Goal: Task Accomplishment & Management: Complete application form

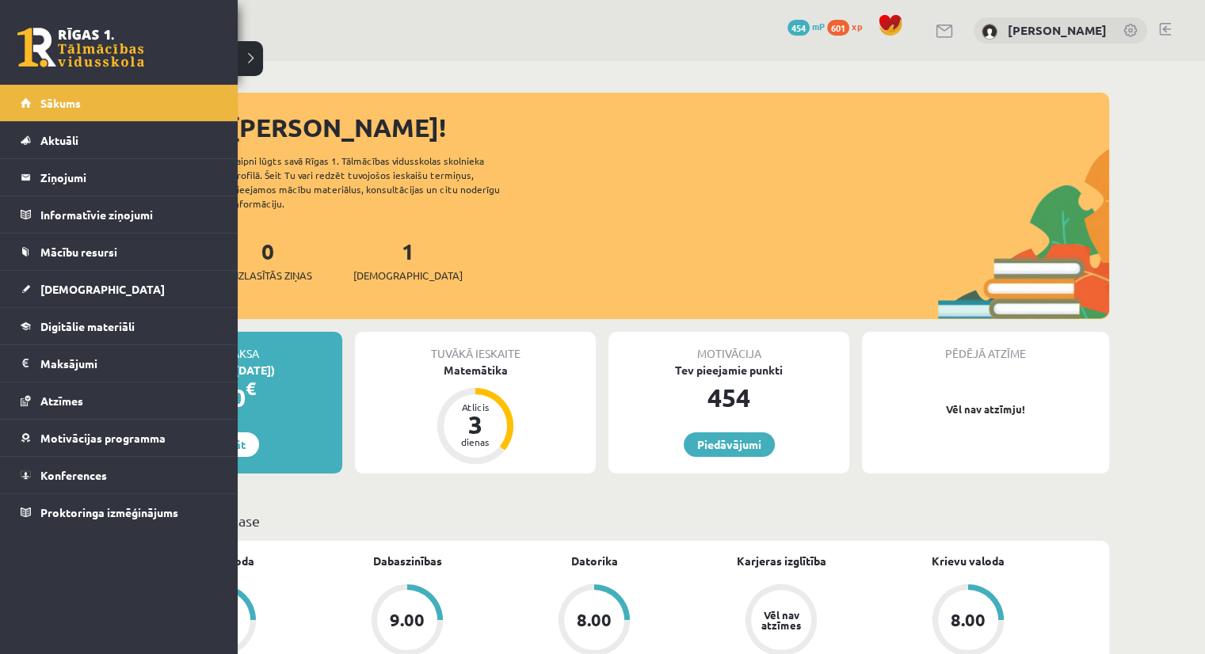
click at [77, 55] on link at bounding box center [80, 48] width 127 height 40
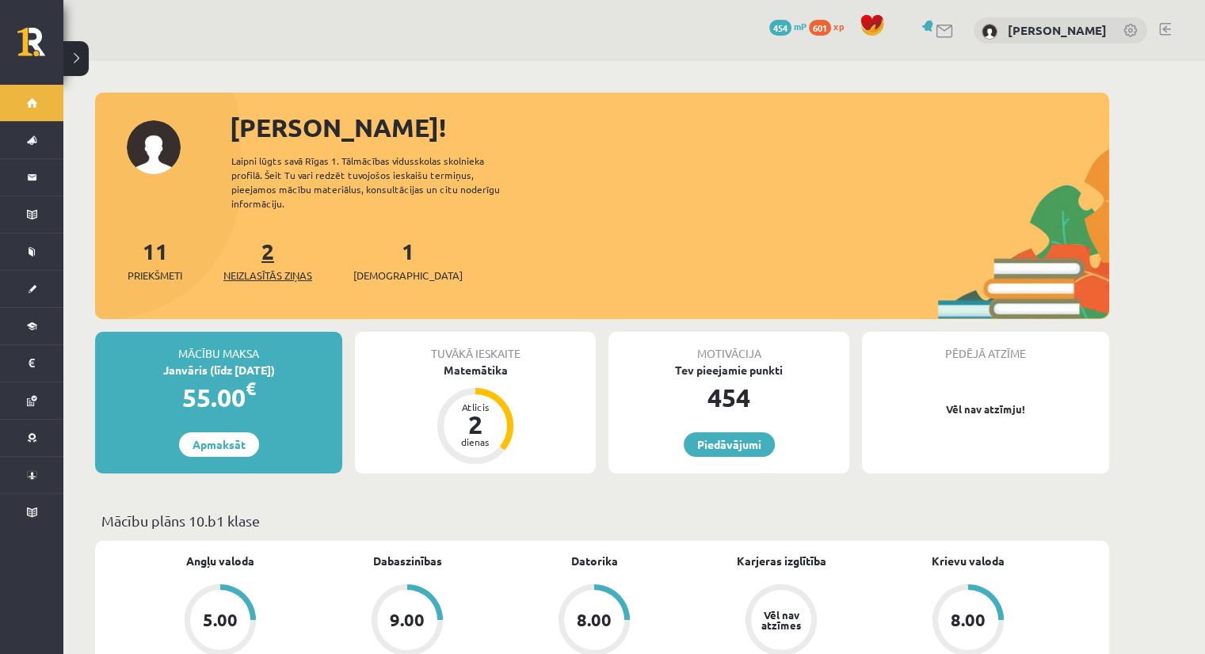
click at [276, 268] on span "Neizlasītās ziņas" at bounding box center [267, 276] width 89 height 16
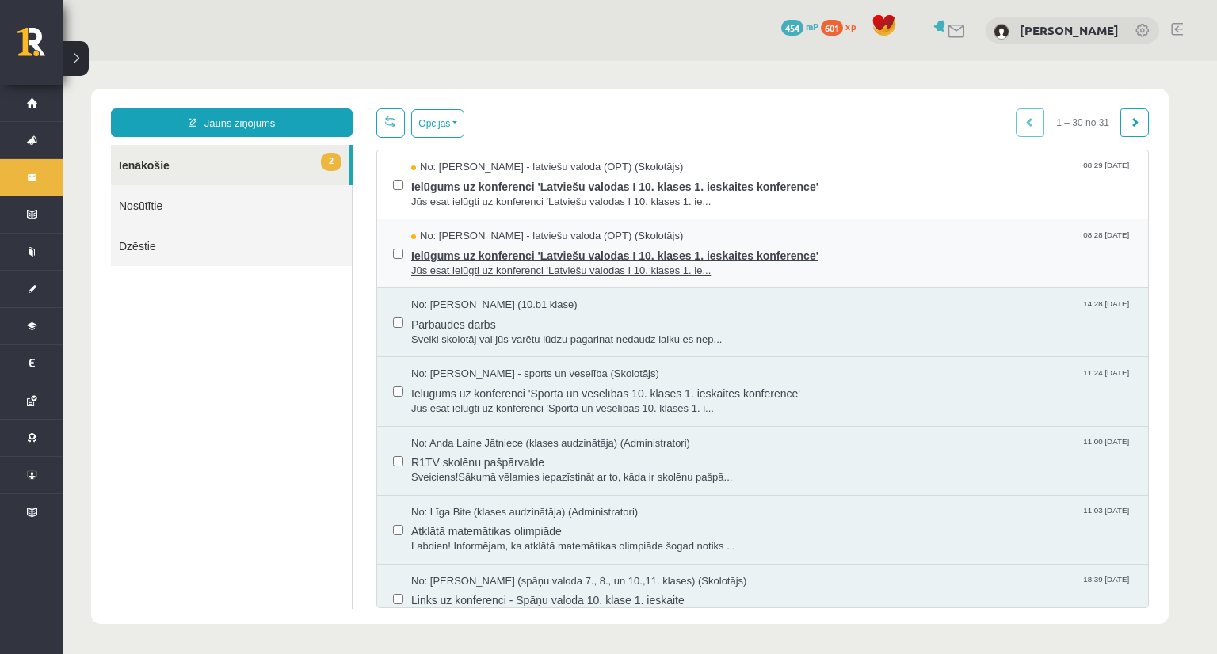
click at [571, 261] on span "Ielūgums uz konferenci 'Latviešu valodas I 10. klases 1. ieskaites konference'" at bounding box center [771, 254] width 721 height 20
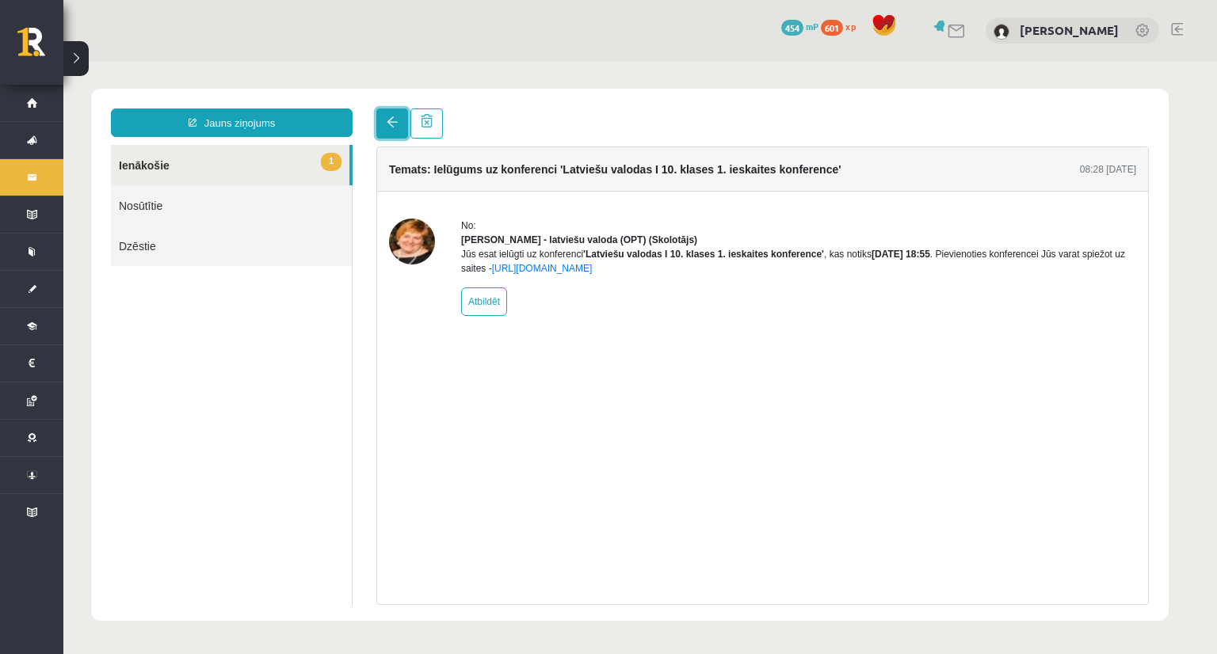
click at [395, 132] on link at bounding box center [392, 124] width 32 height 30
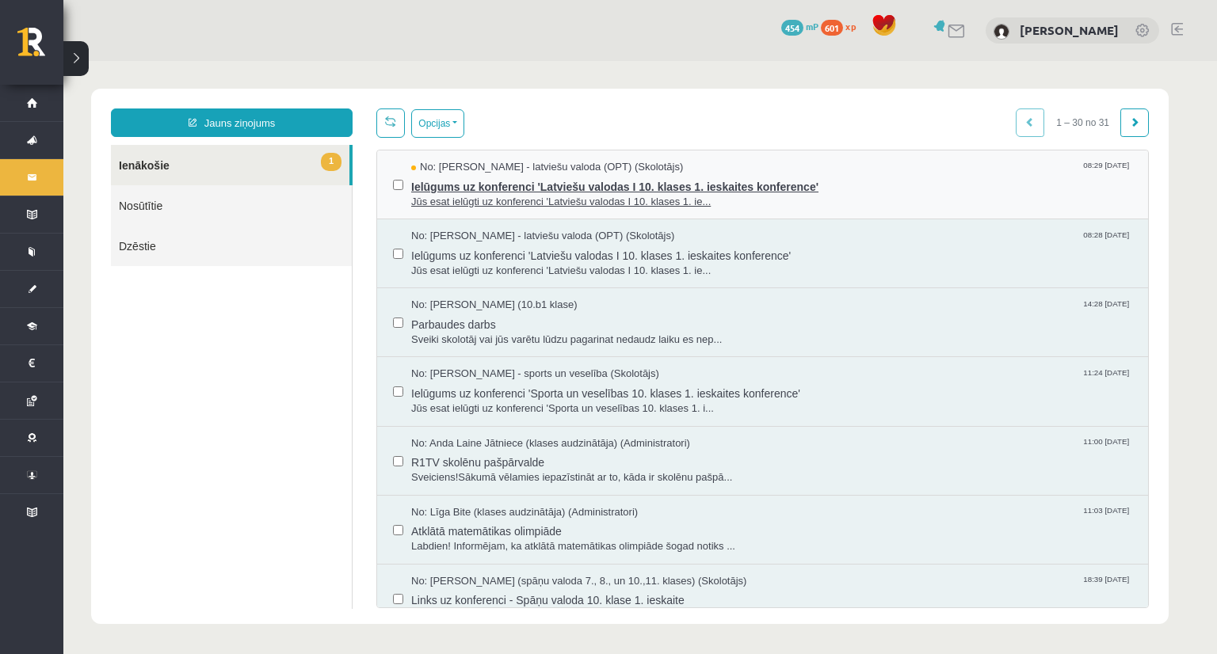
click at [444, 191] on span "Ielūgums uz konferenci 'Latviešu valodas I 10. klases 1. ieskaites konference'" at bounding box center [771, 185] width 721 height 20
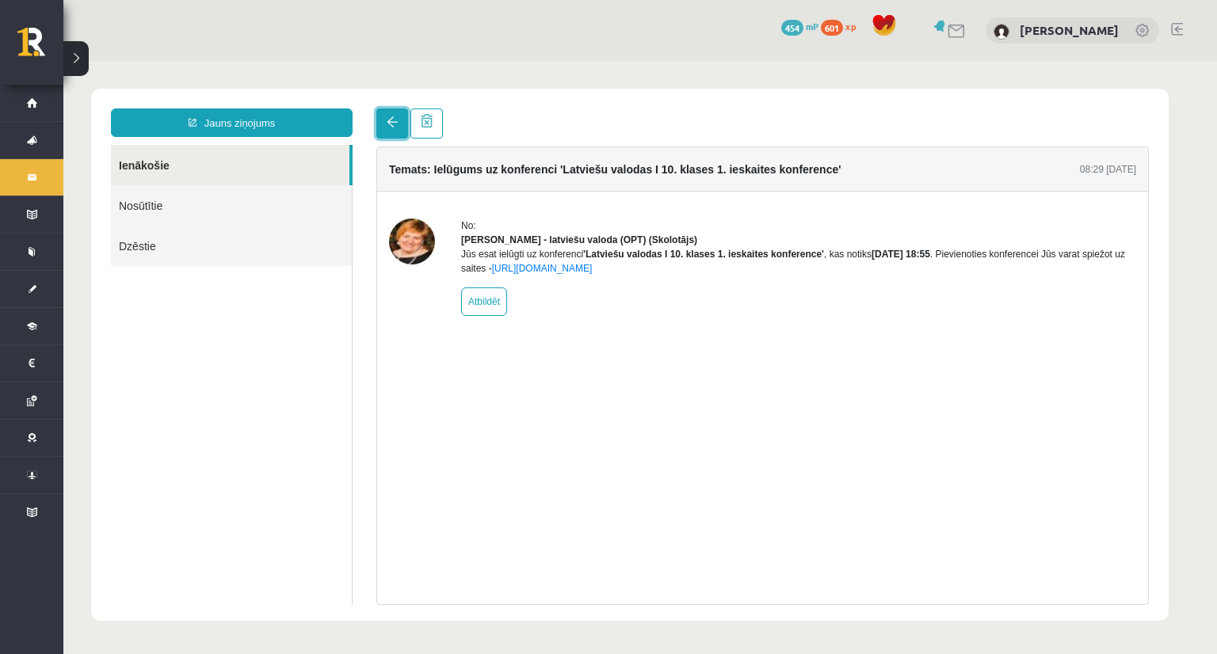
click at [390, 134] on link at bounding box center [392, 124] width 32 height 30
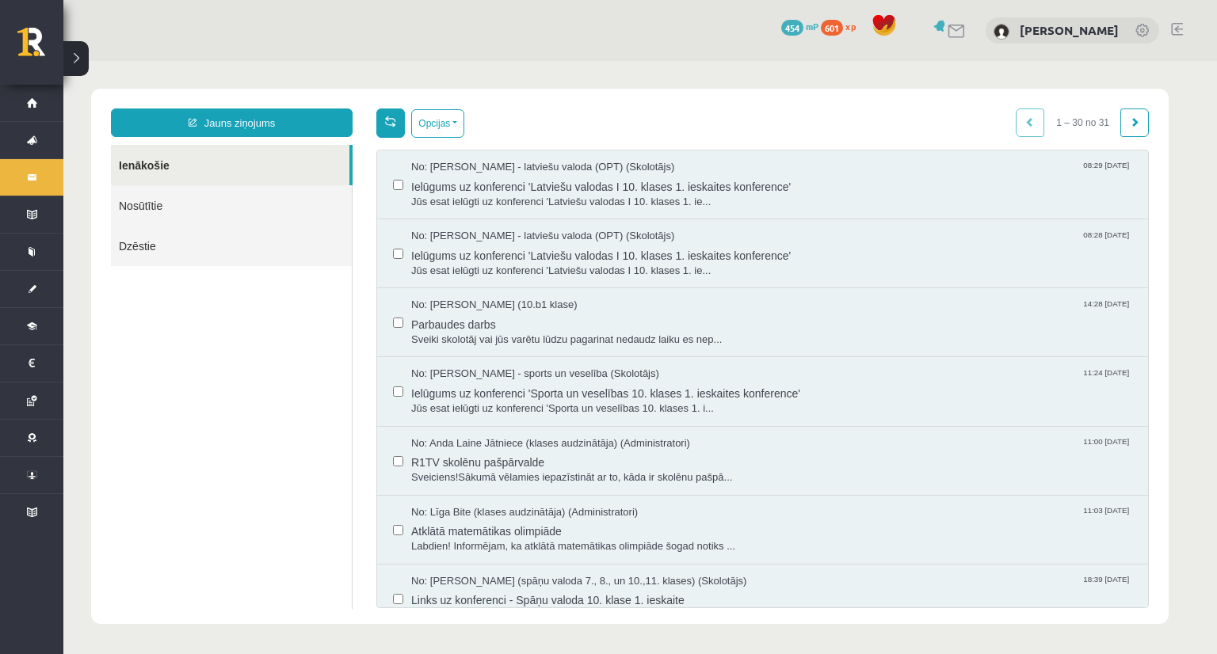
click at [393, 124] on span at bounding box center [390, 121] width 11 height 11
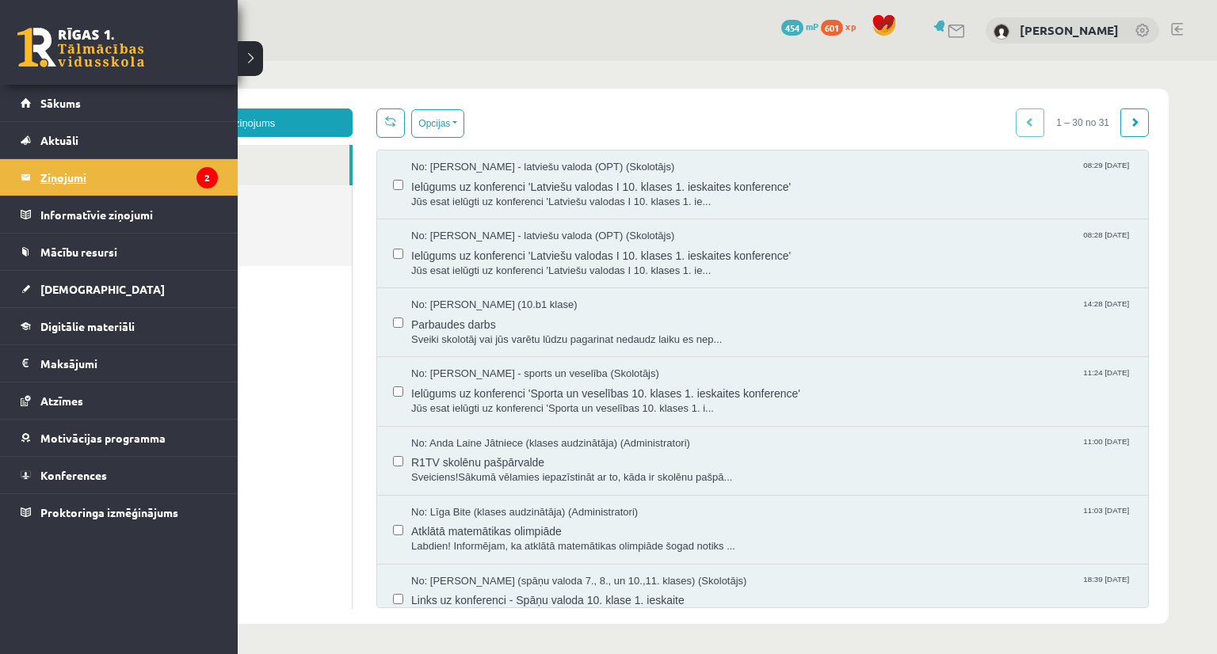
click at [54, 178] on legend "Ziņojumi 2" at bounding box center [128, 177] width 177 height 36
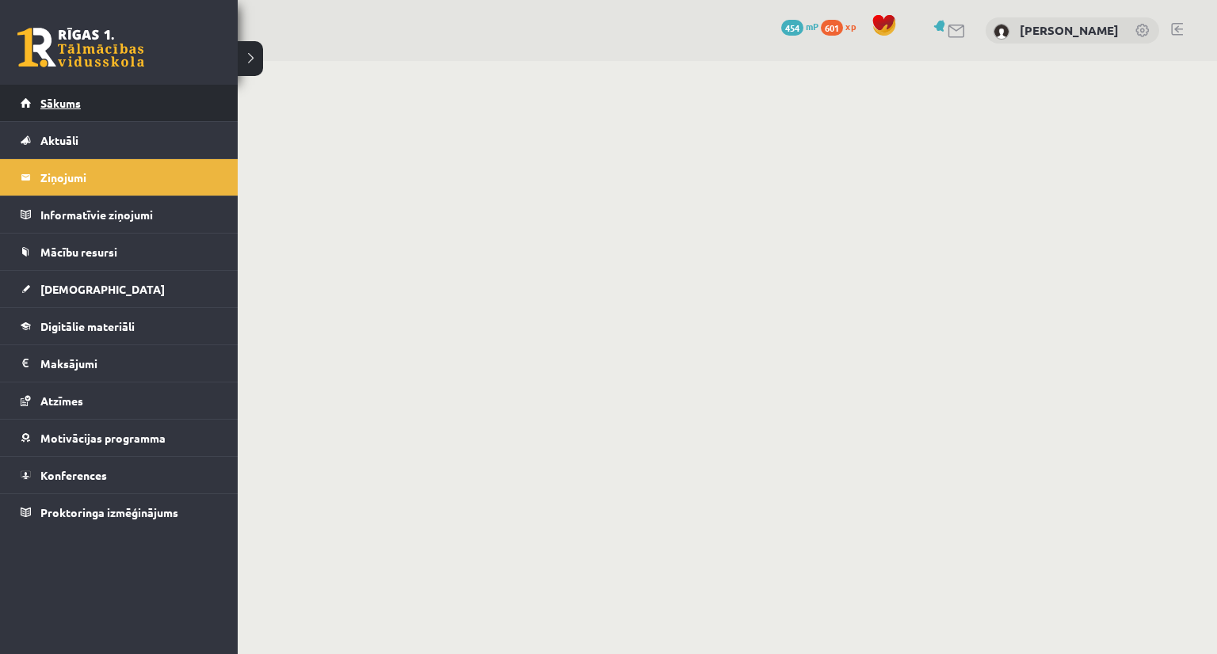
click at [63, 101] on span "Sākums" at bounding box center [60, 103] width 40 height 14
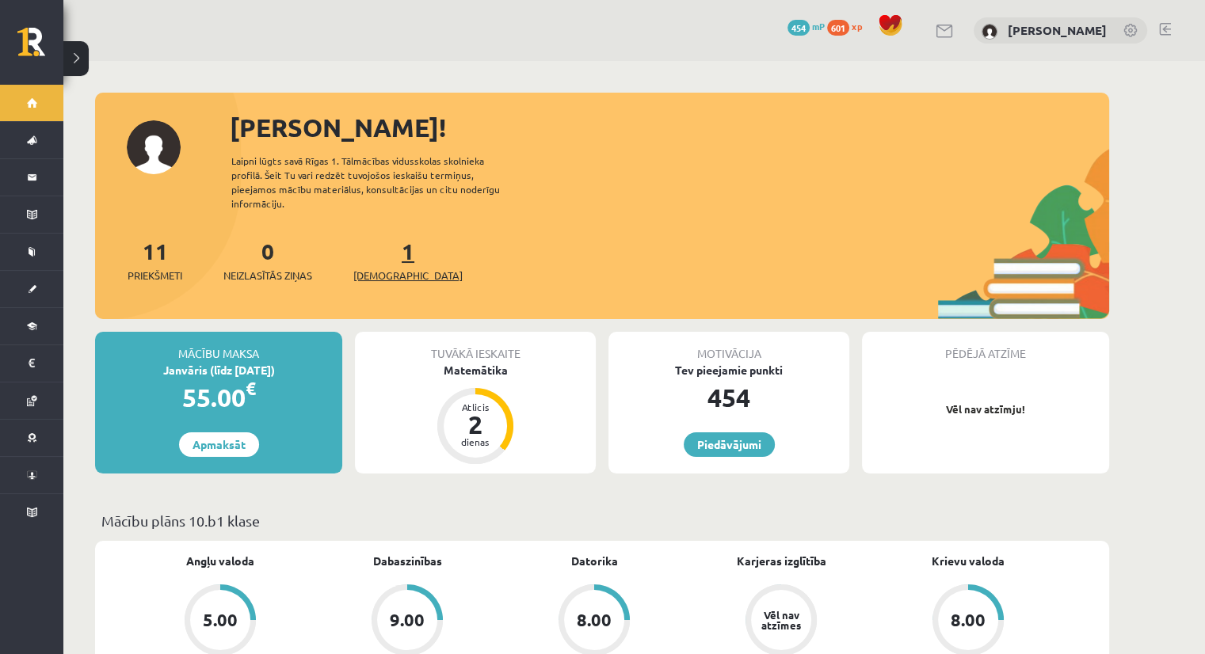
click at [390, 268] on span "[DEMOGRAPHIC_DATA]" at bounding box center [407, 276] width 109 height 16
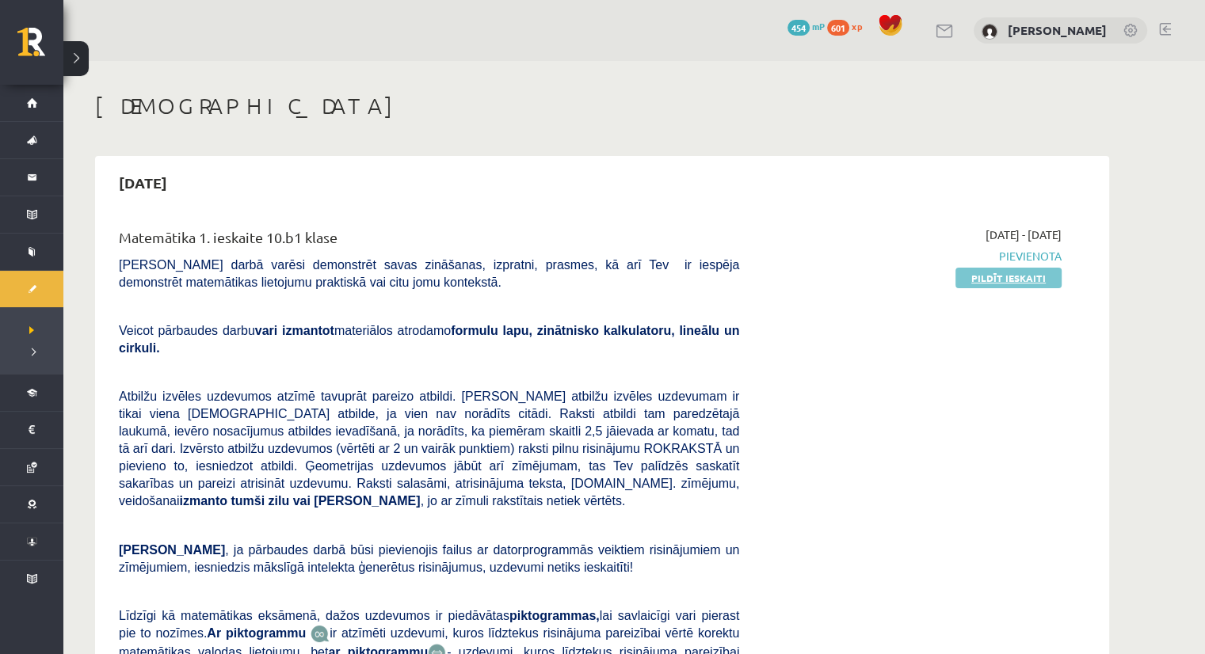
click at [986, 281] on link "Pildīt ieskaiti" at bounding box center [1008, 278] width 106 height 21
click at [996, 283] on link "Pildīt ieskaiti" at bounding box center [1008, 278] width 106 height 21
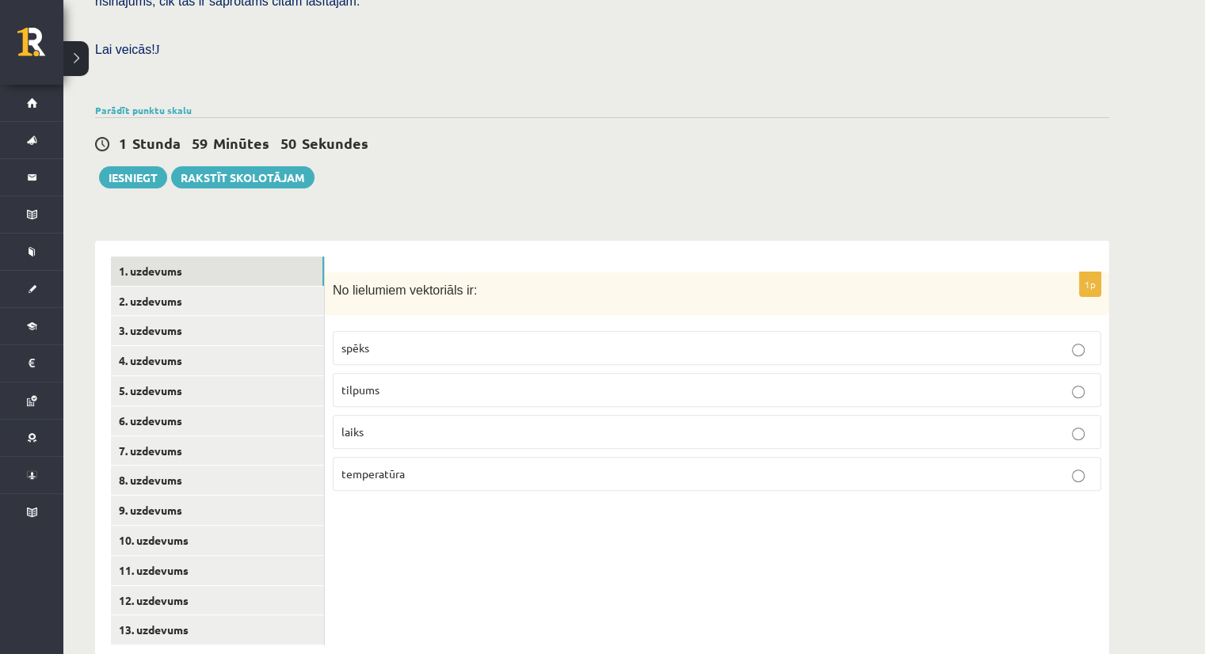
scroll to position [450, 0]
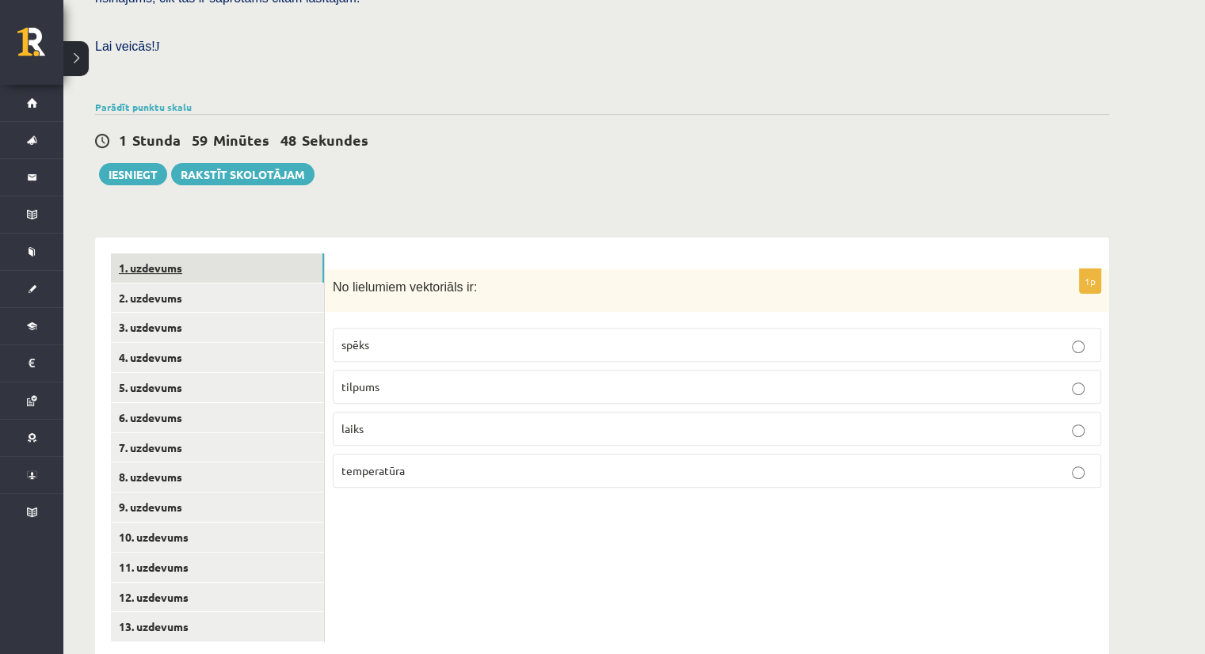
click at [158, 254] on link "1. uzdevums" at bounding box center [217, 268] width 213 height 29
click at [342, 337] on p "spēks" at bounding box center [716, 345] width 751 height 17
click at [165, 284] on link "2. uzdevums" at bounding box center [217, 298] width 213 height 29
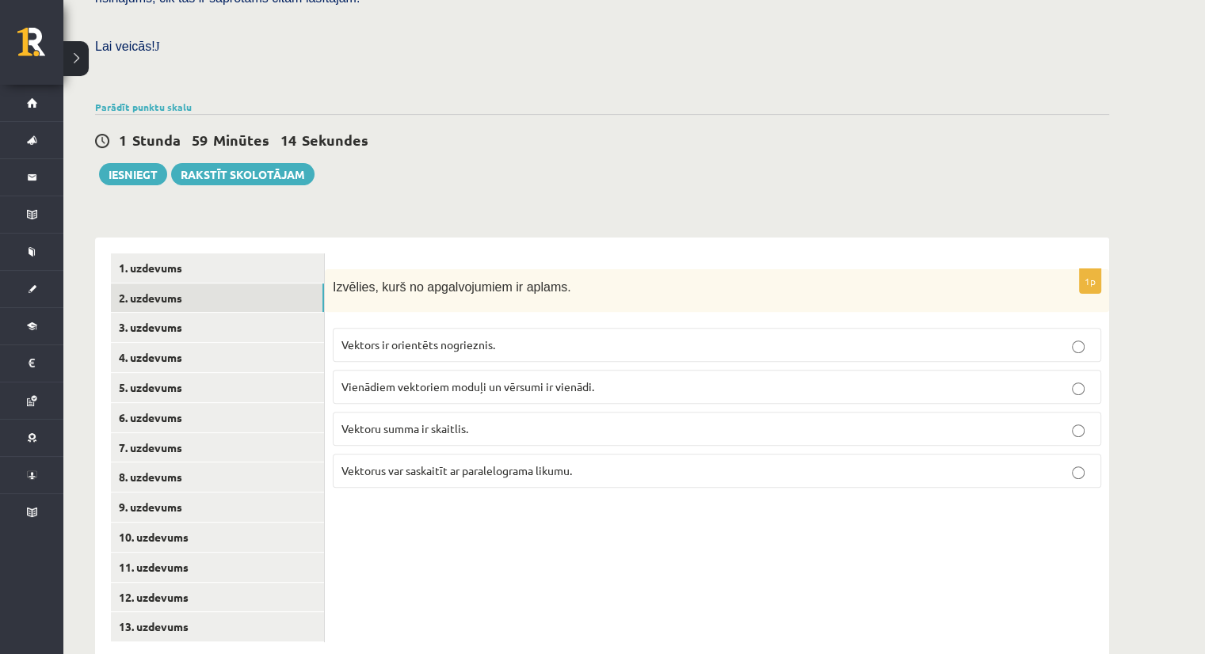
click at [424, 421] on span "Vektoru summa ir skaitlis." at bounding box center [404, 428] width 127 height 14
click at [158, 313] on link "3. uzdevums" at bounding box center [217, 327] width 213 height 29
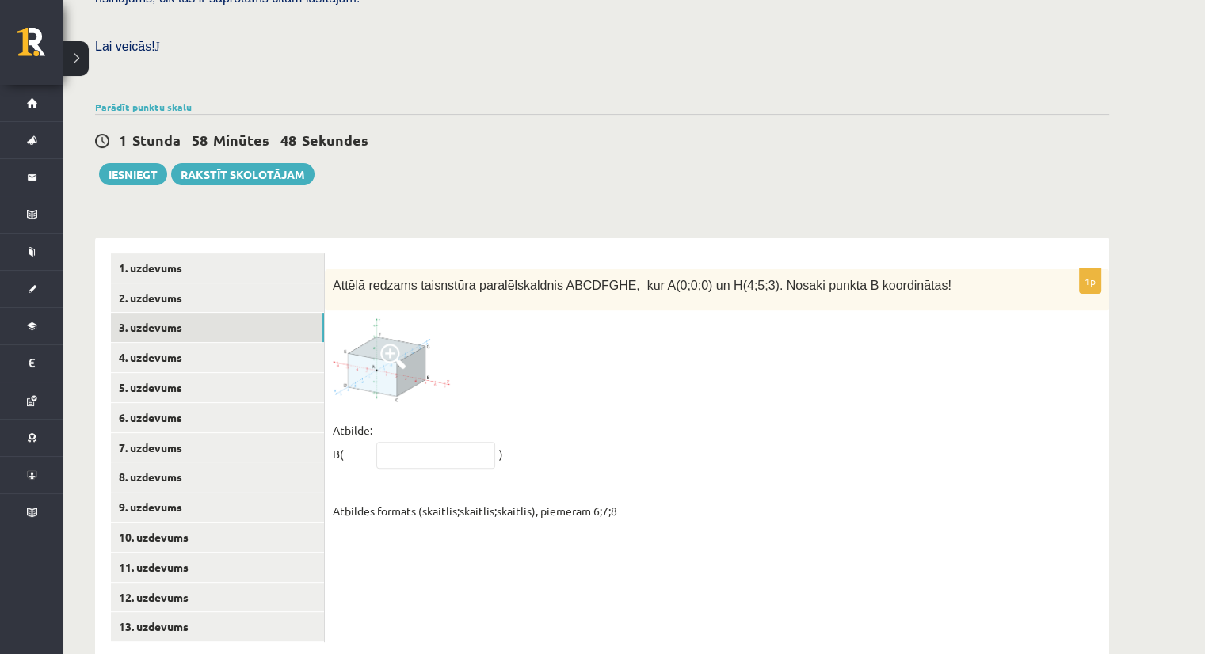
click at [402, 344] on span at bounding box center [392, 356] width 25 height 25
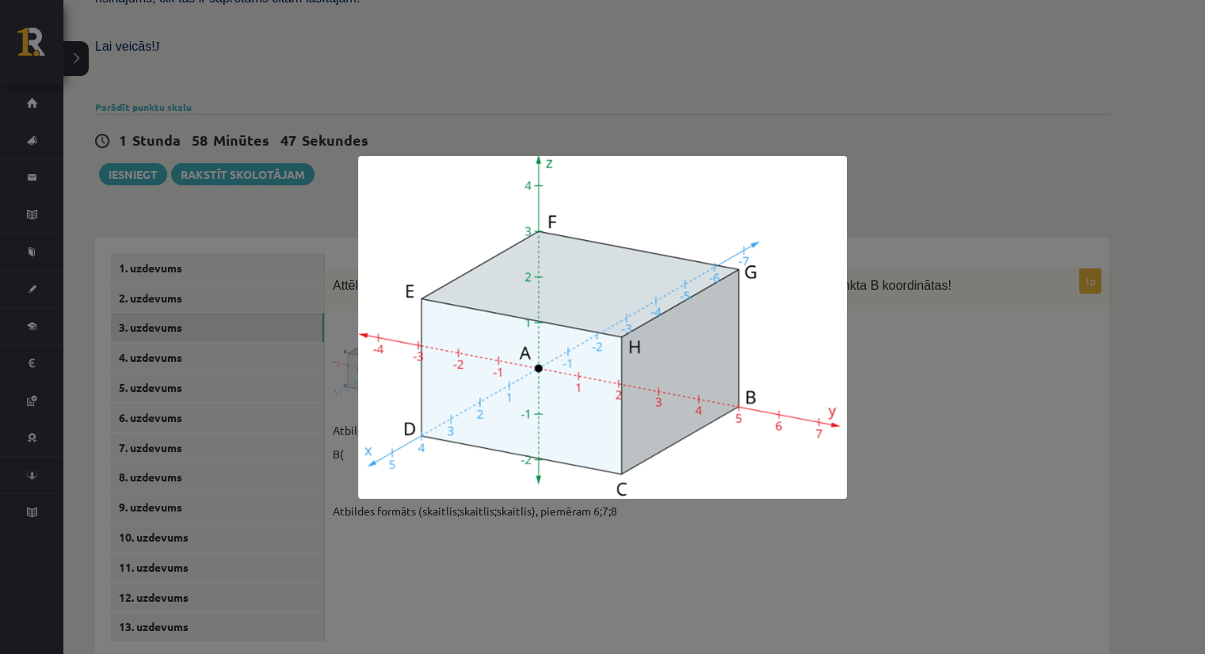
click at [665, 315] on img at bounding box center [602, 327] width 489 height 343
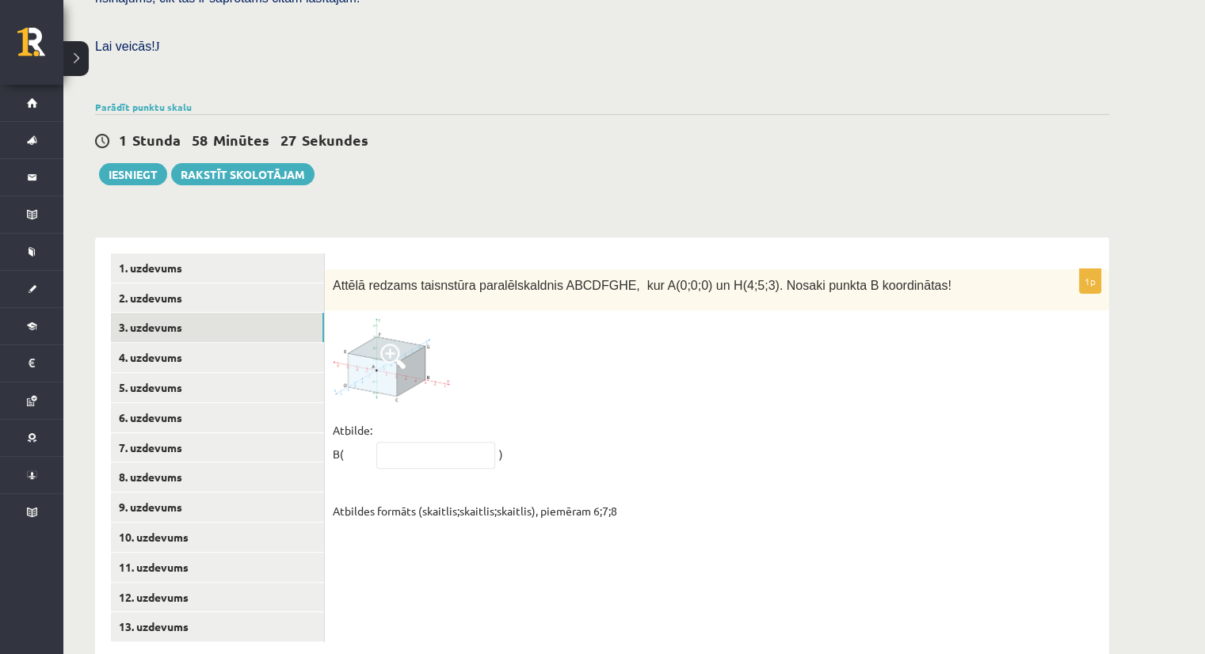
click at [397, 344] on span at bounding box center [392, 356] width 25 height 25
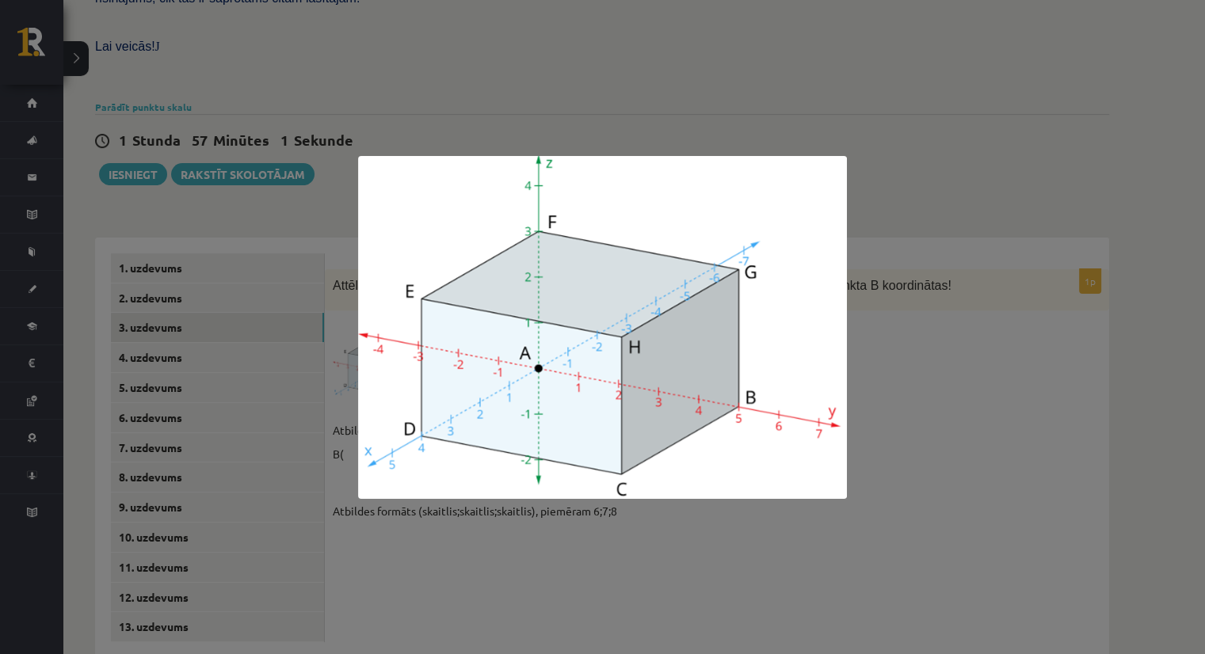
click at [898, 235] on div at bounding box center [602, 327] width 1205 height 654
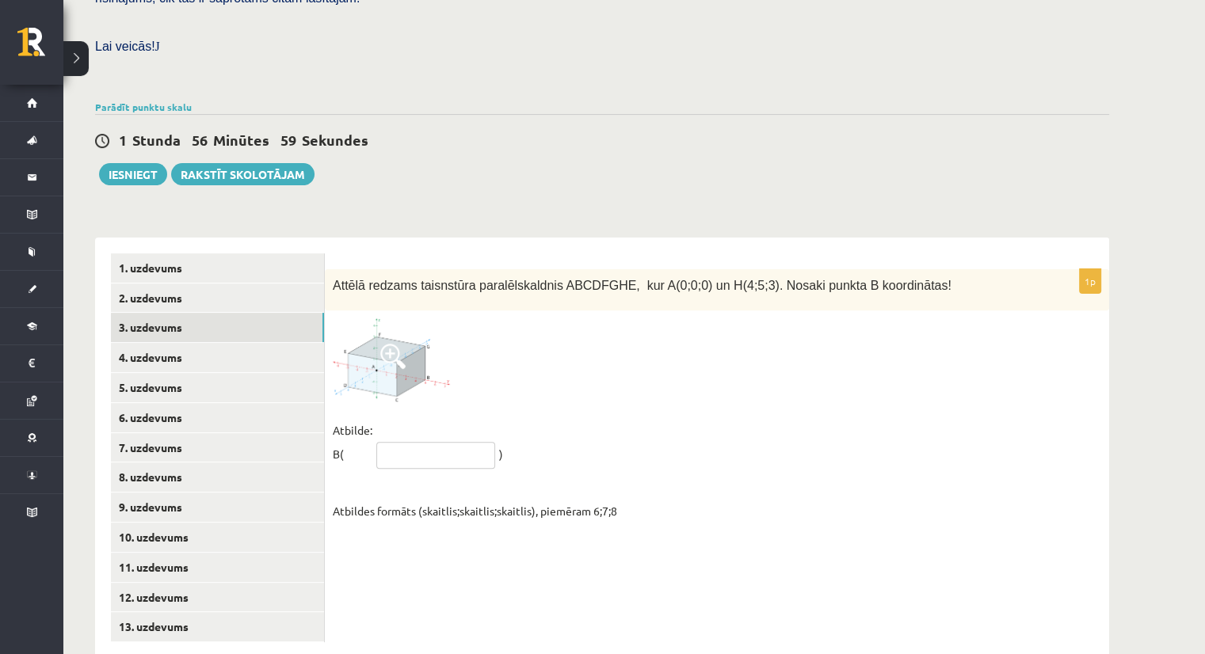
click at [455, 442] on input "text" at bounding box center [435, 455] width 119 height 27
type input "*****"
click at [163, 343] on link "4. uzdevums" at bounding box center [217, 357] width 213 height 29
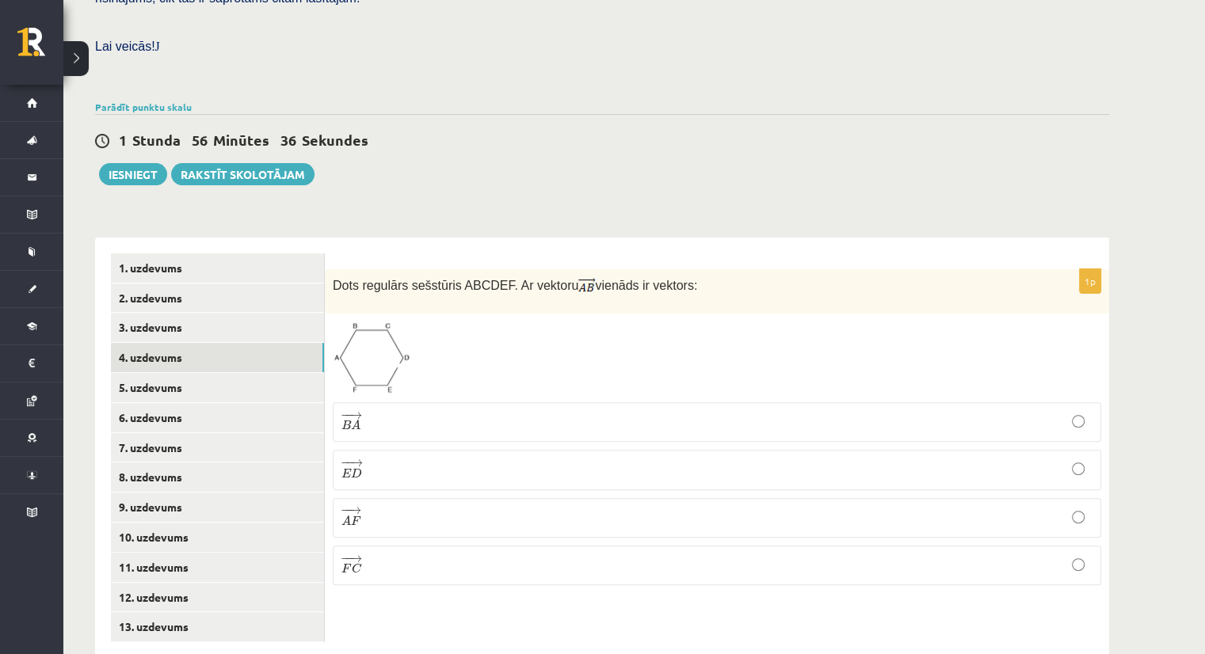
click at [357, 459] on span "→" at bounding box center [356, 462] width 13 height 7
click at [159, 373] on link "5. uzdevums" at bounding box center [217, 387] width 213 height 29
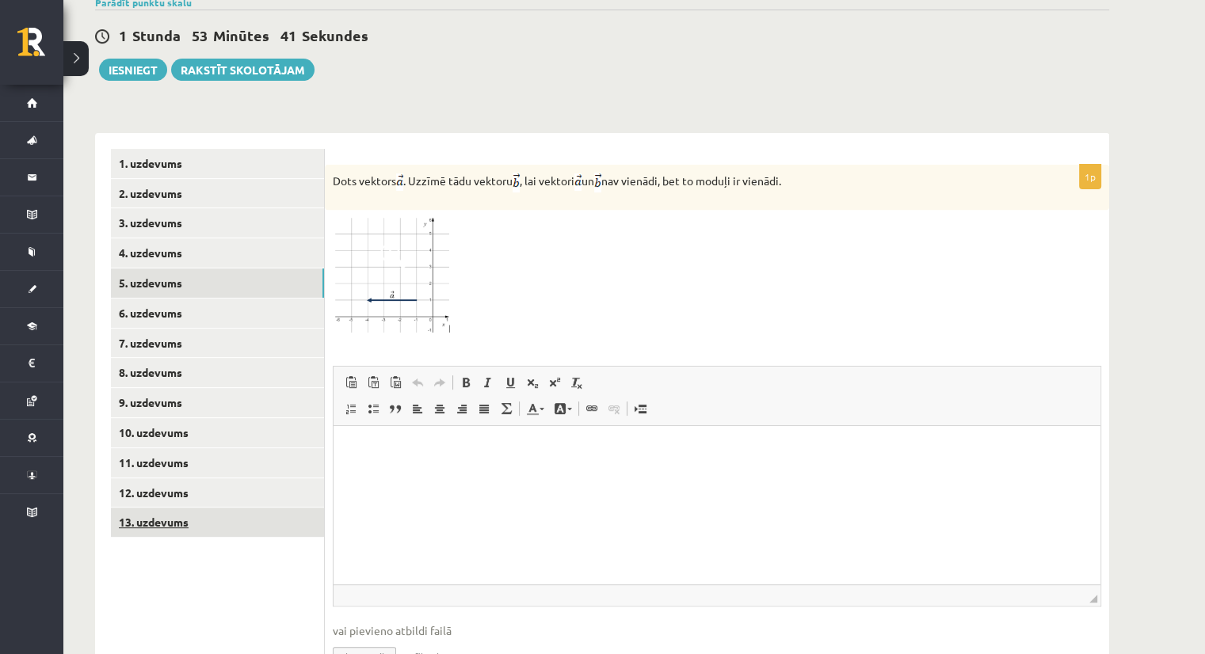
scroll to position [607, 0]
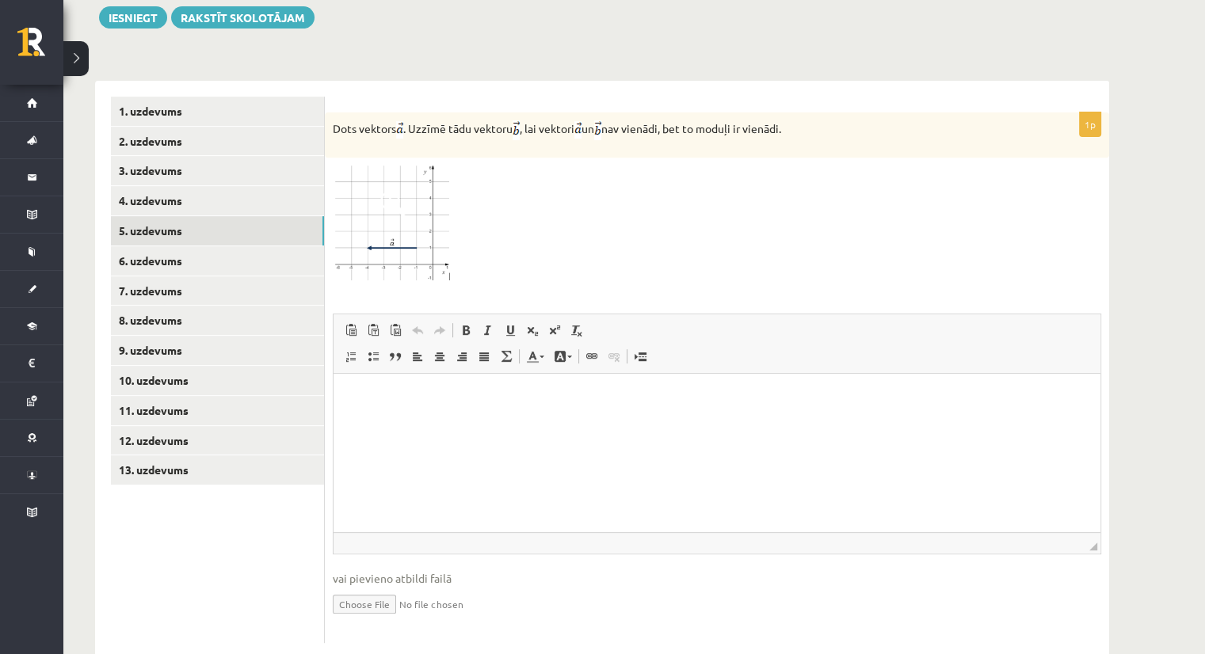
click at [345, 587] on input "file" at bounding box center [717, 603] width 768 height 32
click at [150, 246] on link "6. uzdevums" at bounding box center [217, 260] width 213 height 29
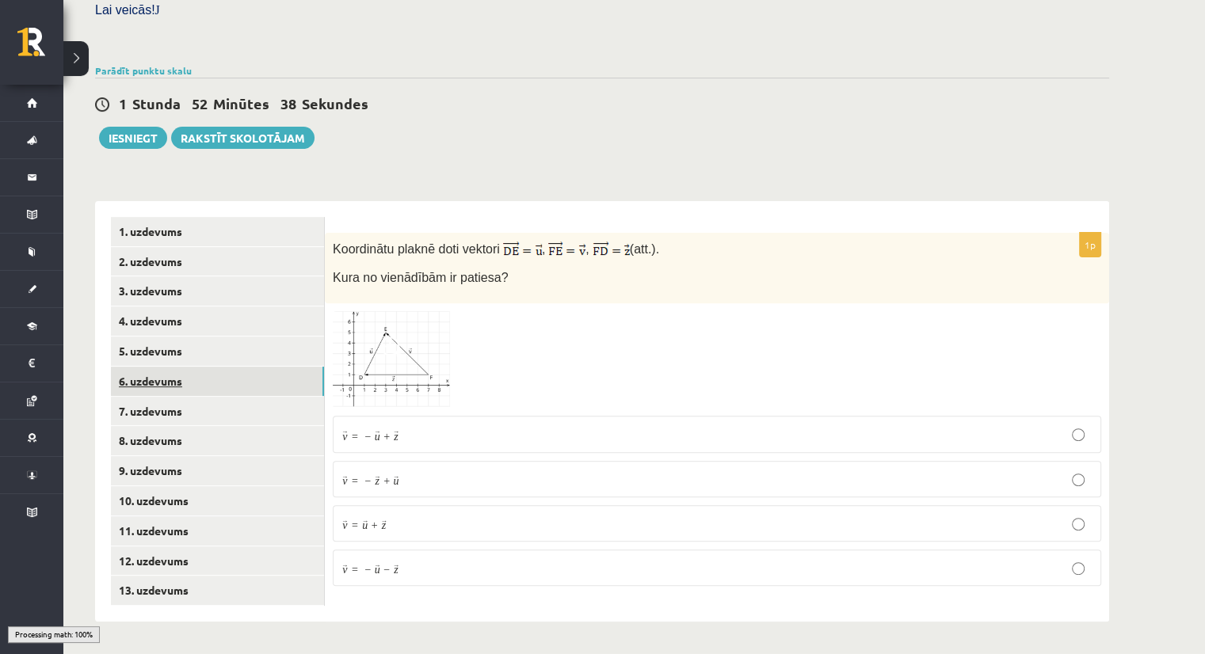
scroll to position [451, 0]
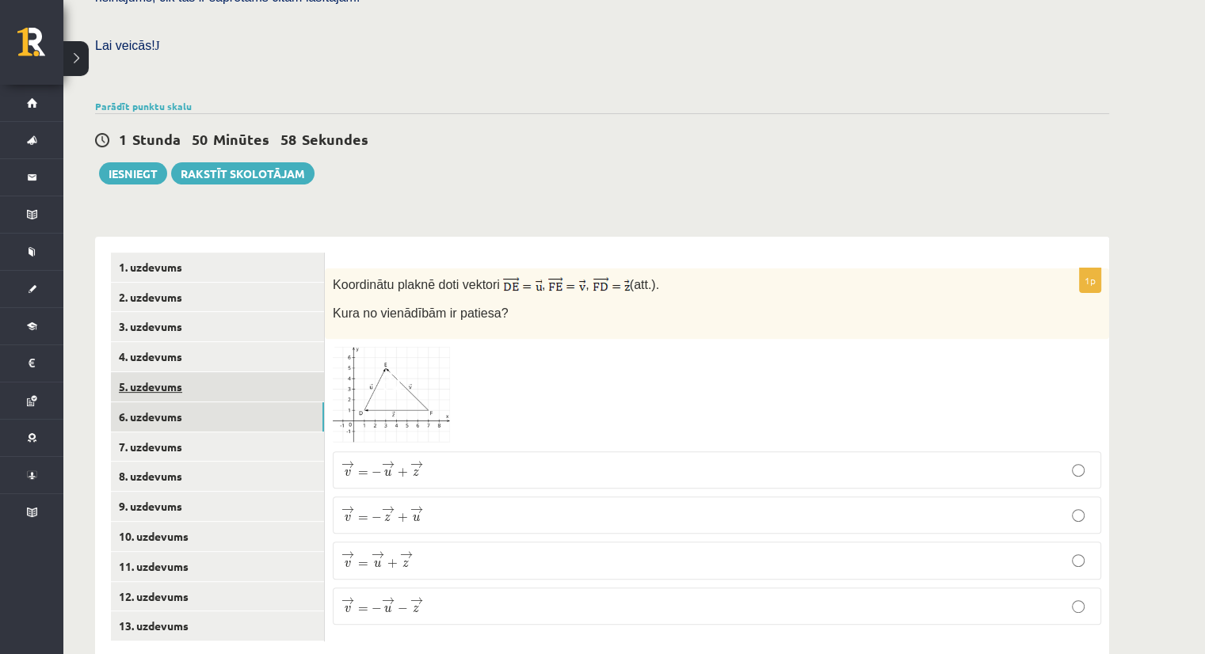
click at [158, 372] on link "5. uzdevums" at bounding box center [217, 386] width 213 height 29
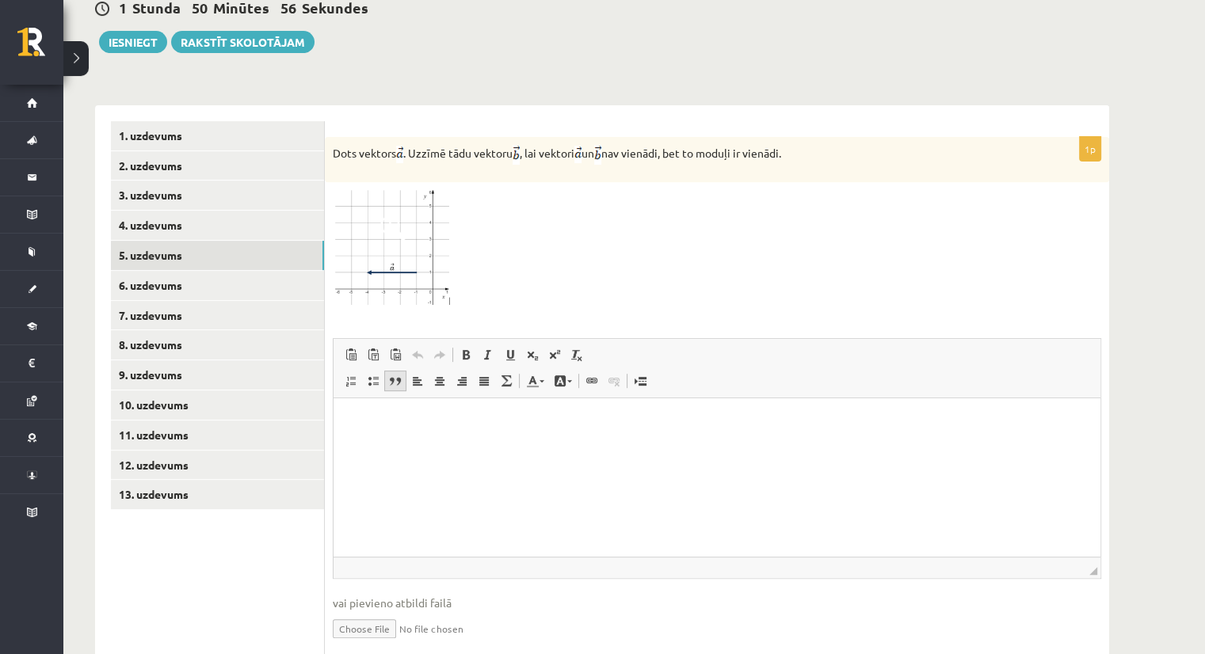
scroll to position [607, 0]
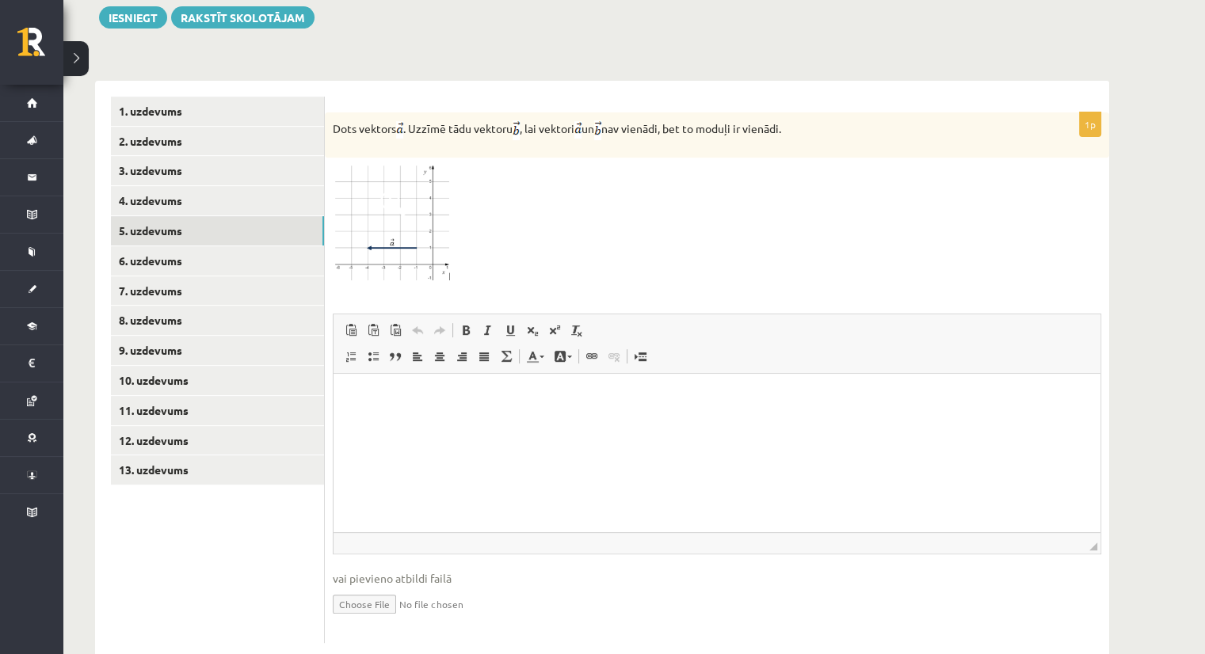
click at [356, 587] on input "file" at bounding box center [717, 603] width 768 height 32
type input "**********"
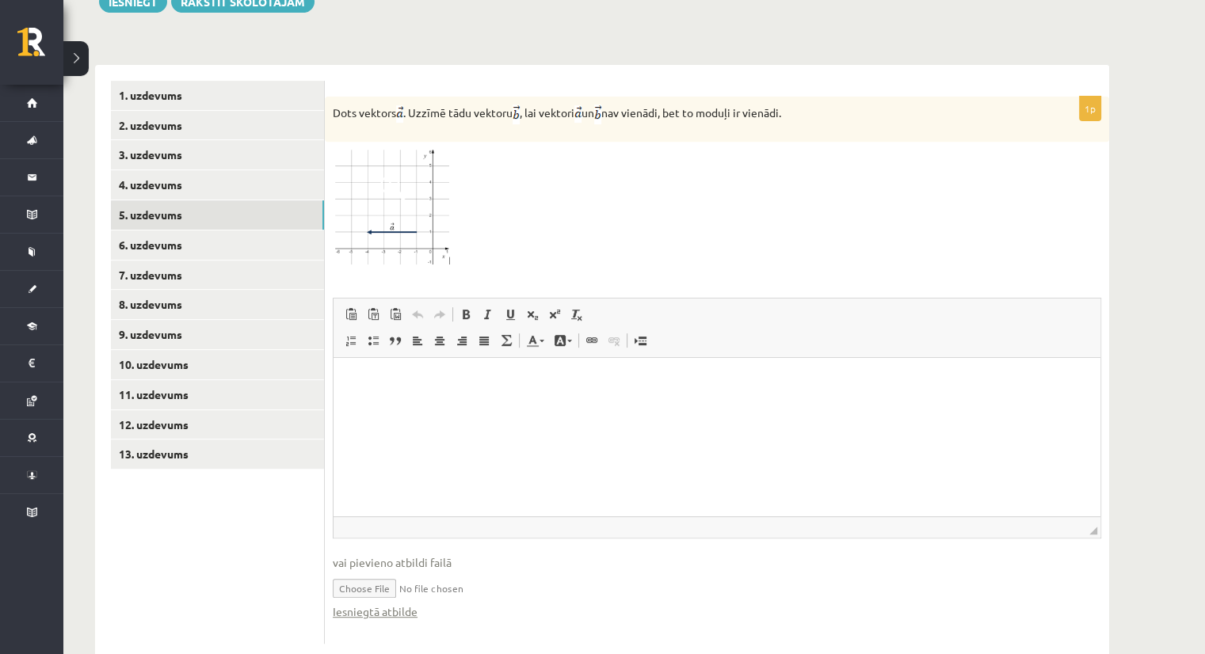
scroll to position [624, 0]
click at [450, 570] on input "file" at bounding box center [717, 586] width 768 height 32
click at [148, 229] on link "6. uzdevums" at bounding box center [217, 243] width 213 height 29
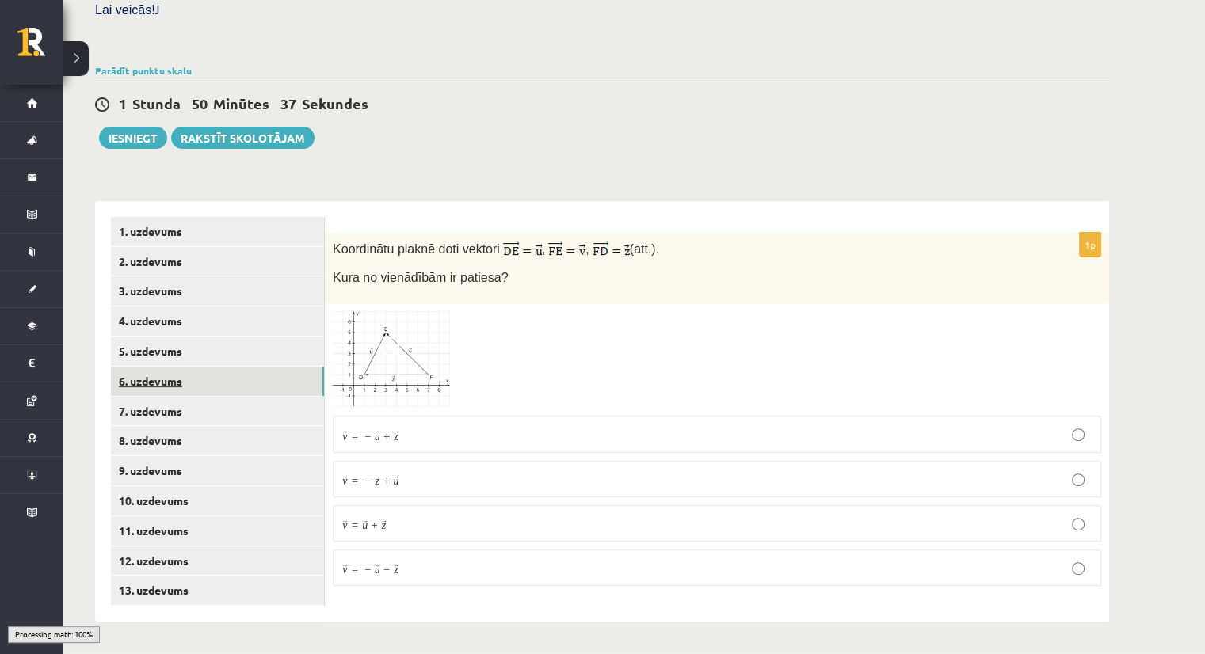
scroll to position [451, 0]
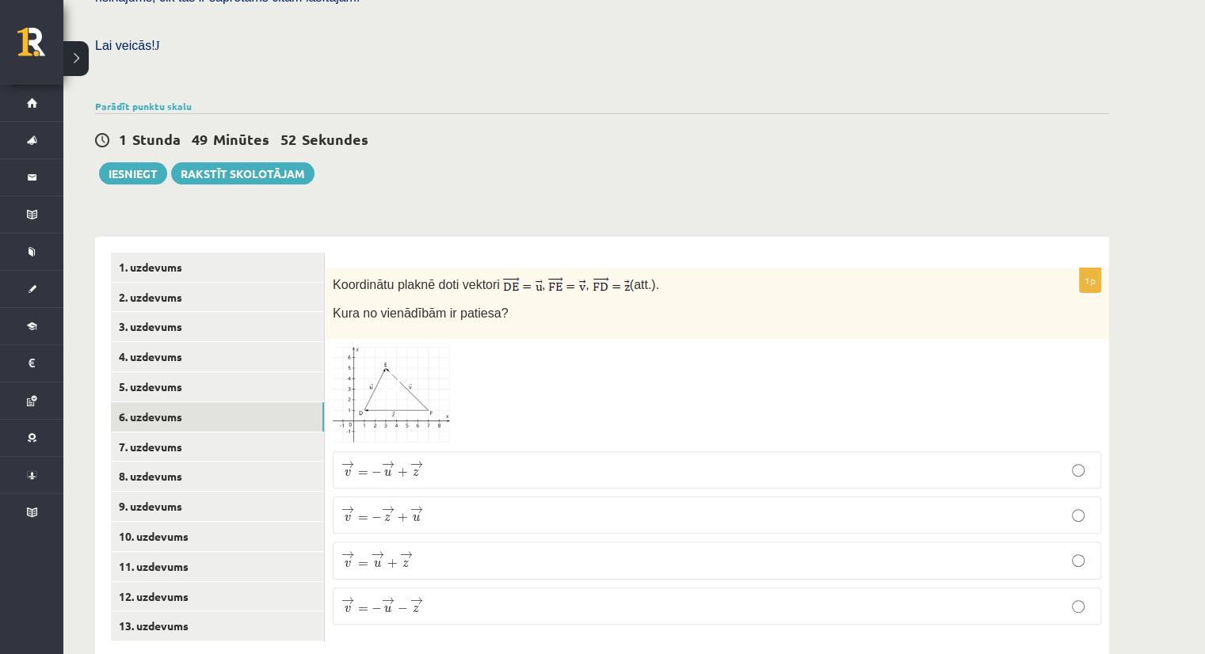
click at [387, 381] on img at bounding box center [392, 395] width 119 height 97
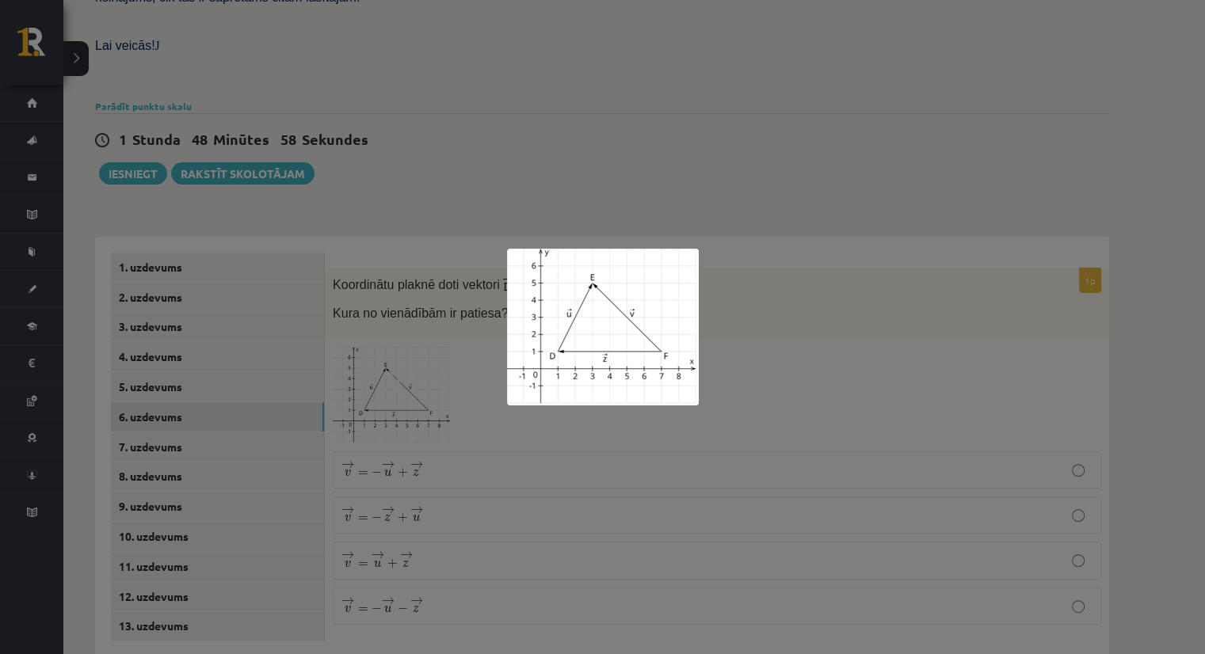
click at [397, 528] on div at bounding box center [602, 327] width 1205 height 654
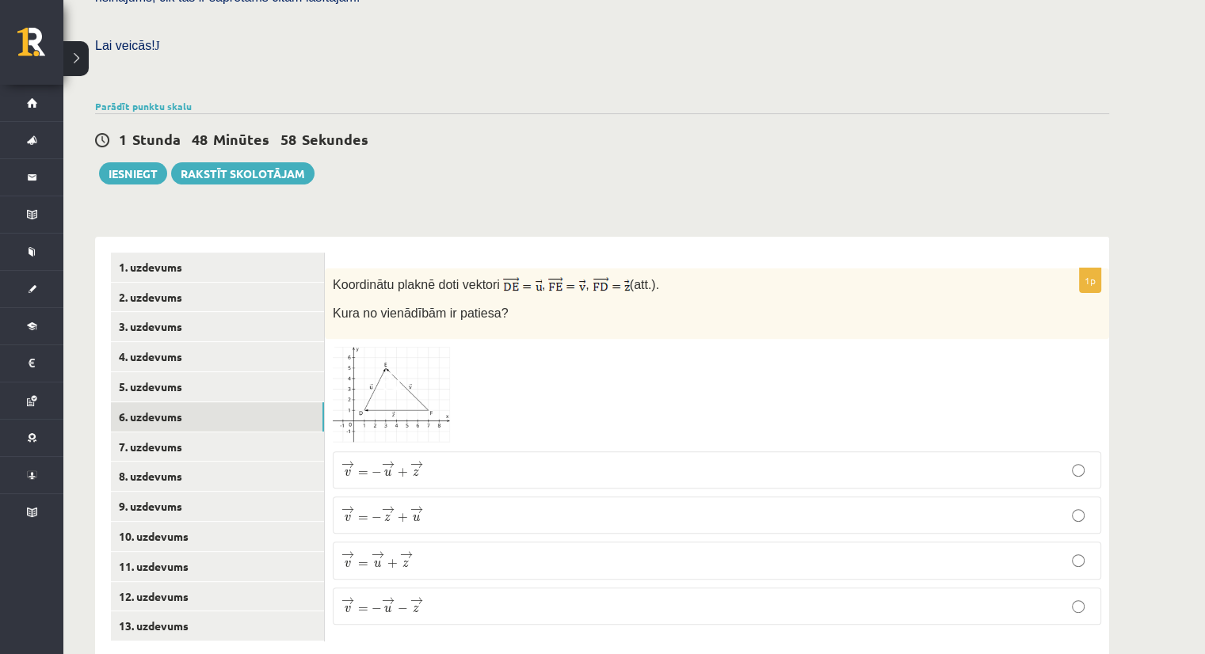
click at [397, 559] on span "+" at bounding box center [392, 564] width 10 height 10
click at [161, 433] on link "7. uzdevums" at bounding box center [217, 447] width 213 height 29
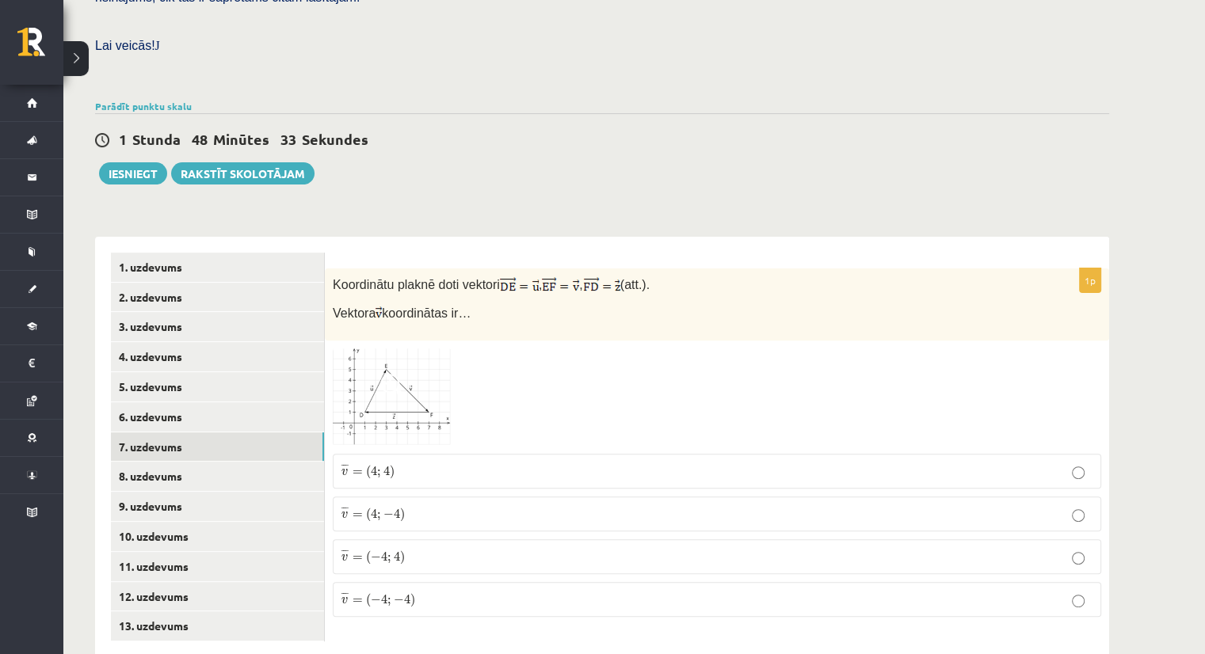
click at [409, 360] on img at bounding box center [392, 397] width 119 height 97
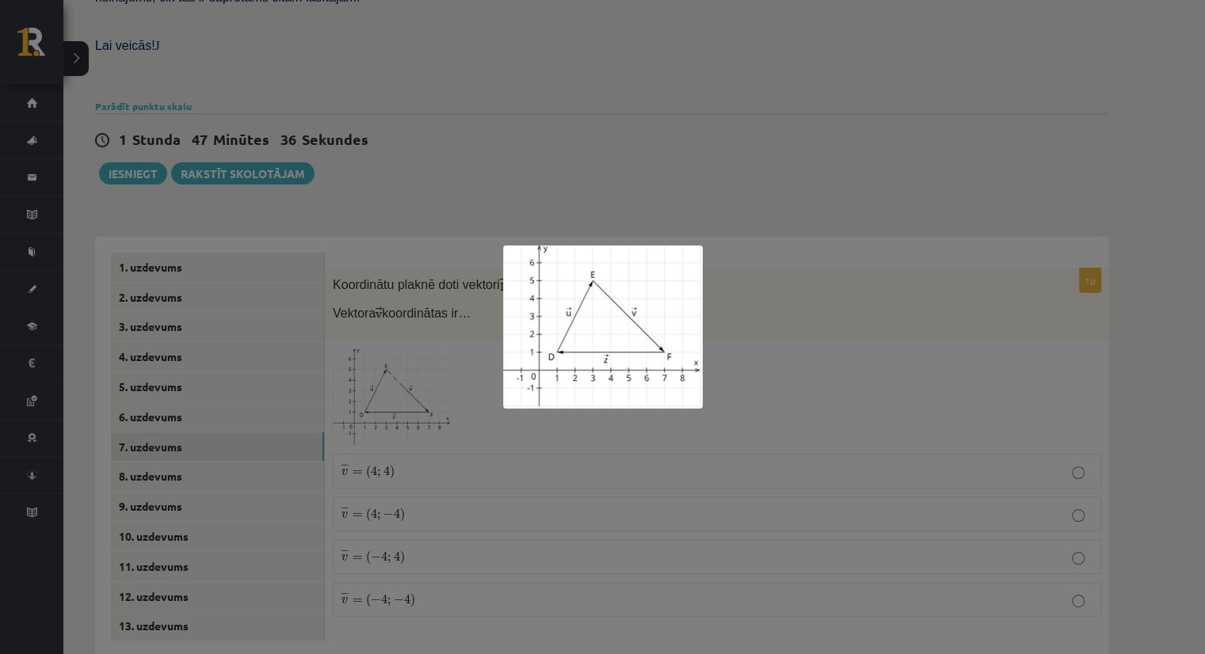
click at [418, 469] on div at bounding box center [602, 327] width 1205 height 654
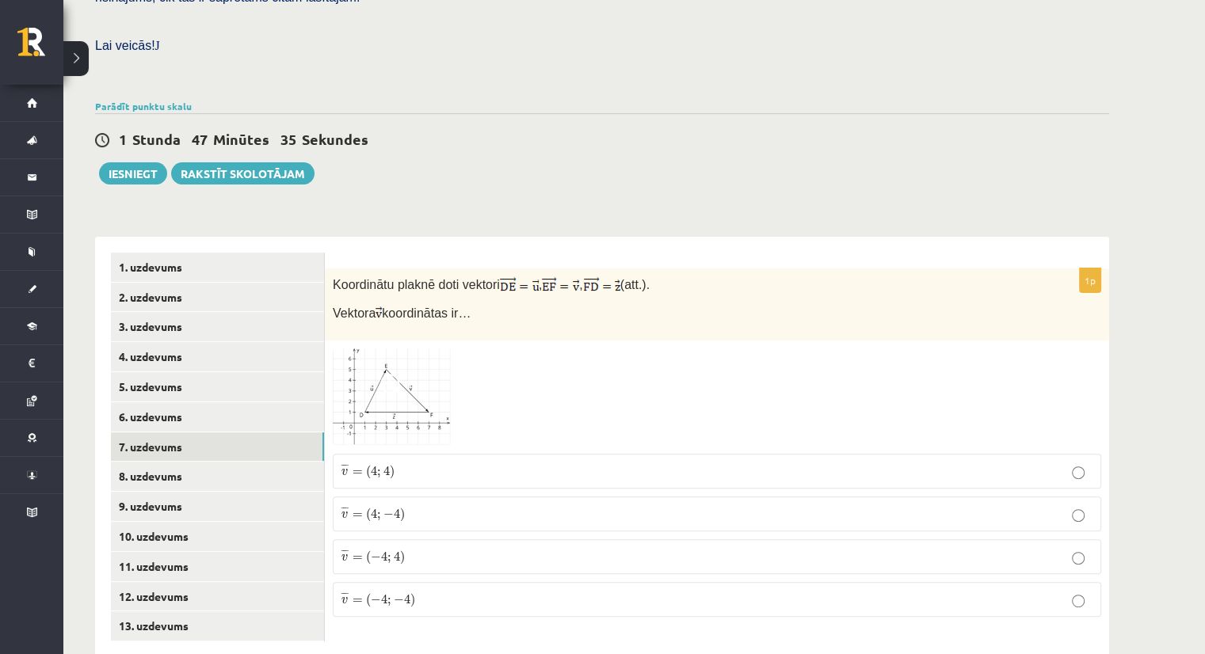
click at [402, 508] on span ")" at bounding box center [402, 515] width 5 height 14
click at [413, 359] on img at bounding box center [392, 397] width 119 height 97
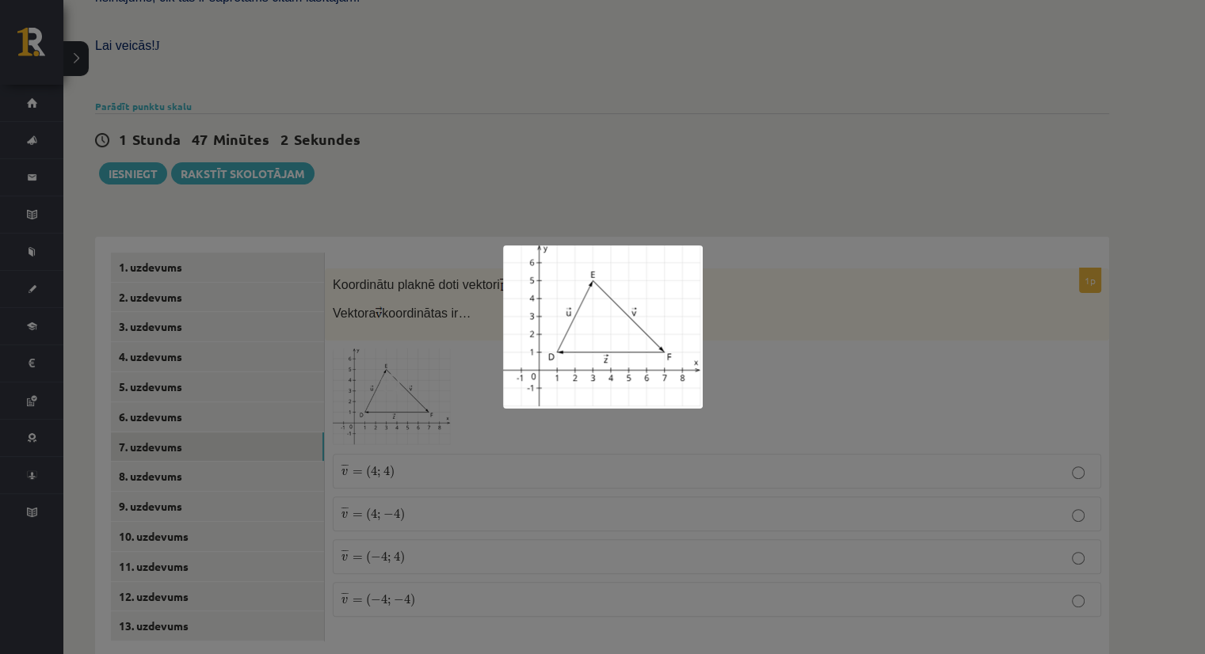
click at [599, 529] on div at bounding box center [602, 327] width 1205 height 654
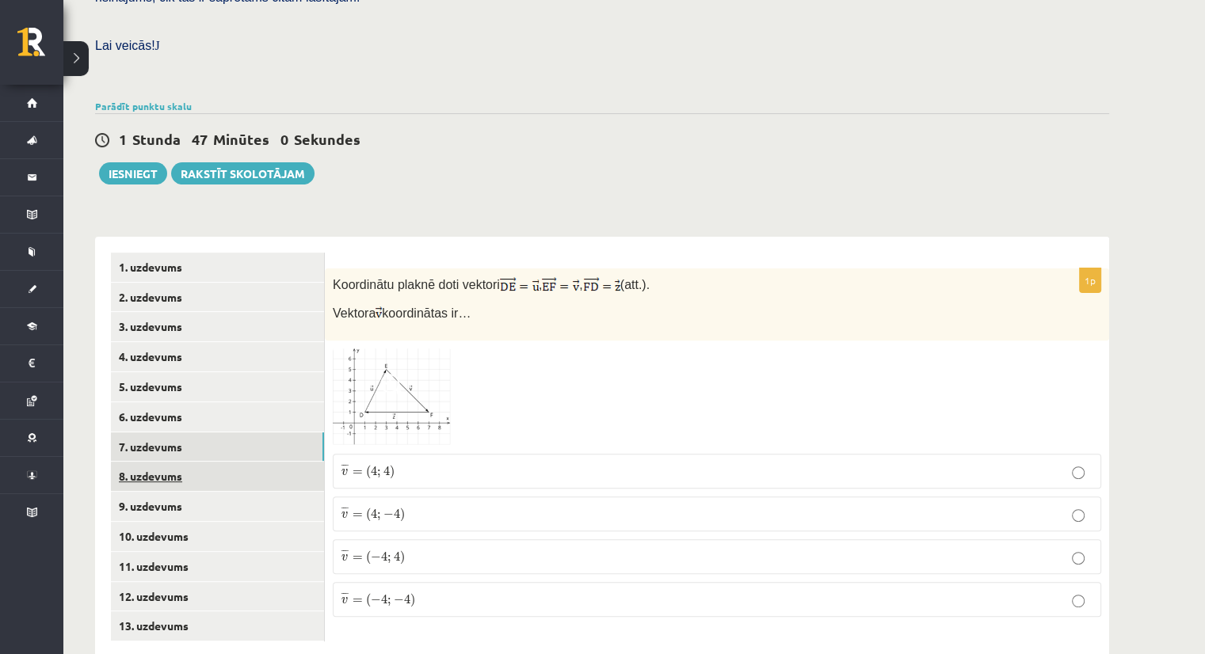
click at [142, 462] on link "8. uzdevums" at bounding box center [217, 476] width 213 height 29
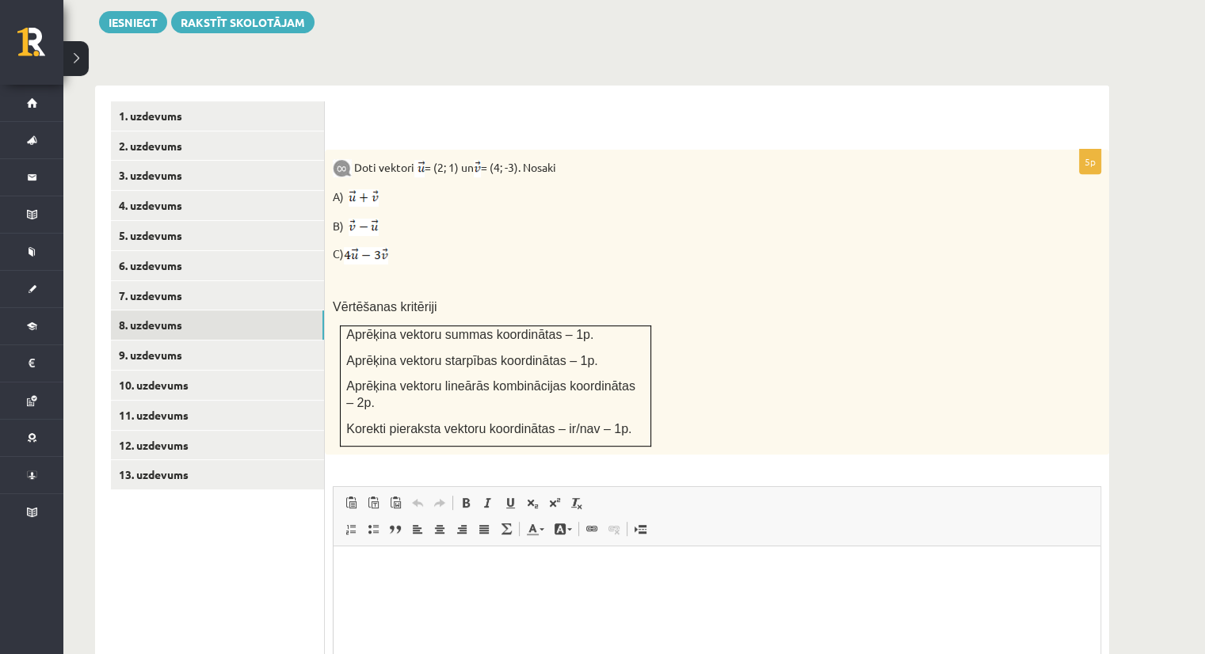
scroll to position [598, 0]
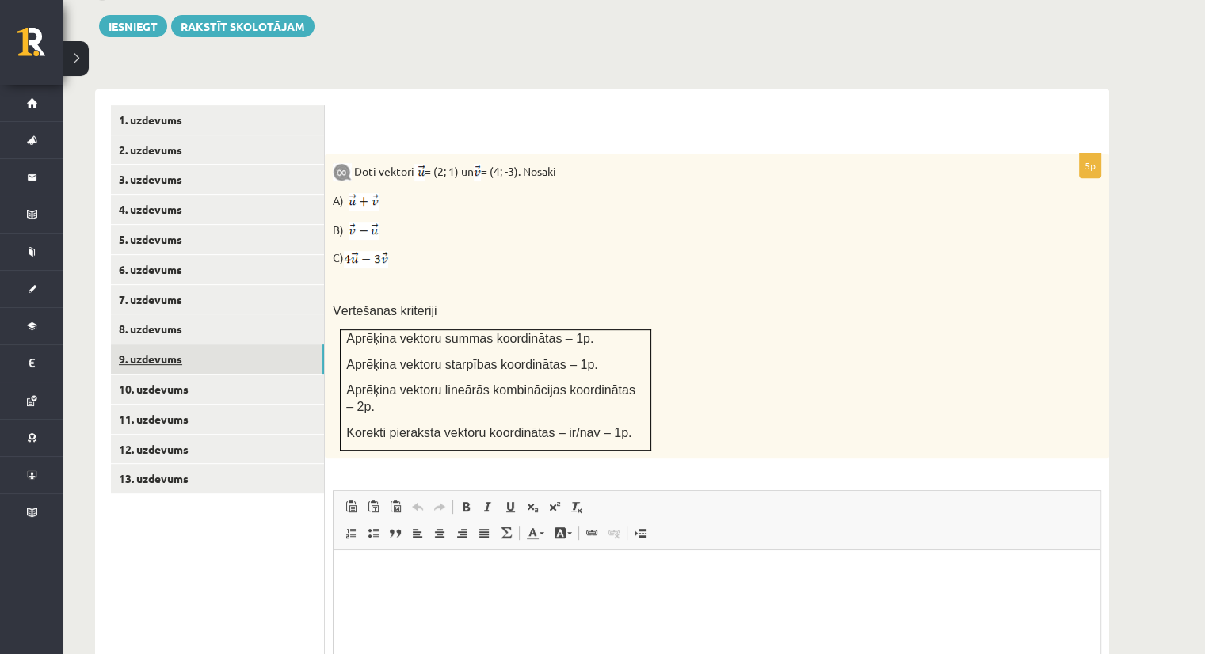
click at [143, 345] on link "9. uzdevums" at bounding box center [217, 359] width 213 height 29
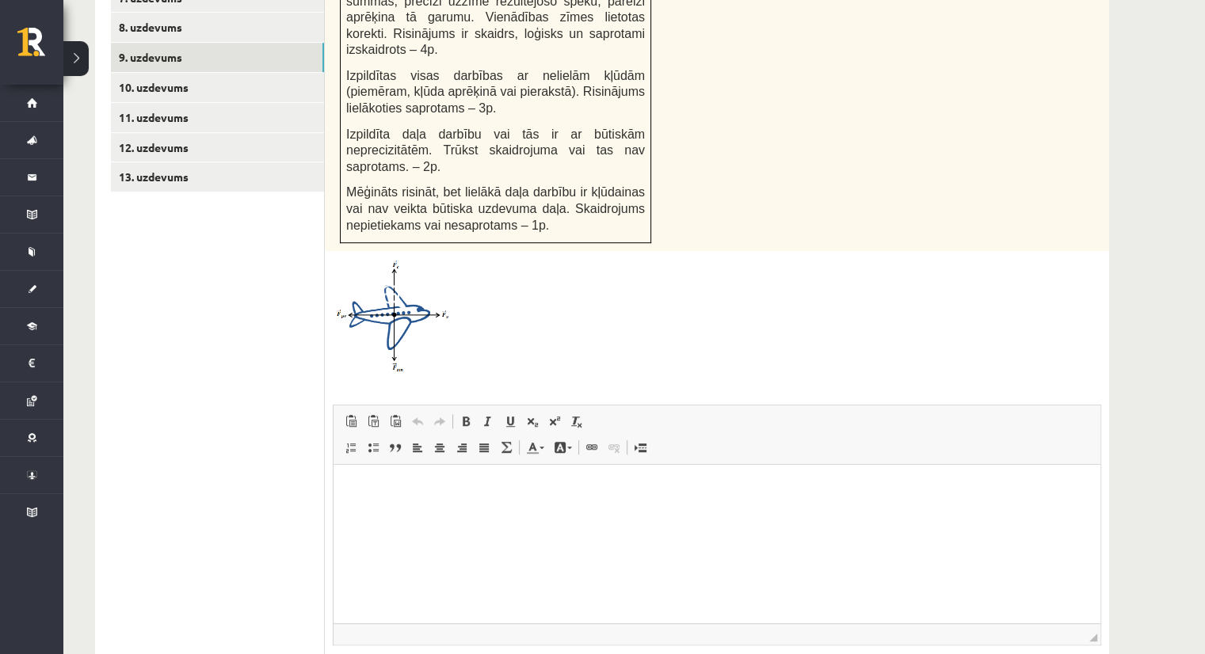
scroll to position [915, 0]
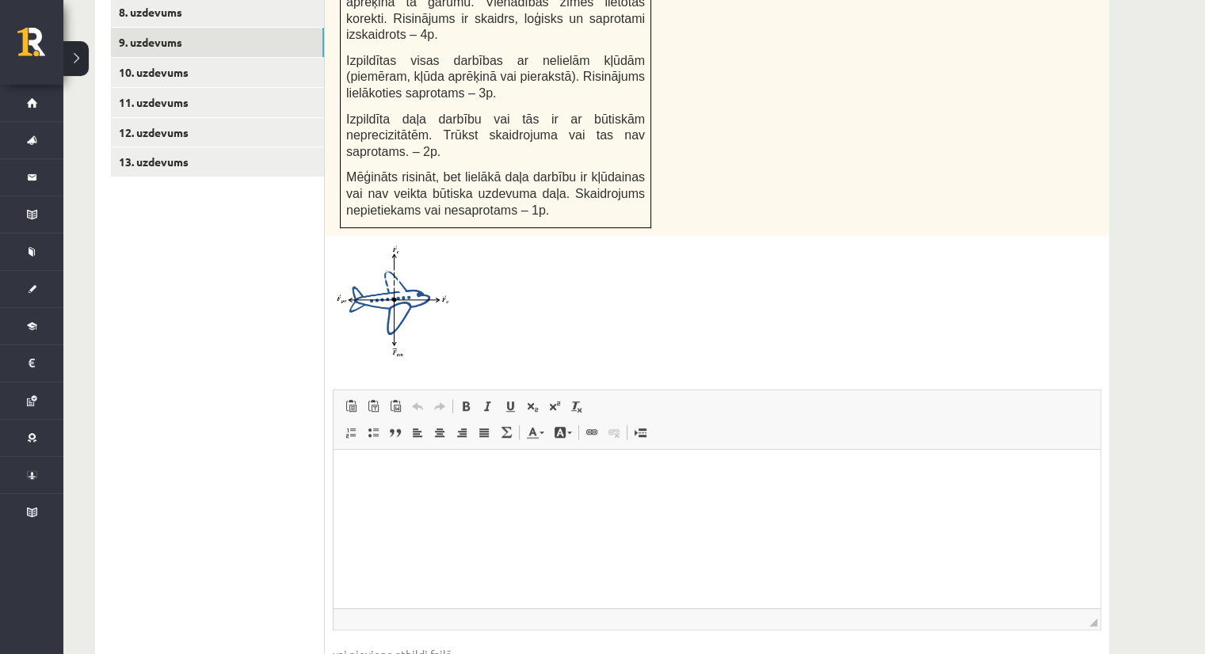
click at [403, 246] on img at bounding box center [392, 300] width 119 height 113
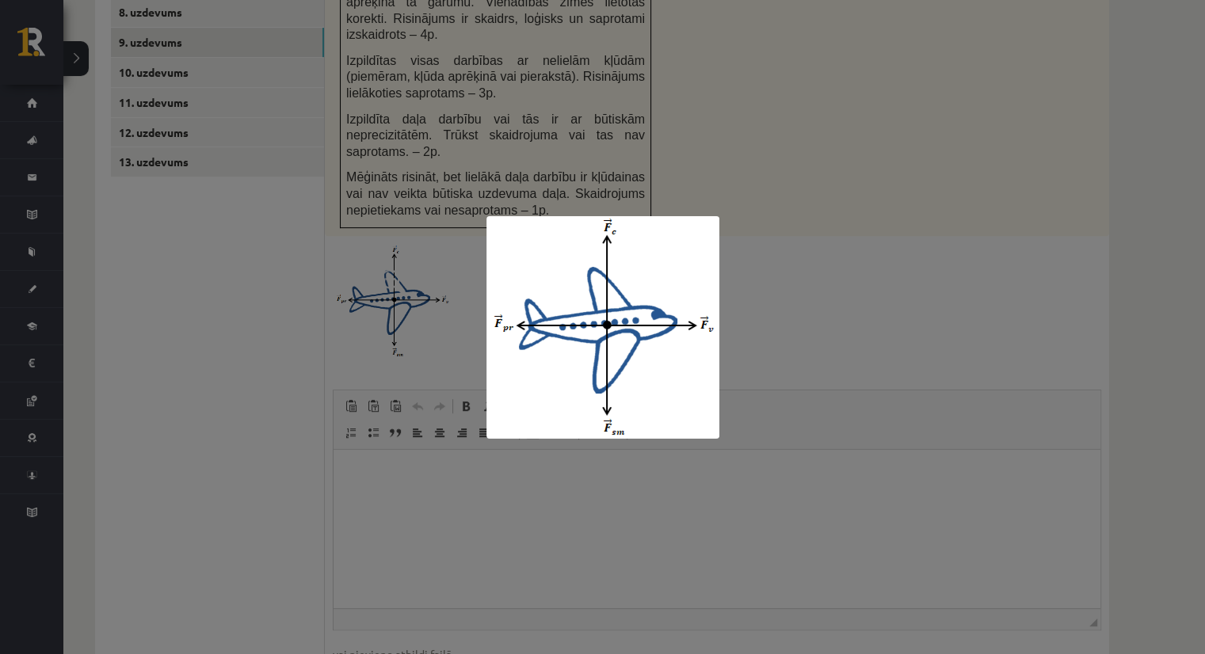
click at [596, 315] on img at bounding box center [602, 327] width 233 height 223
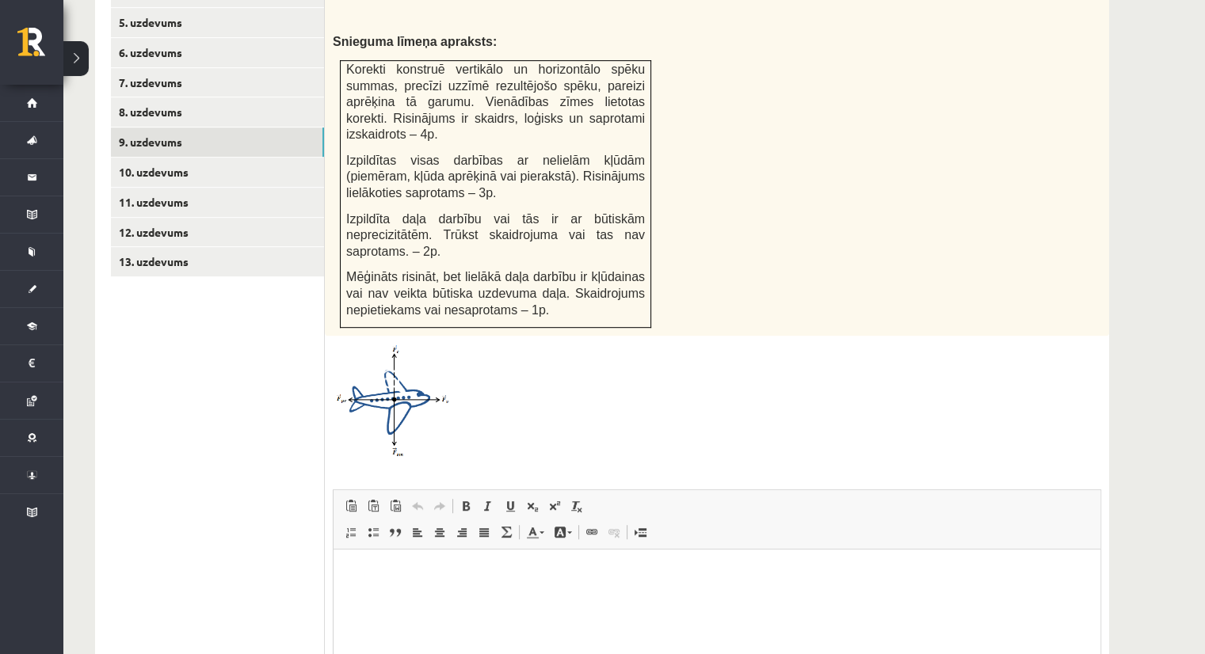
scroll to position [519, 0]
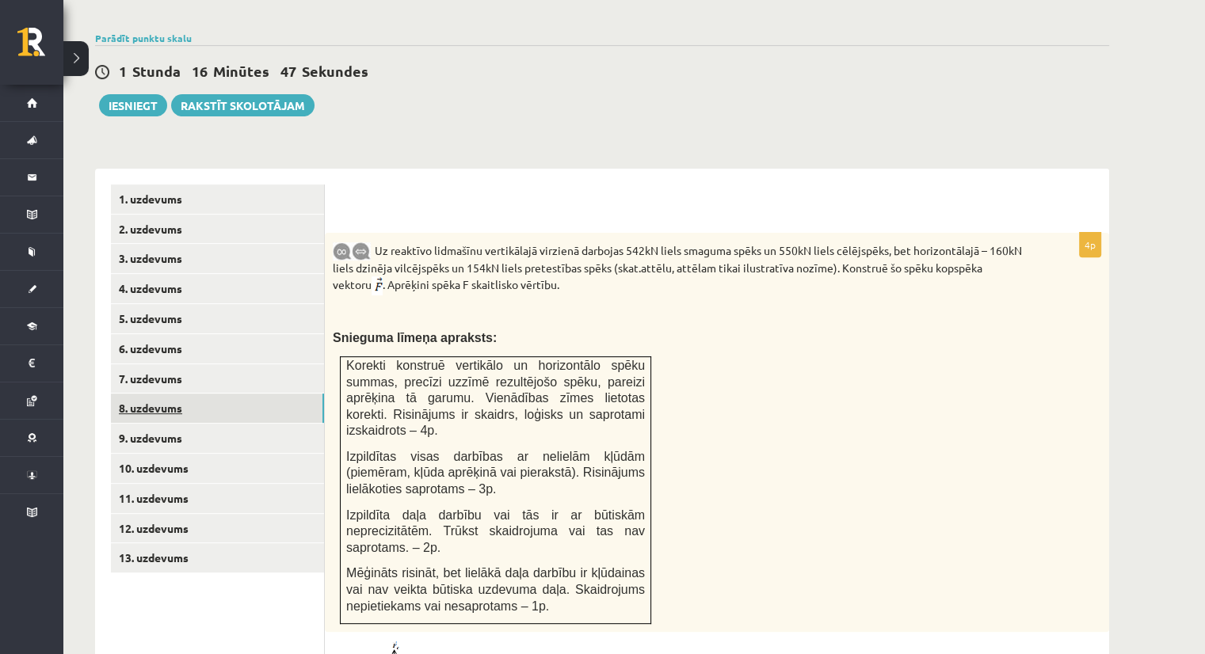
click at [164, 394] on link "8. uzdevums" at bounding box center [217, 408] width 213 height 29
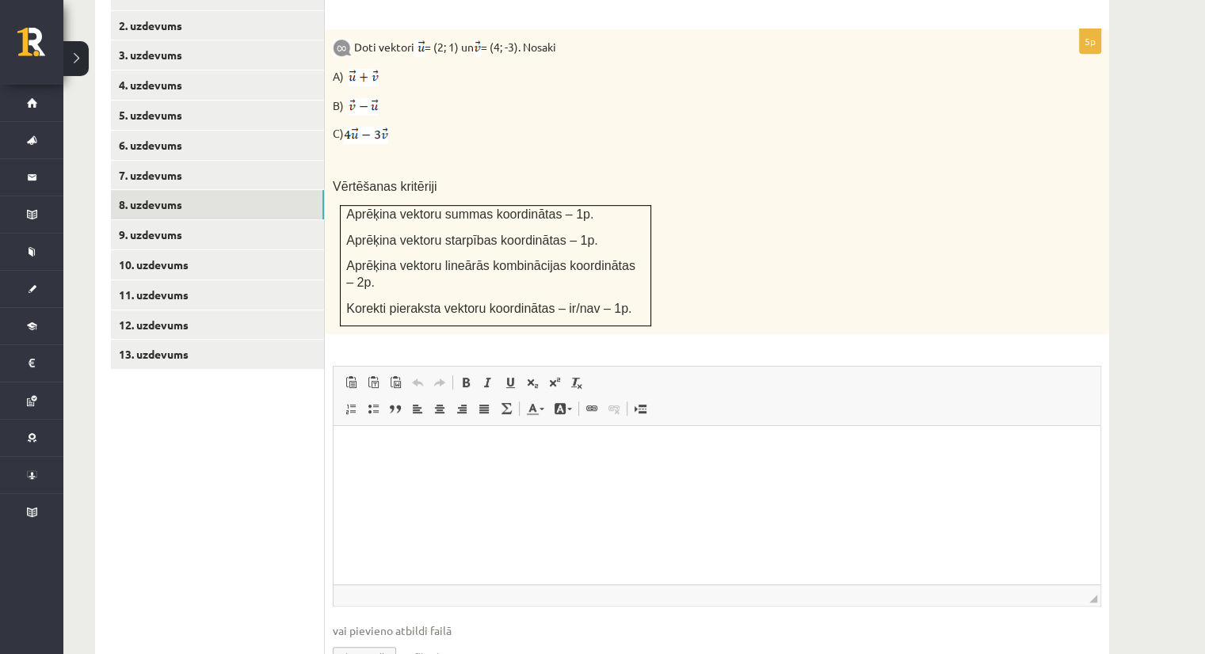
scroll to position [757, 0]
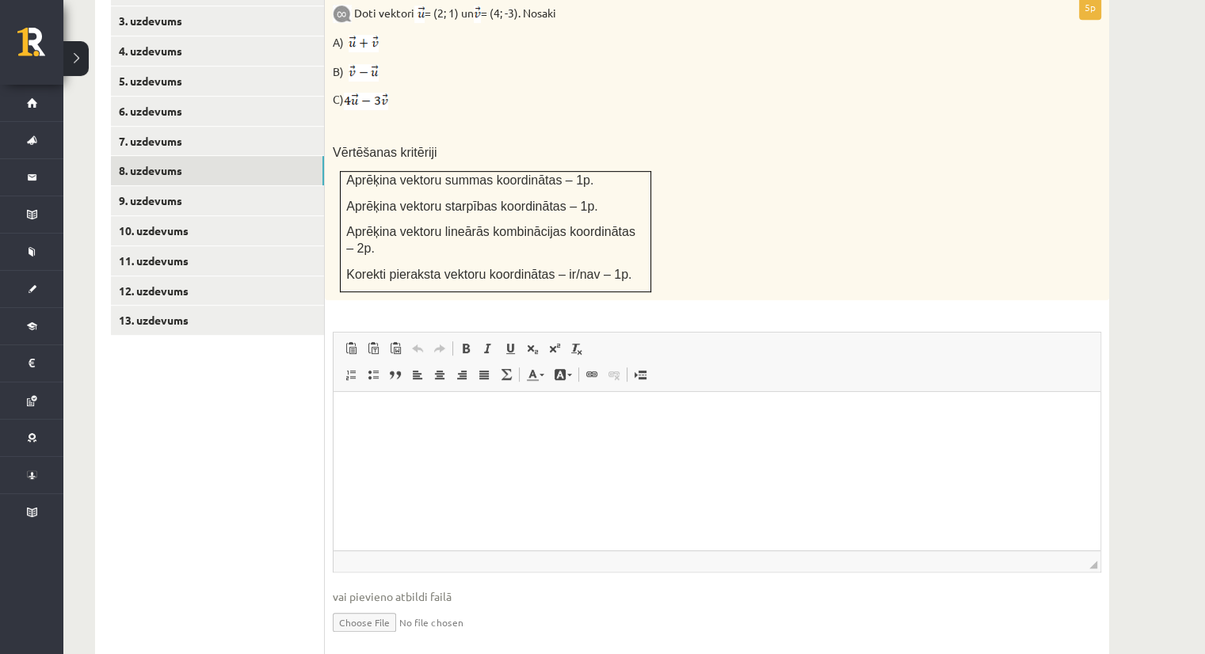
click at [372, 605] on input "file" at bounding box center [717, 621] width 768 height 32
type input "**********"
click at [375, 638] on link "Iesniegtā atbilde" at bounding box center [375, 646] width 85 height 17
click at [154, 186] on link "9. uzdevums" at bounding box center [217, 200] width 213 height 29
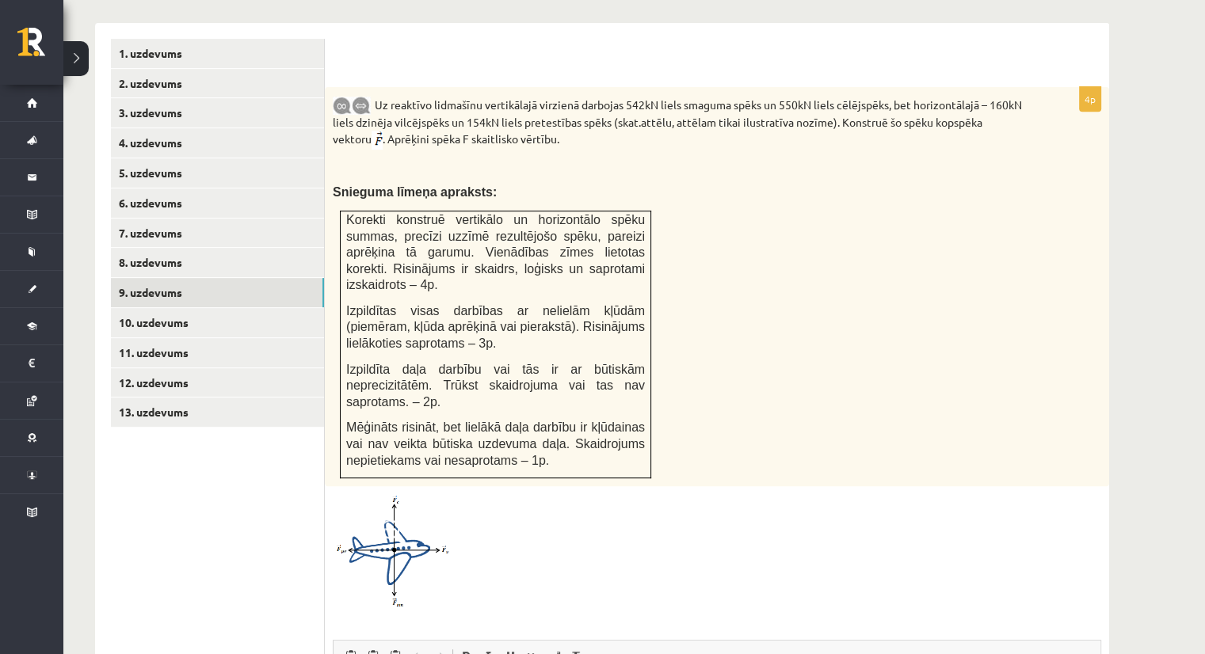
scroll to position [656, 0]
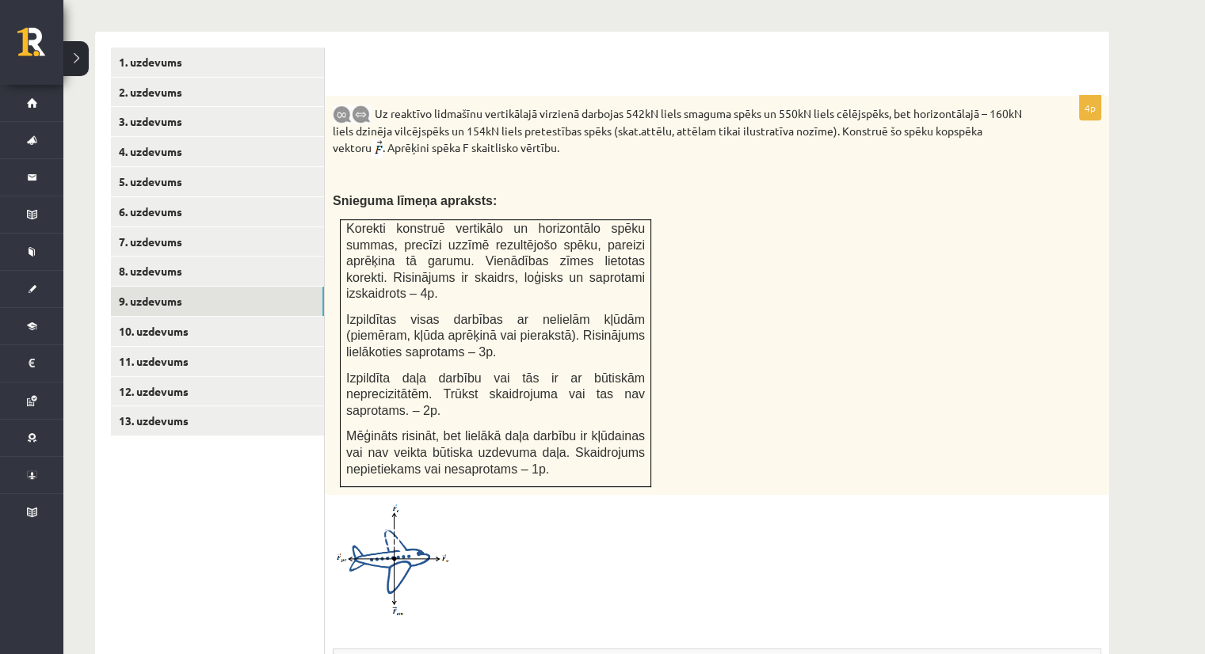
click at [412, 511] on img at bounding box center [392, 559] width 119 height 113
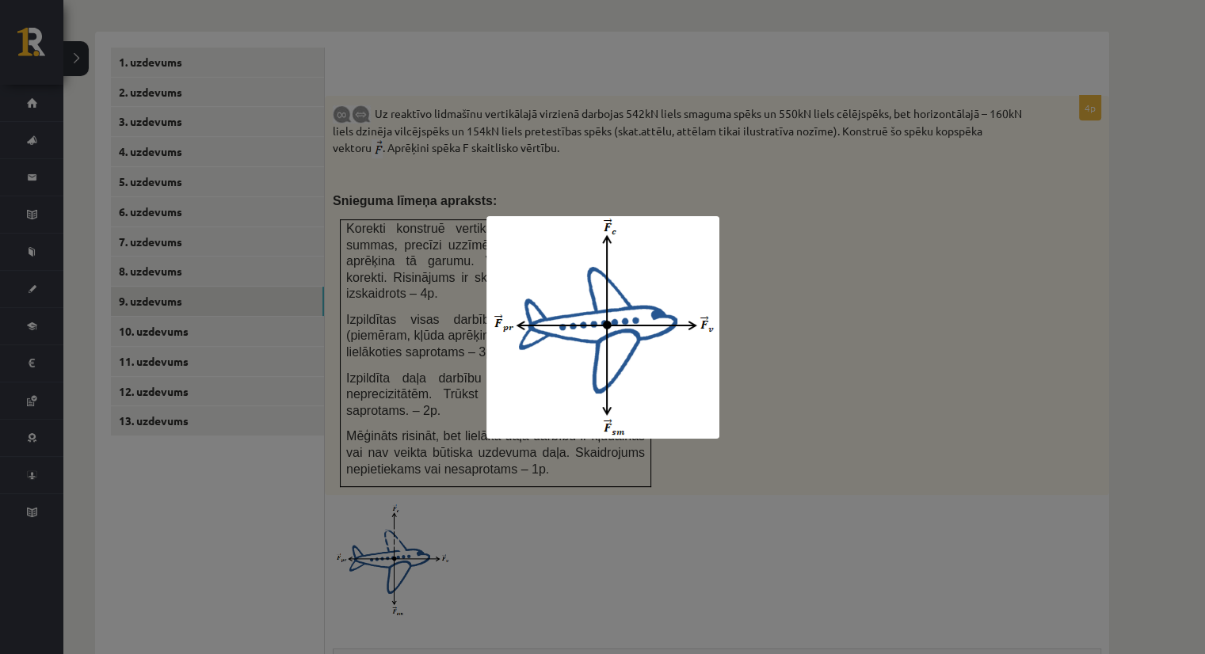
click at [515, 520] on div at bounding box center [602, 327] width 1205 height 654
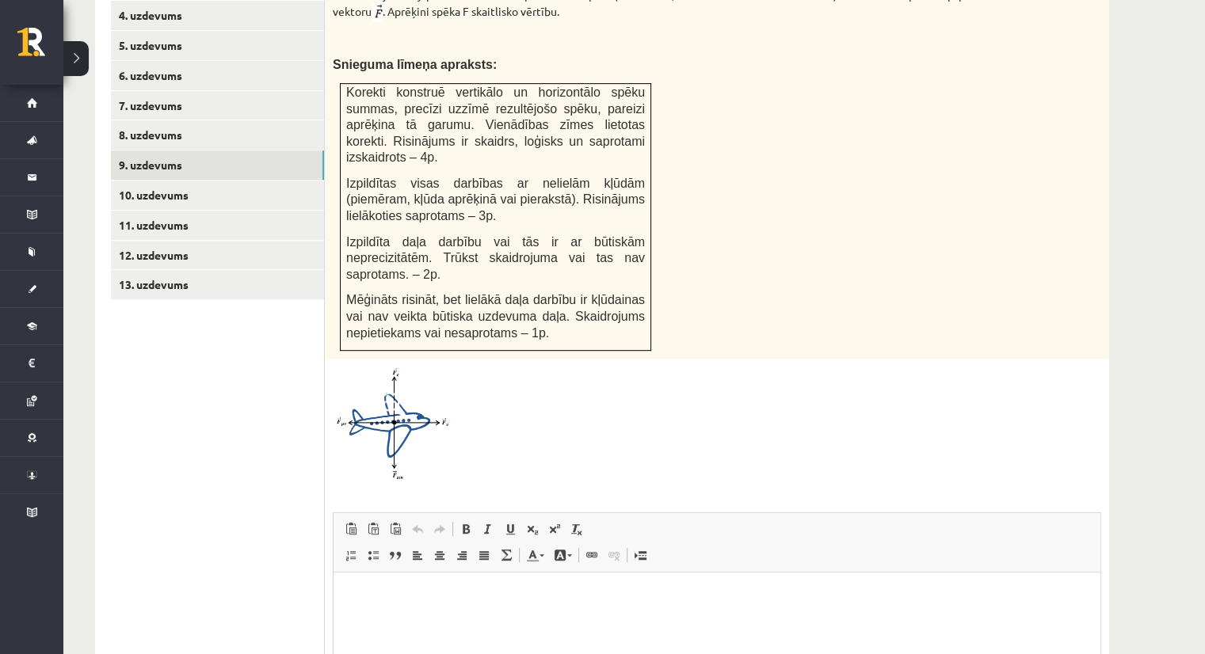
scroll to position [577, 0]
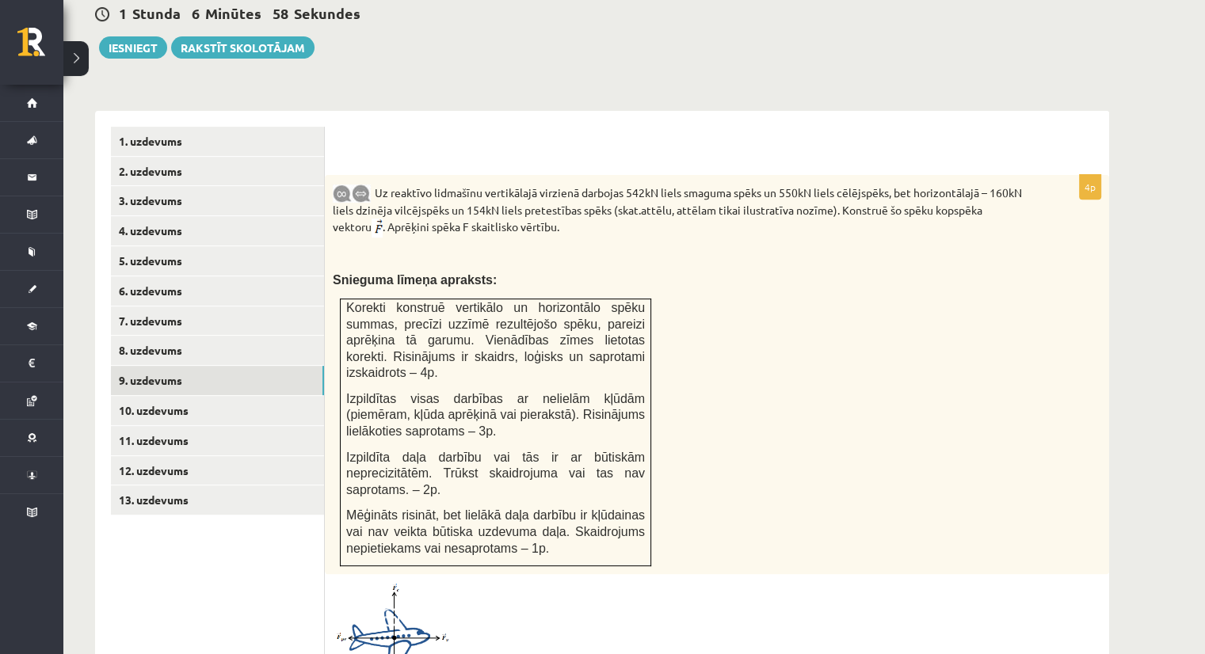
click at [401, 608] on span at bounding box center [392, 620] width 25 height 25
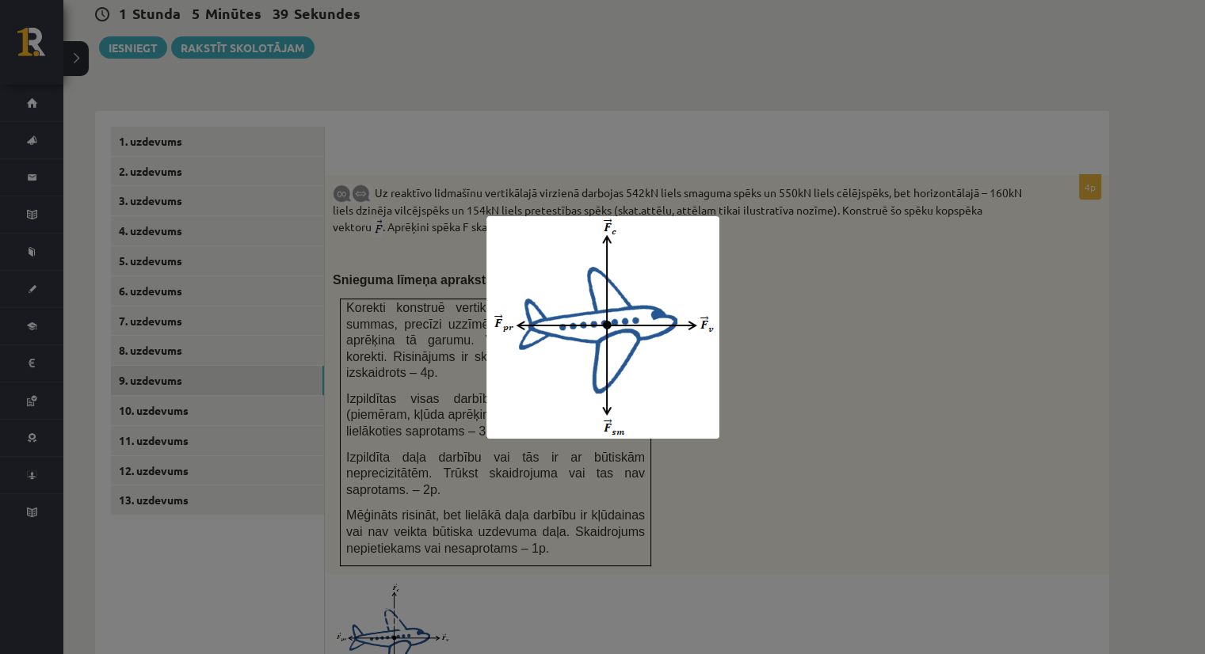
click at [523, 361] on img at bounding box center [602, 327] width 233 height 223
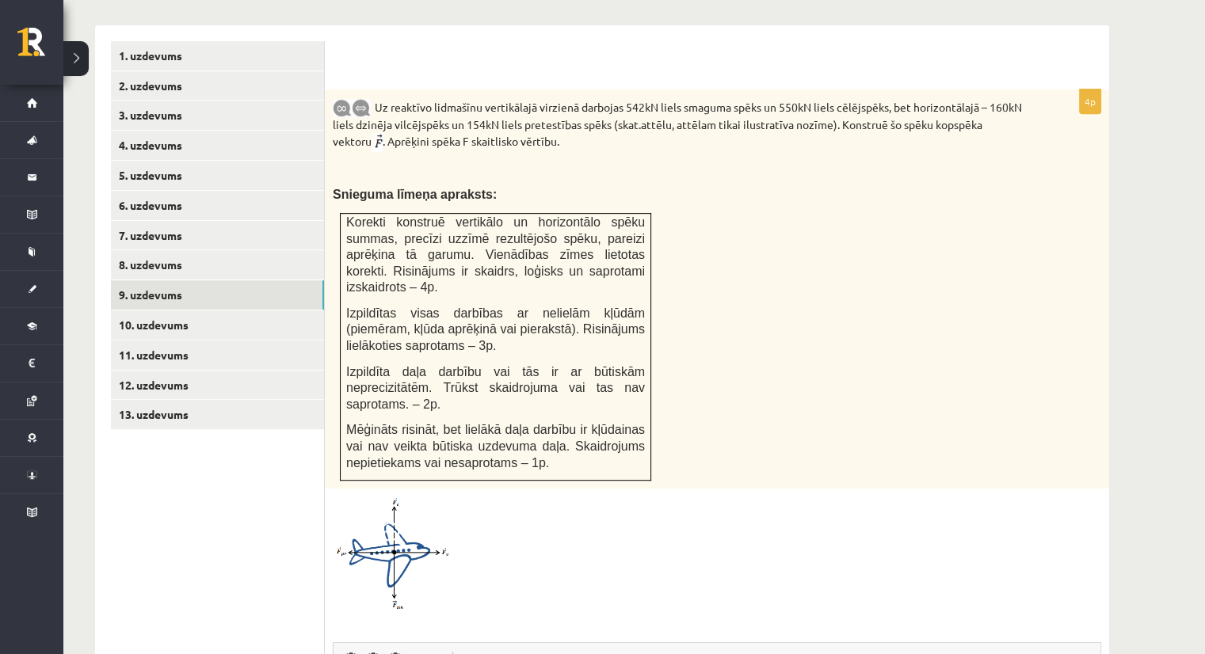
scroll to position [656, 0]
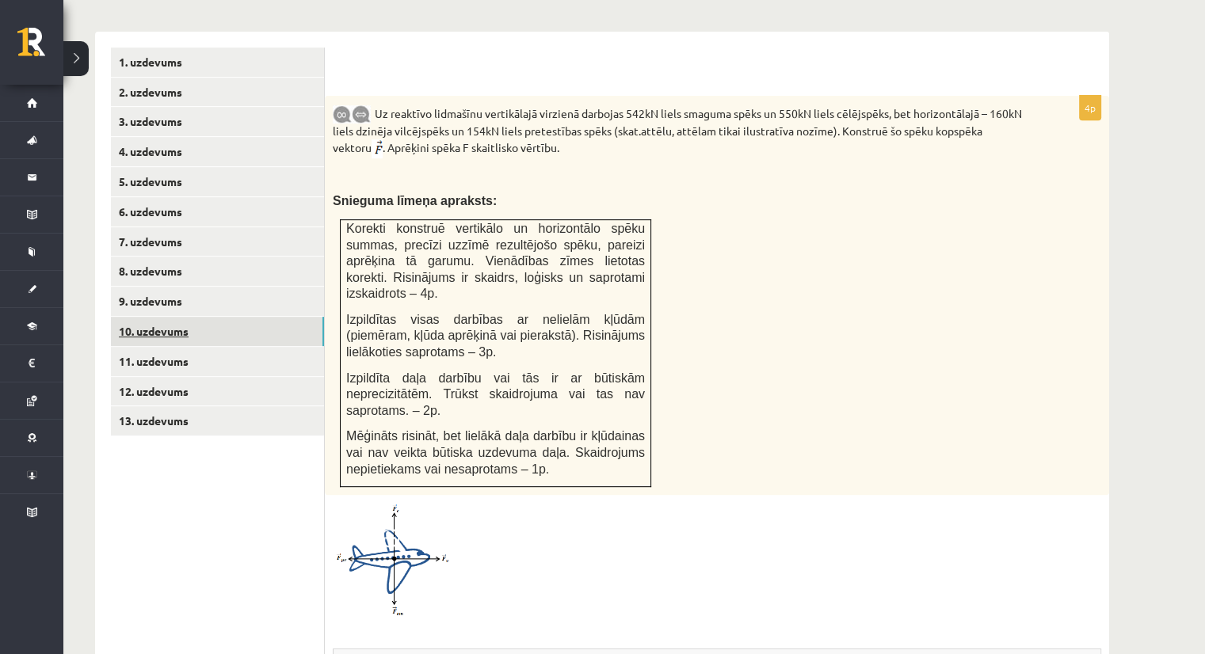
click at [146, 317] on link "10. uzdevums" at bounding box center [217, 331] width 213 height 29
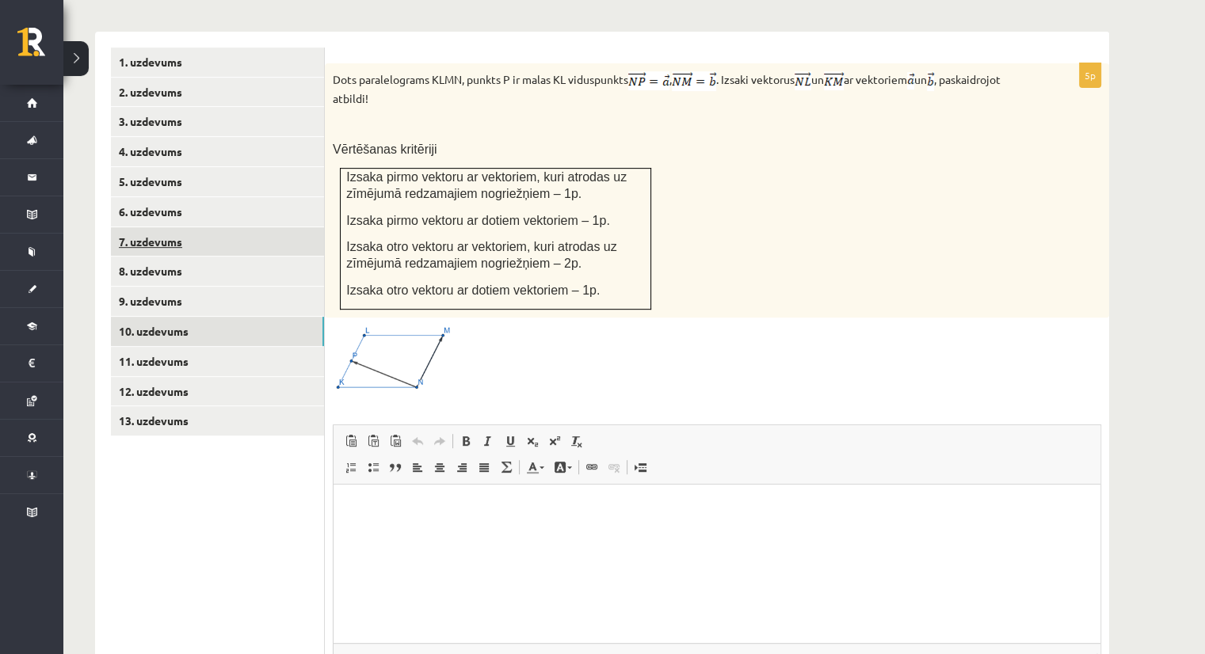
scroll to position [0, 0]
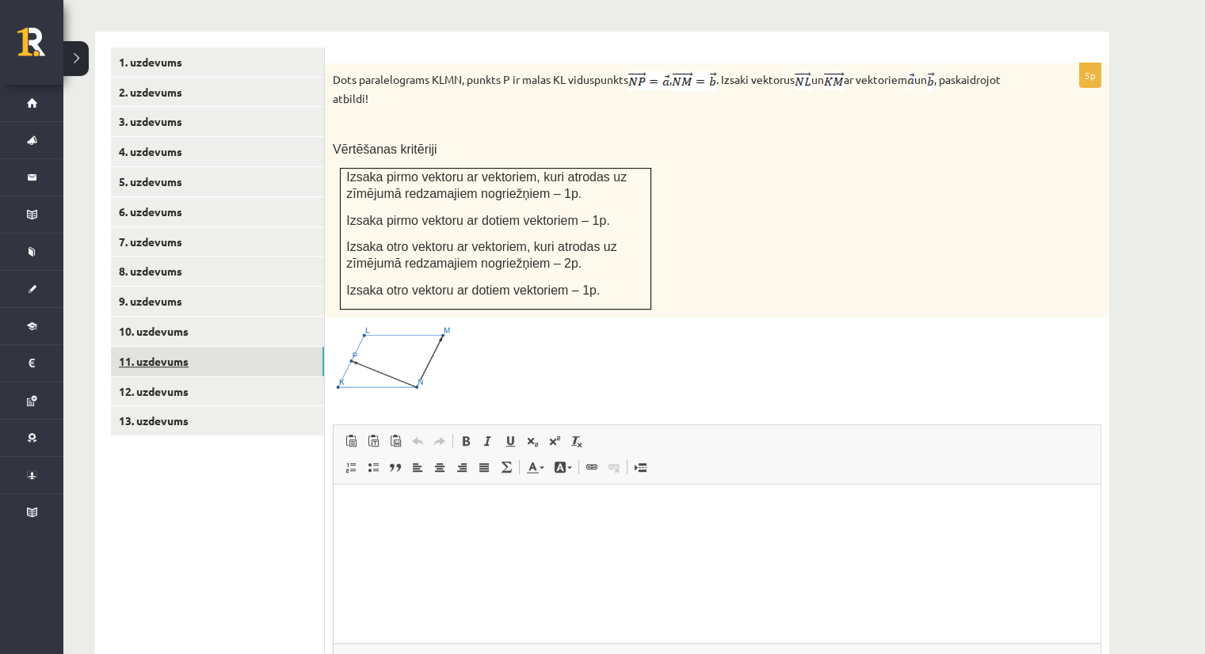
click at [153, 347] on link "11. uzdevums" at bounding box center [217, 361] width 213 height 29
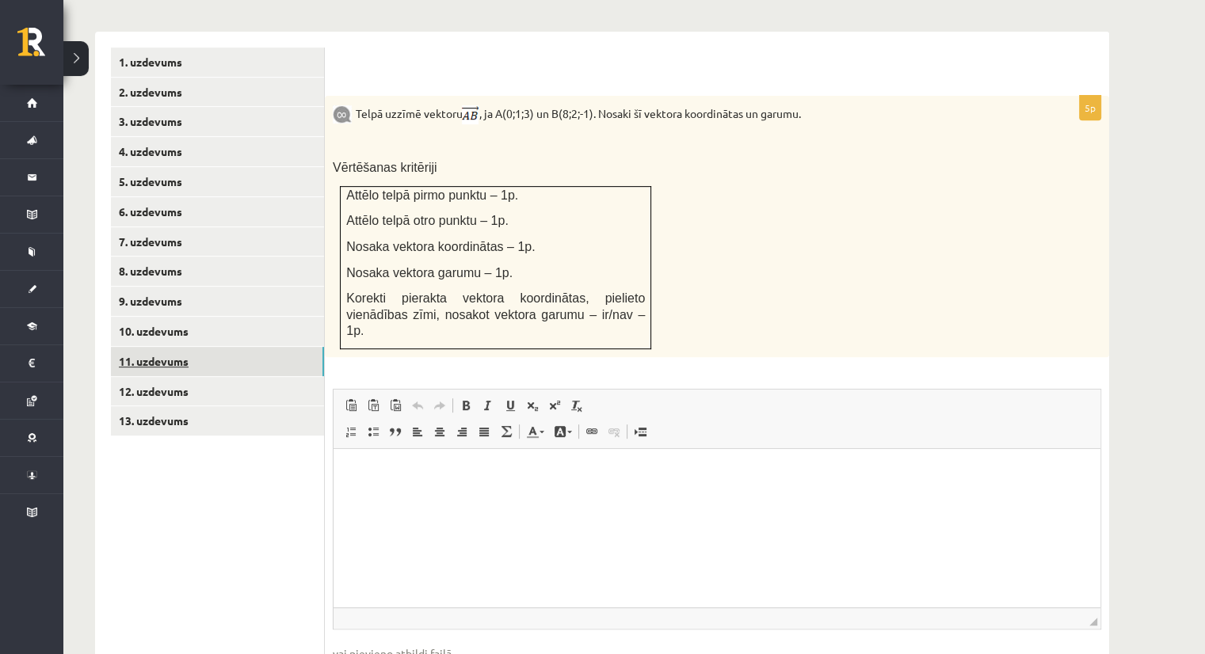
click at [151, 347] on link "11. uzdevums" at bounding box center [217, 361] width 213 height 29
click at [152, 257] on link "8. uzdevums" at bounding box center [217, 271] width 213 height 29
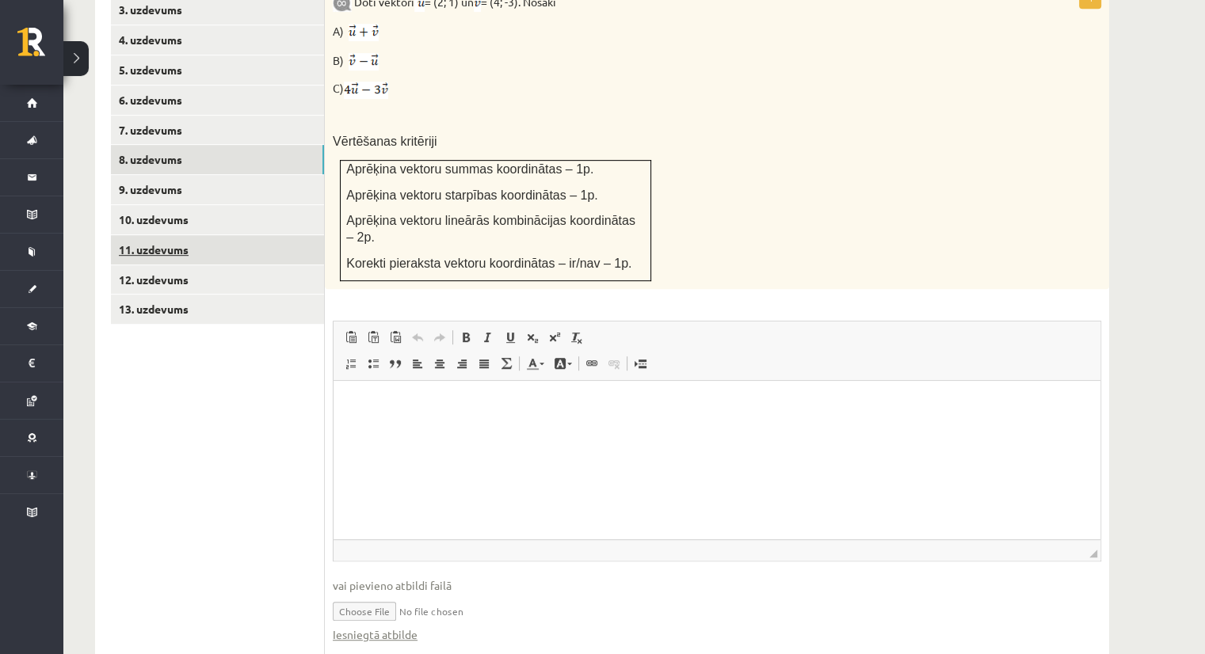
scroll to position [773, 0]
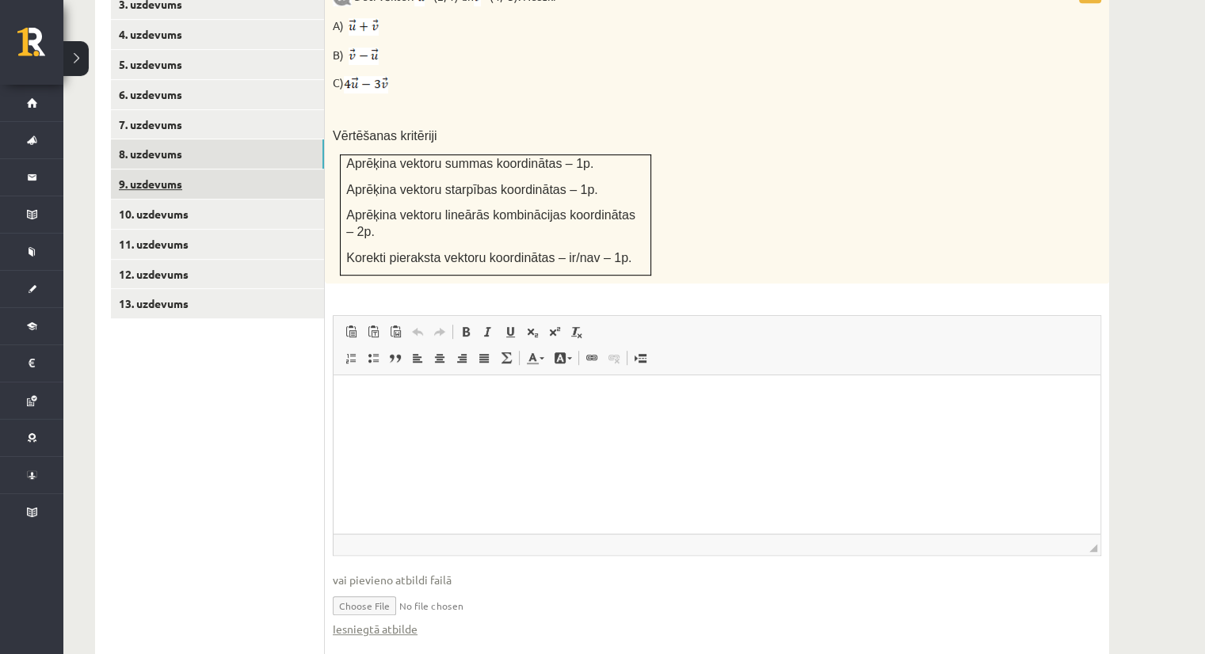
click at [154, 170] on link "9. uzdevums" at bounding box center [217, 184] width 213 height 29
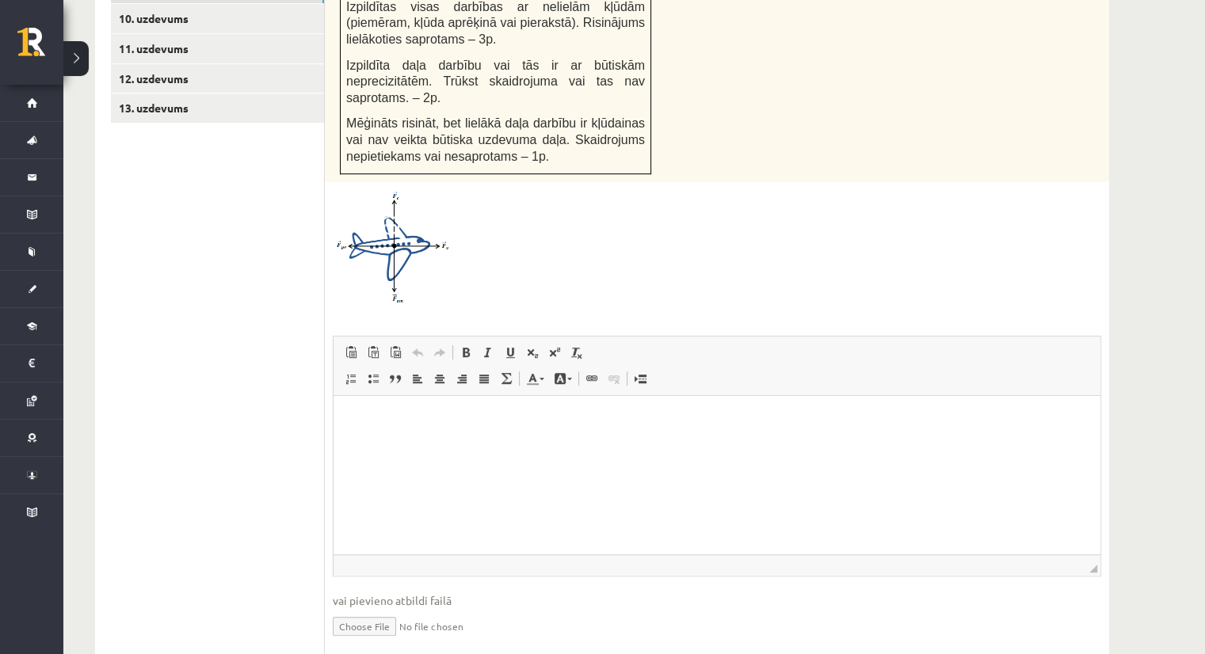
scroll to position [973, 0]
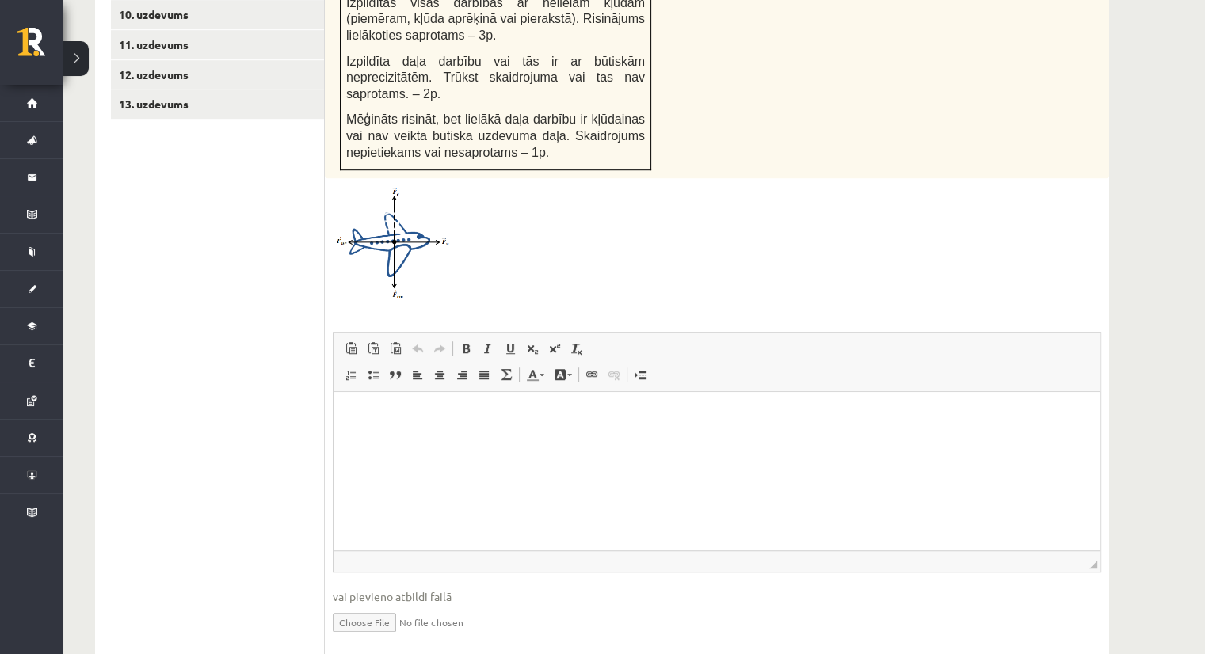
click at [362, 605] on input "file" at bounding box center [717, 621] width 768 height 32
type input "**********"
click at [400, 638] on link "Iesniegtā atbilde" at bounding box center [375, 646] width 85 height 17
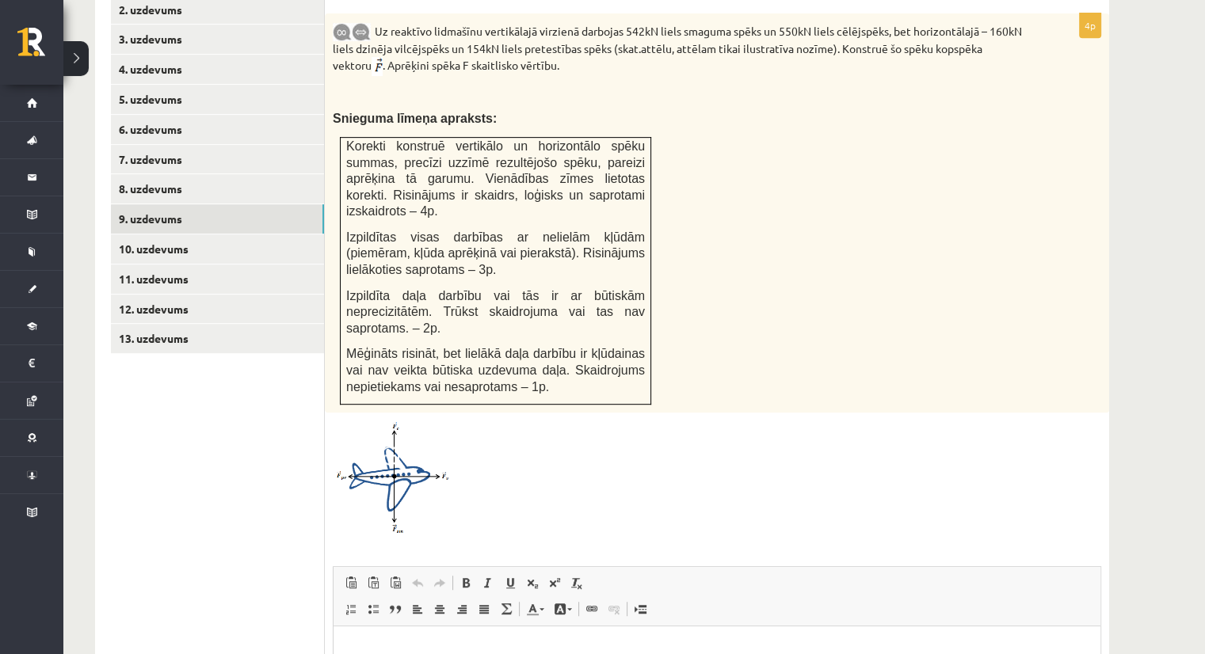
scroll to position [735, 0]
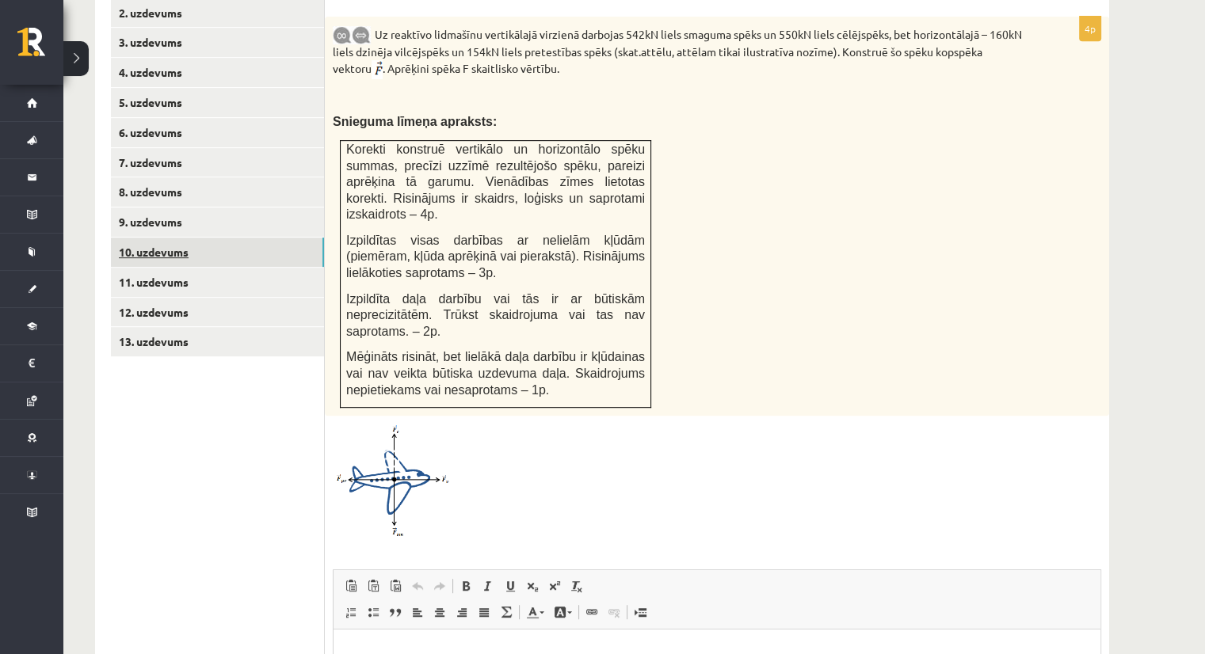
click at [154, 238] on link "10. uzdevums" at bounding box center [217, 252] width 213 height 29
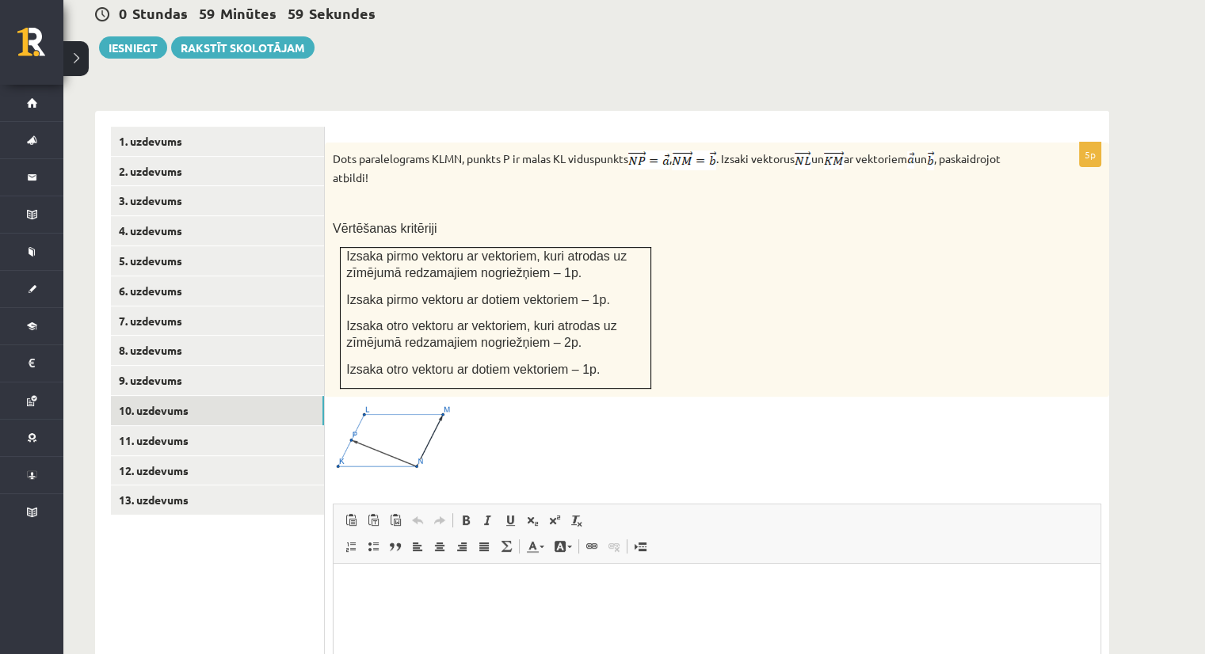
scroll to position [0, 0]
click at [379, 411] on img at bounding box center [392, 438] width 119 height 67
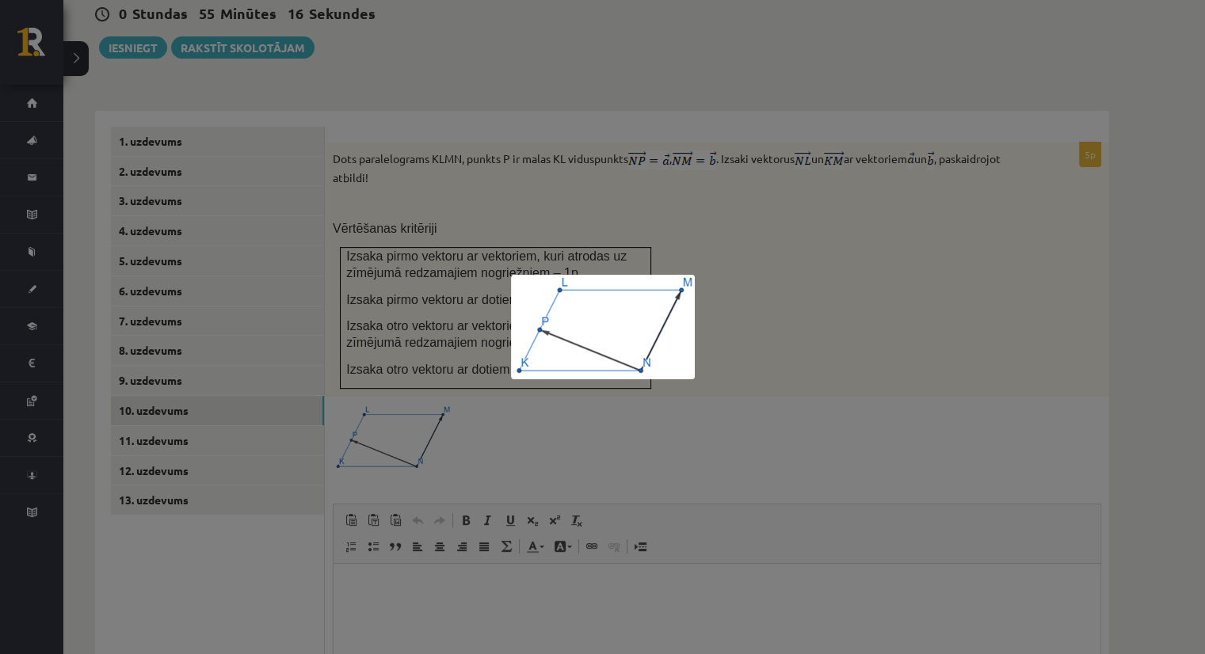
click at [674, 212] on div at bounding box center [602, 327] width 1205 height 654
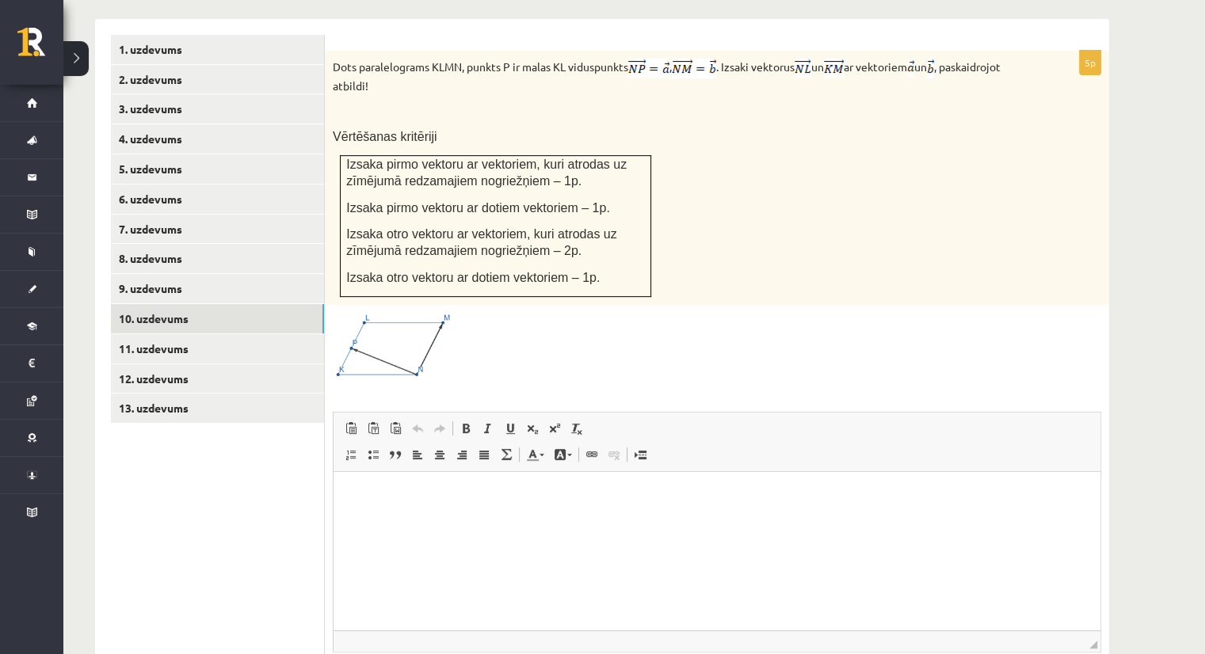
scroll to position [688, 0]
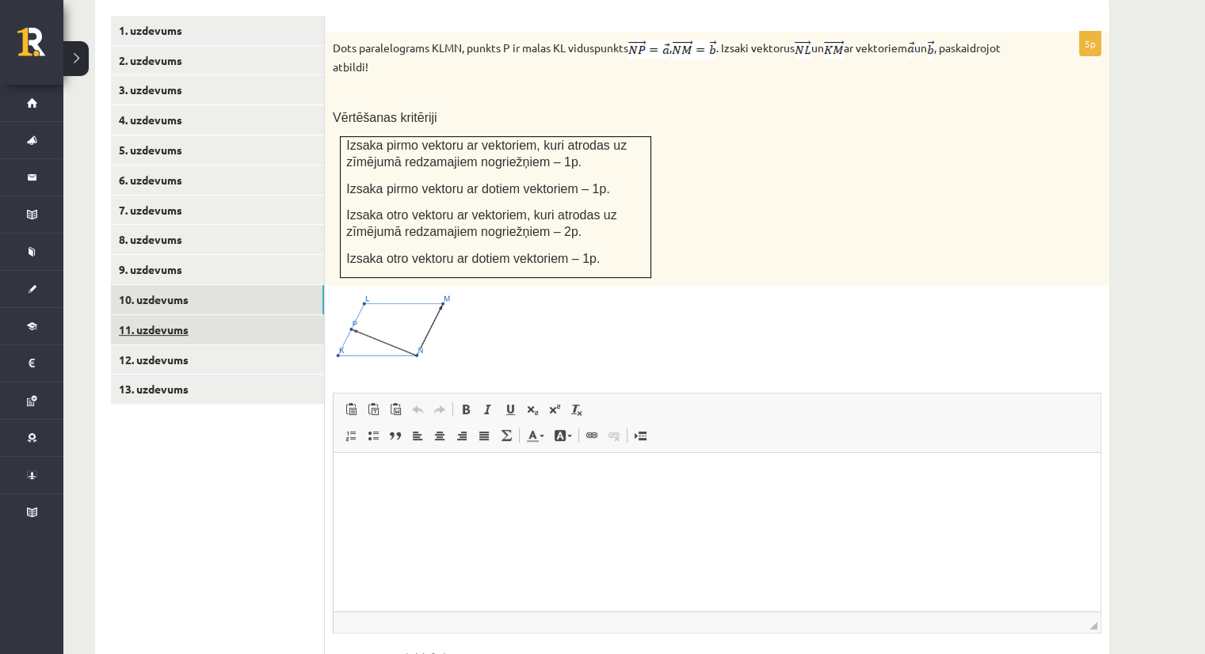
click at [168, 315] on link "11. uzdevums" at bounding box center [217, 329] width 213 height 29
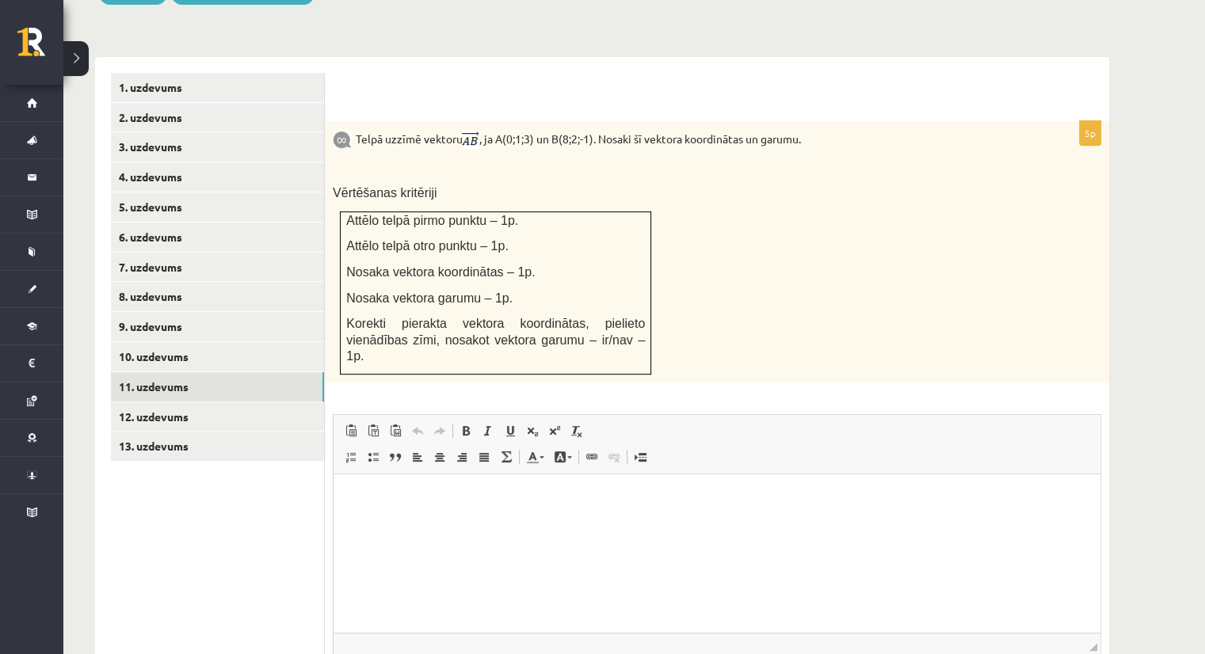
scroll to position [635, 0]
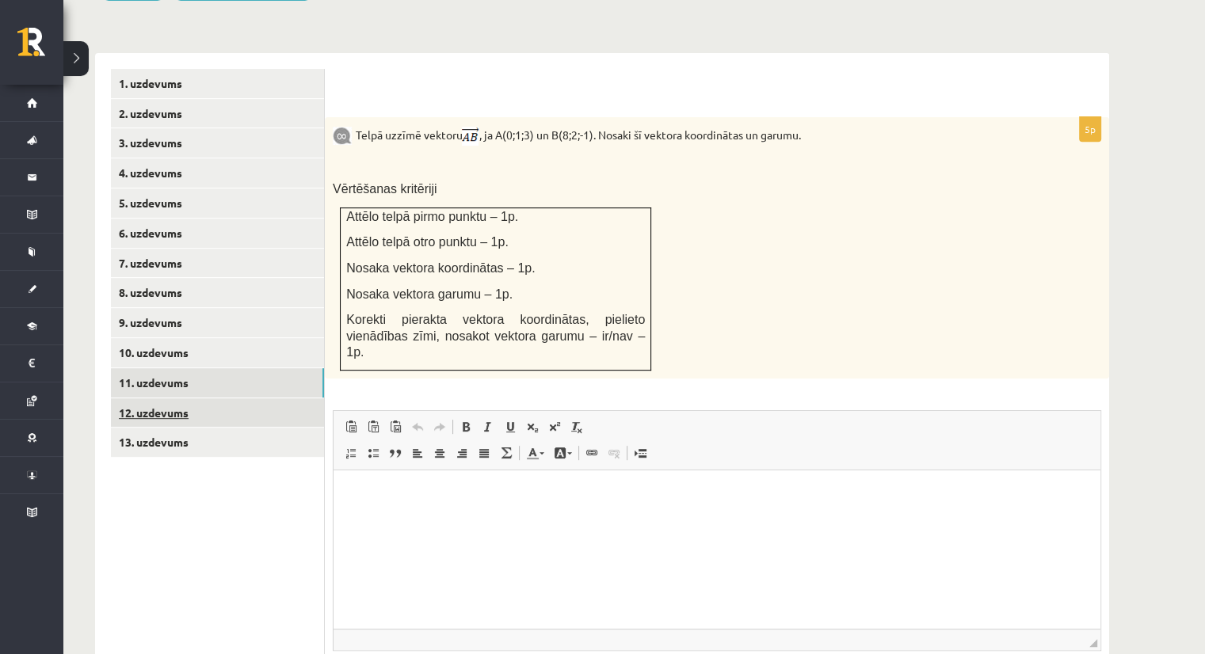
click at [139, 398] on link "12. uzdevums" at bounding box center [217, 412] width 213 height 29
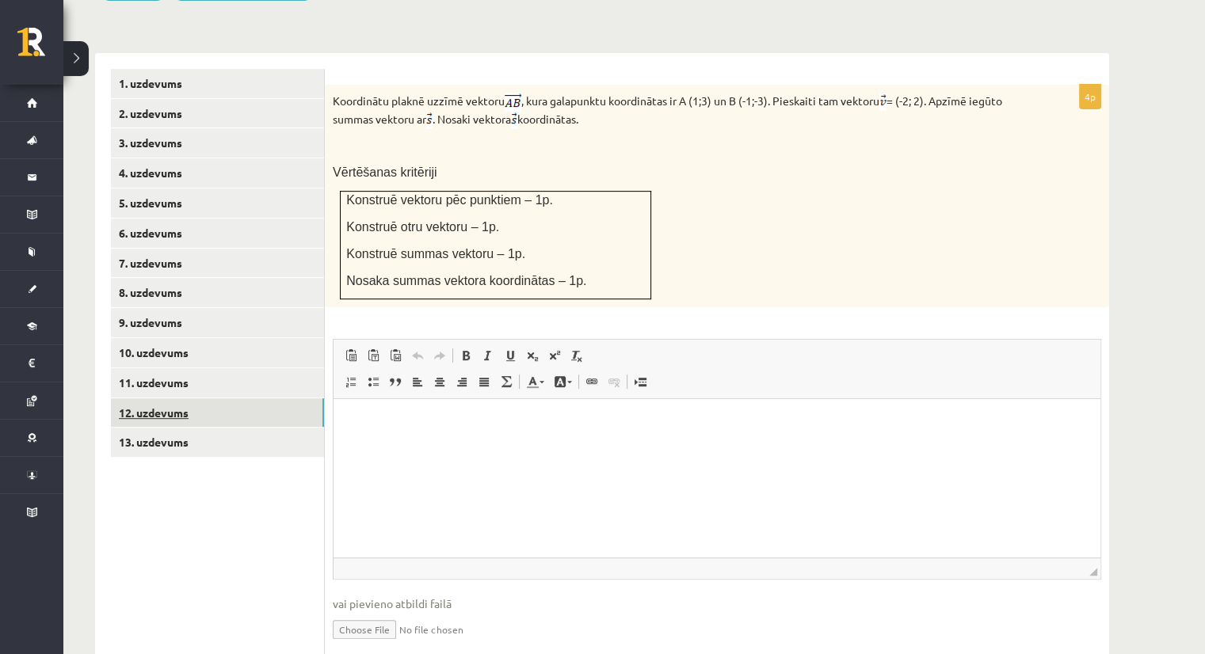
scroll to position [0, 0]
click at [139, 338] on link "10. uzdevums" at bounding box center [217, 352] width 213 height 29
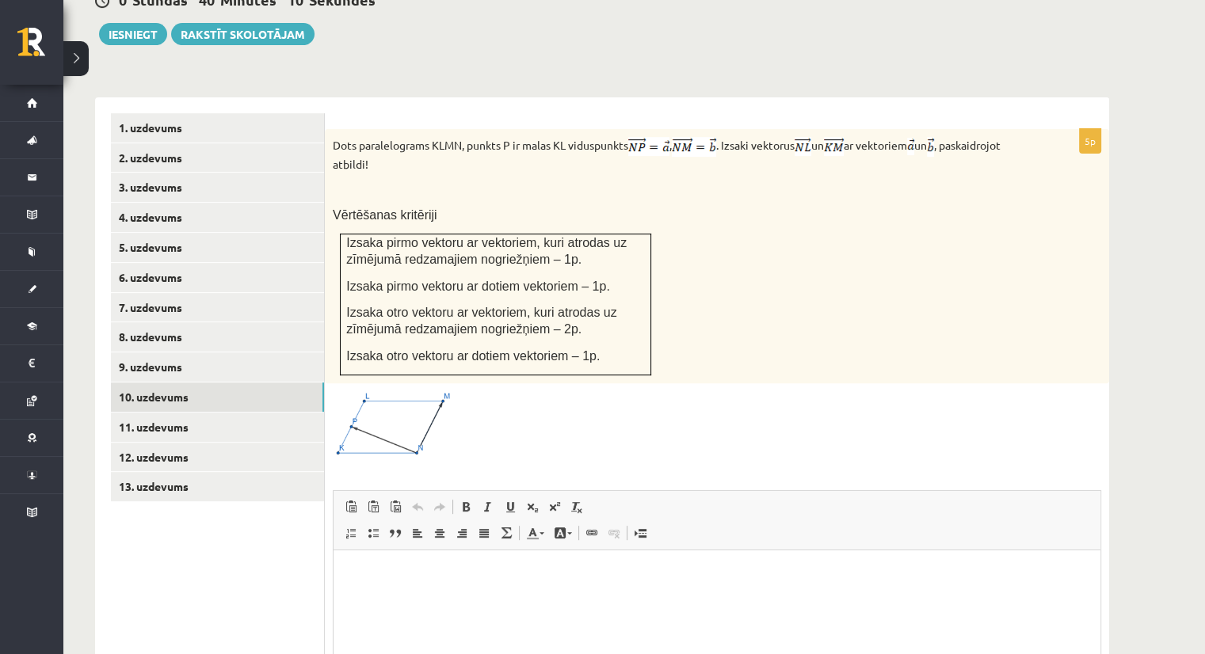
scroll to position [529, 0]
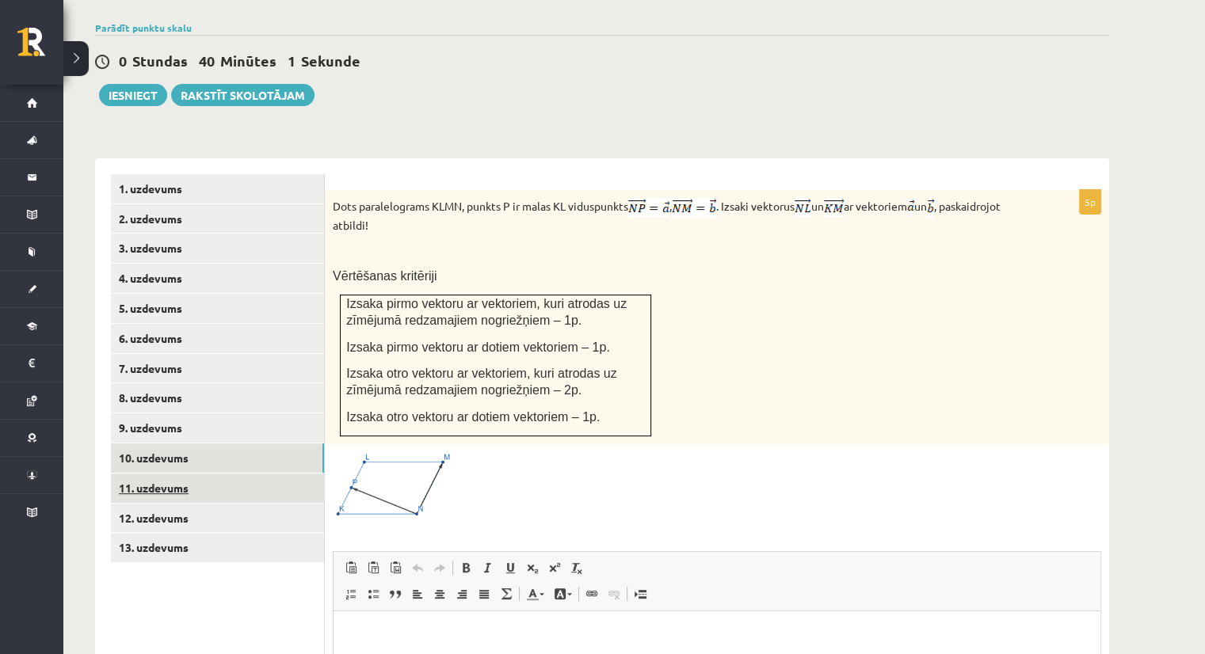
click at [162, 474] on link "11. uzdevums" at bounding box center [217, 488] width 213 height 29
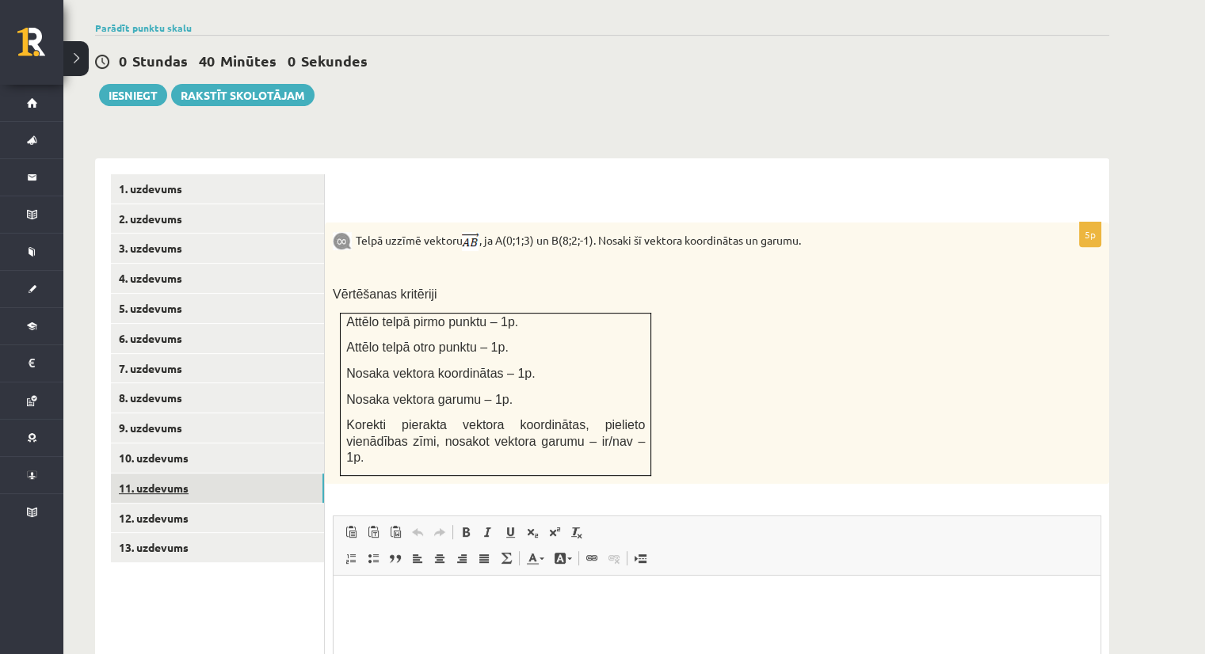
scroll to position [0, 0]
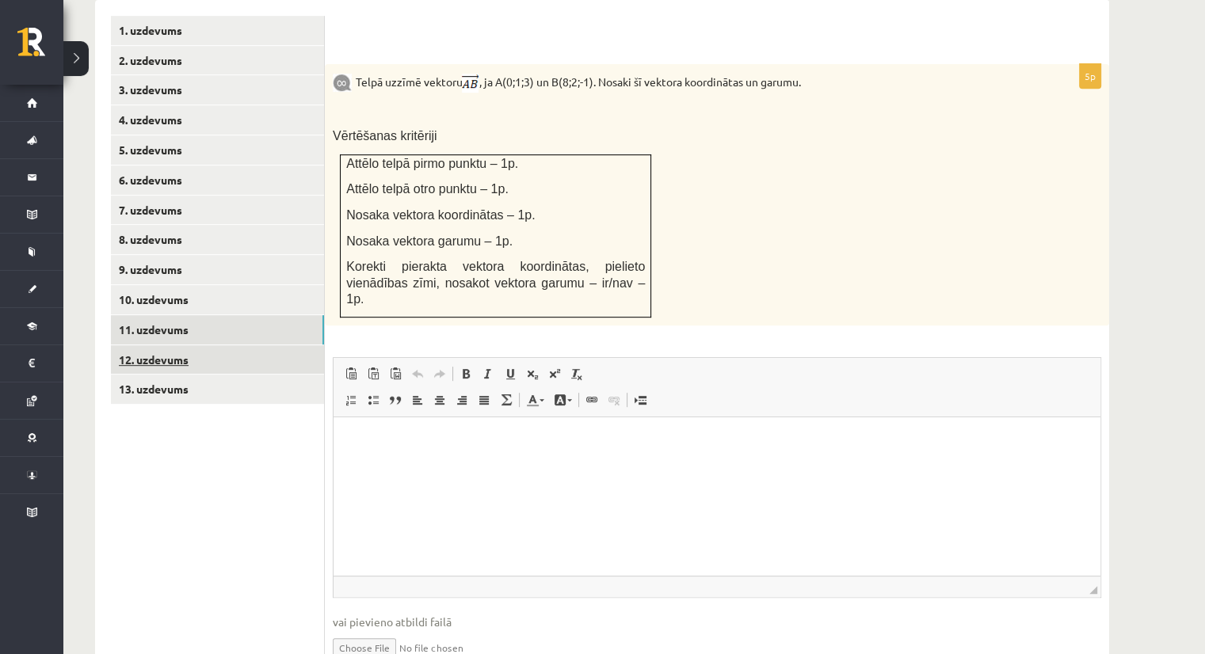
click at [143, 345] on link "12. uzdevums" at bounding box center [217, 359] width 213 height 29
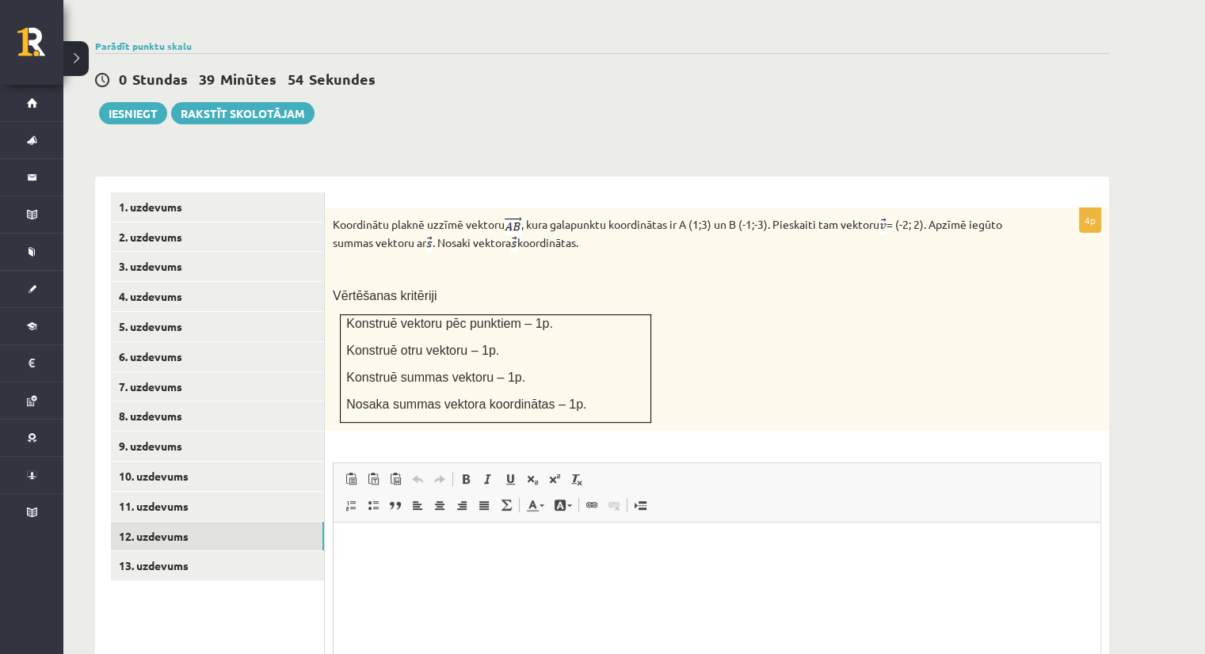
scroll to position [501, 0]
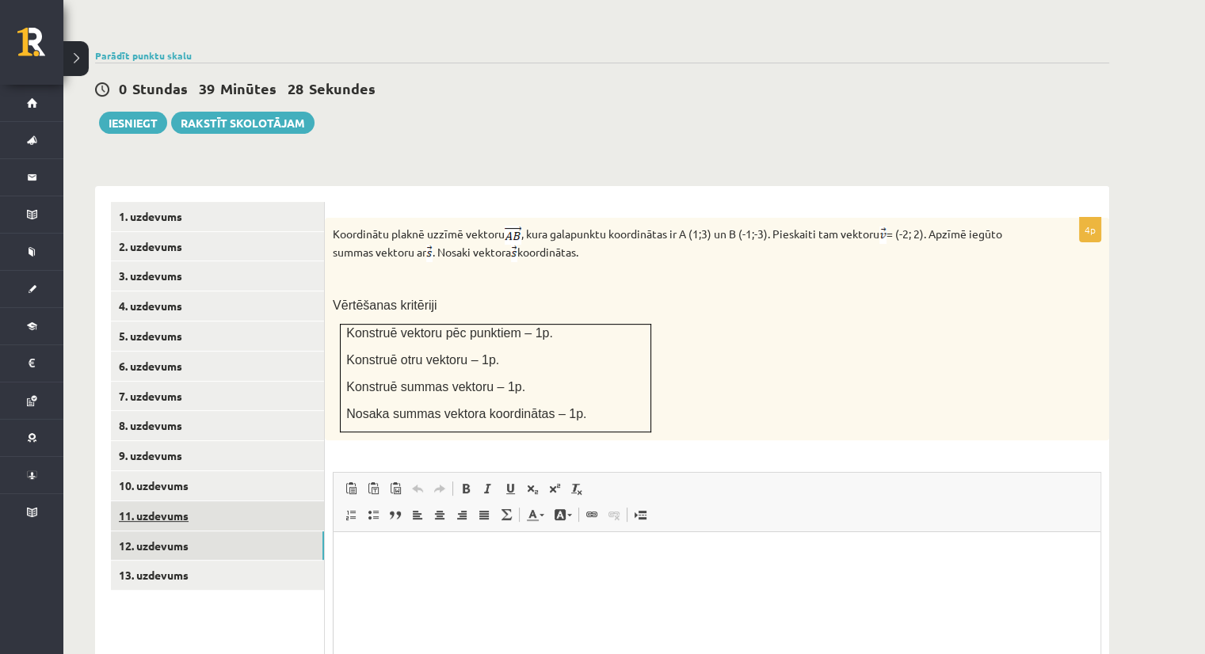
click at [183, 501] on link "11. uzdevums" at bounding box center [217, 515] width 213 height 29
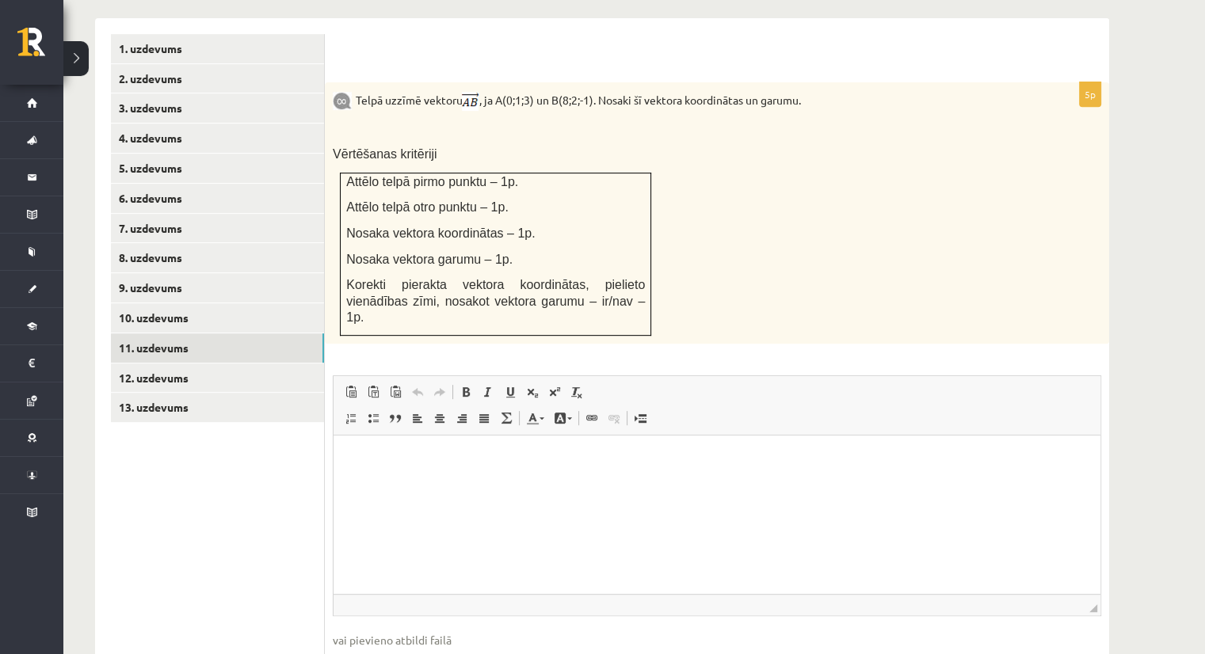
scroll to position [714, 0]
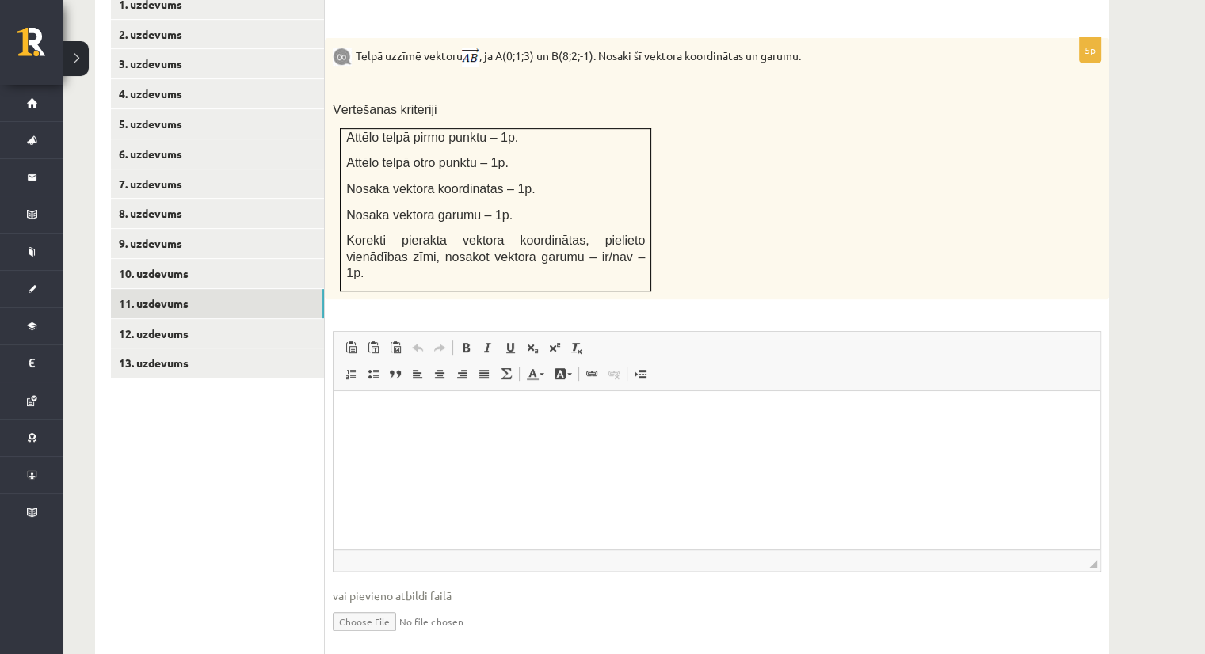
click at [377, 604] on input "file" at bounding box center [717, 620] width 768 height 32
type input "**********"
click at [368, 637] on link "Iesniegtā atbilde" at bounding box center [375, 645] width 85 height 17
click at [174, 319] on link "12. uzdevums" at bounding box center [217, 333] width 213 height 29
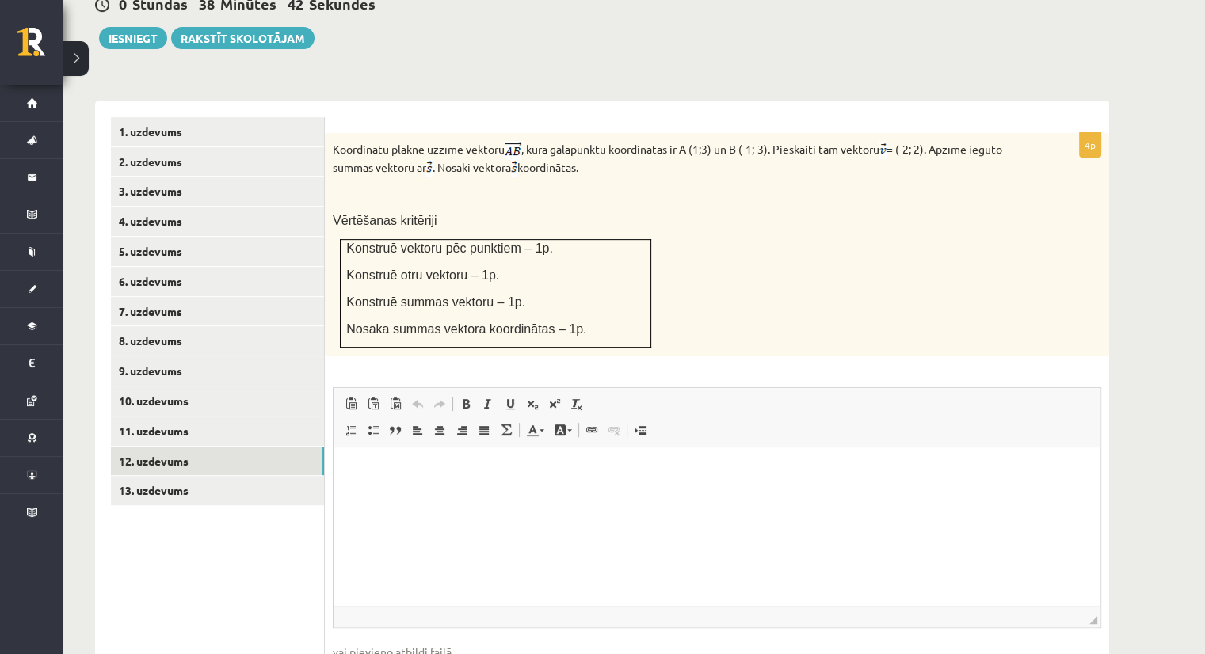
scroll to position [581, 0]
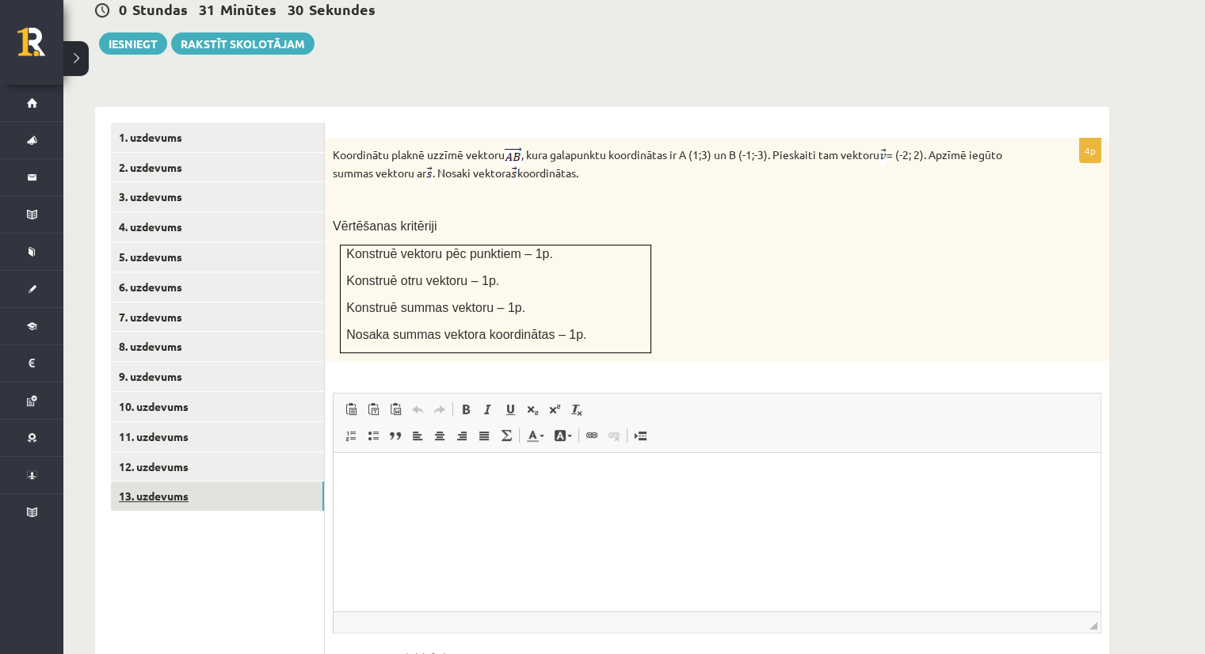
click at [170, 482] on link "13. uzdevums" at bounding box center [217, 496] width 213 height 29
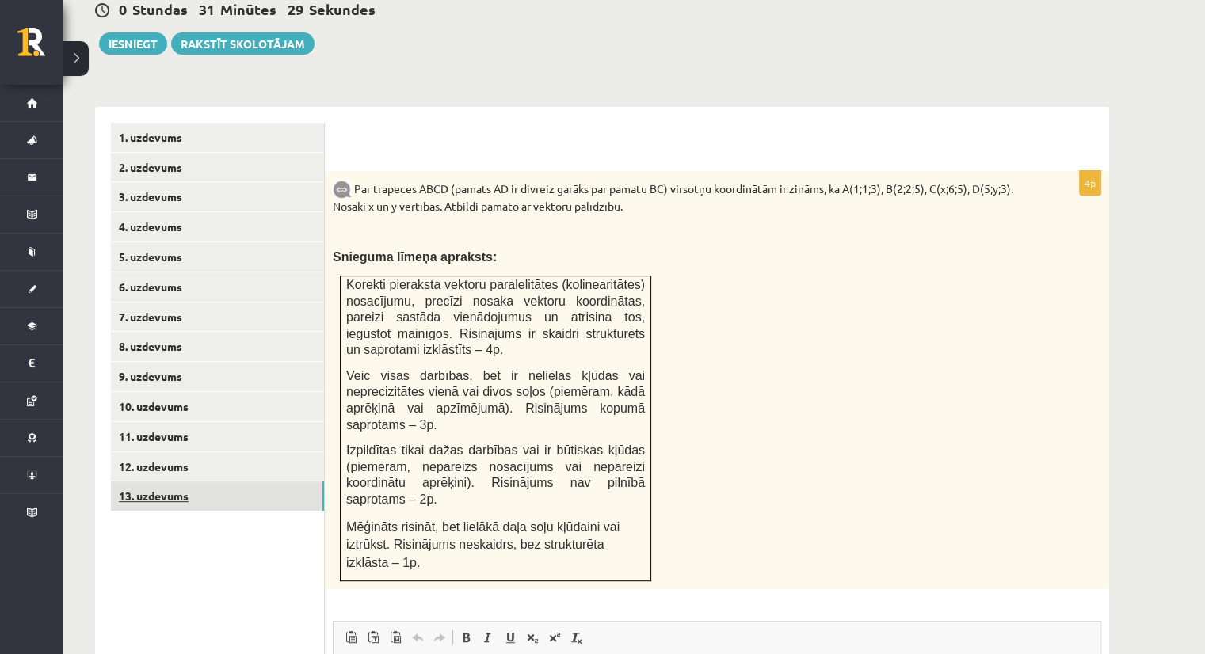
scroll to position [0, 0]
click at [162, 452] on link "12. uzdevums" at bounding box center [217, 466] width 213 height 29
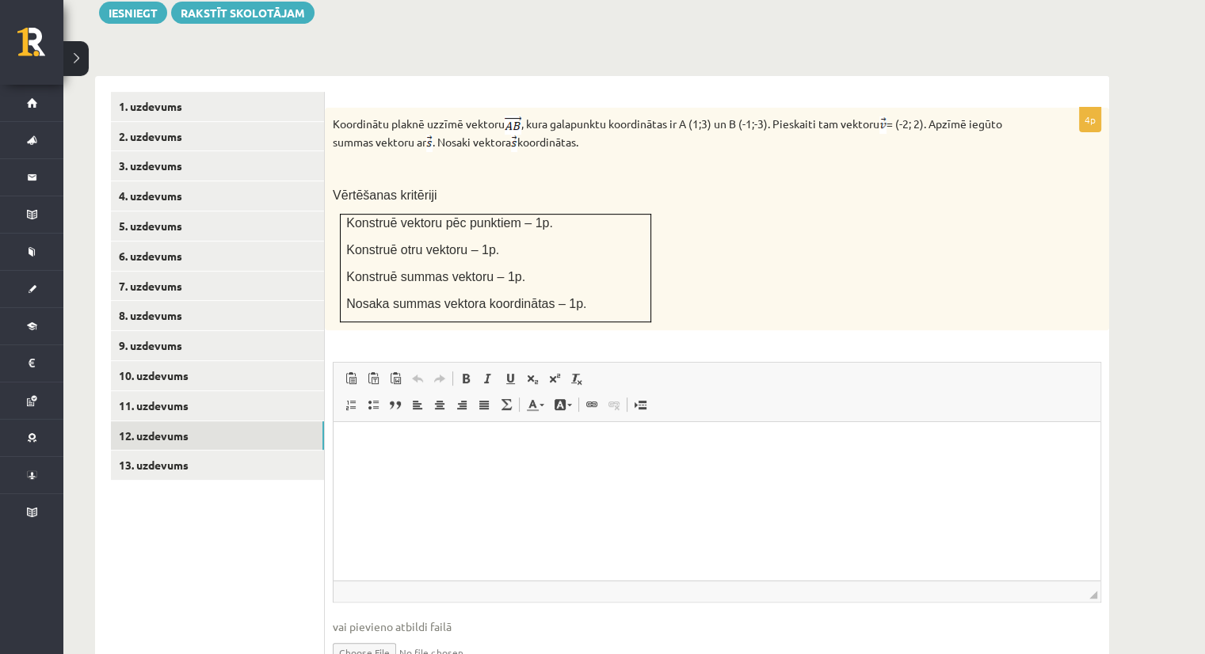
scroll to position [660, 0]
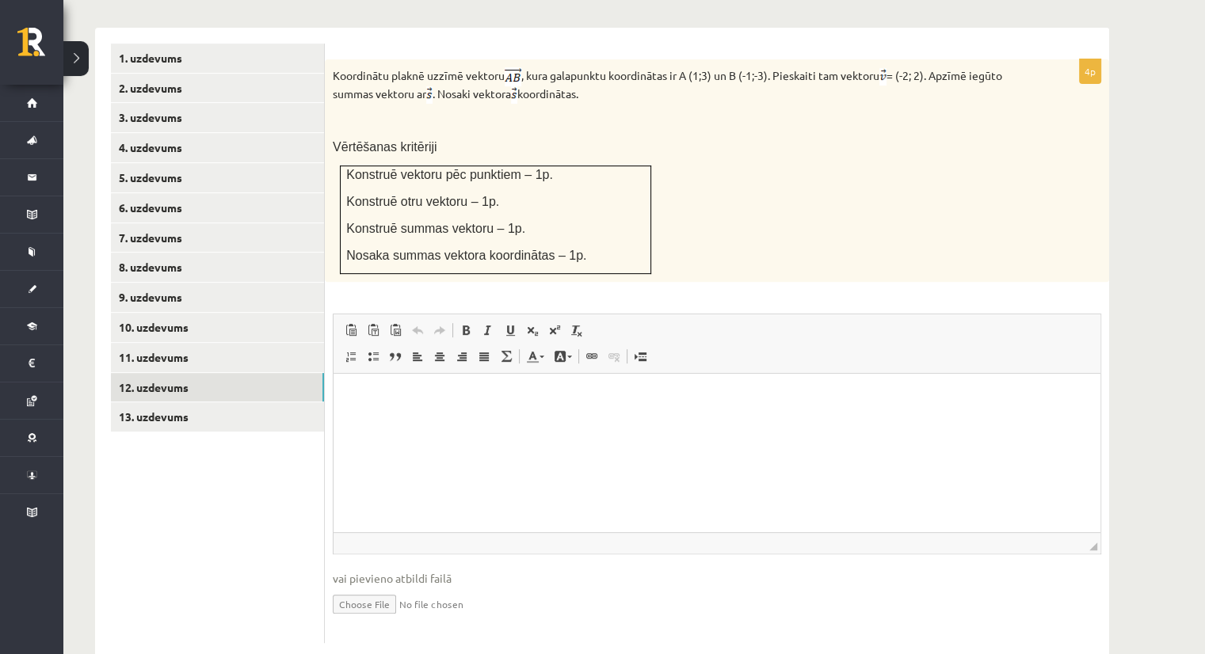
click at [371, 587] on input "file" at bounding box center [717, 603] width 768 height 32
type input "**********"
click at [383, 620] on link "Iesniegtā atbilde" at bounding box center [375, 628] width 85 height 17
click at [162, 402] on link "13. uzdevums" at bounding box center [217, 416] width 213 height 29
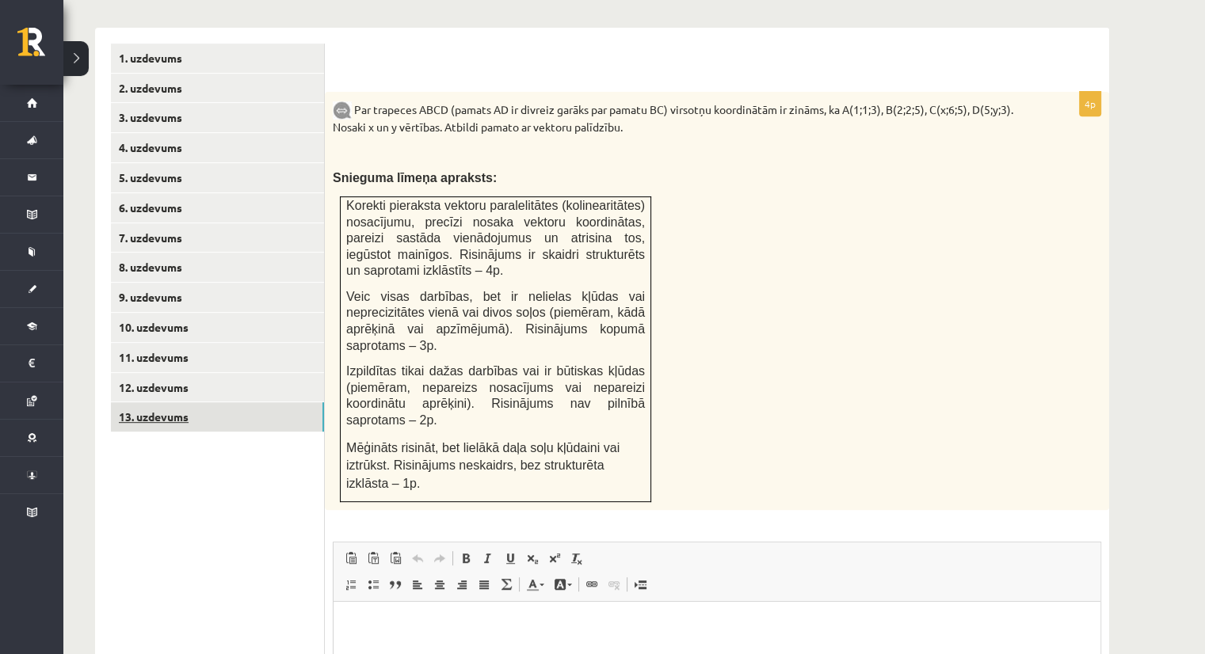
scroll to position [0, 0]
drag, startPoint x: 162, startPoint y: 381, endPoint x: 143, endPoint y: 444, distance: 66.4
click at [143, 444] on ul "1. uzdevums 2. uzdevums 3. uzdevums 4. uzdevums 5. uzdevums 6. uzdevums 7. uzde…" at bounding box center [218, 458] width 214 height 829
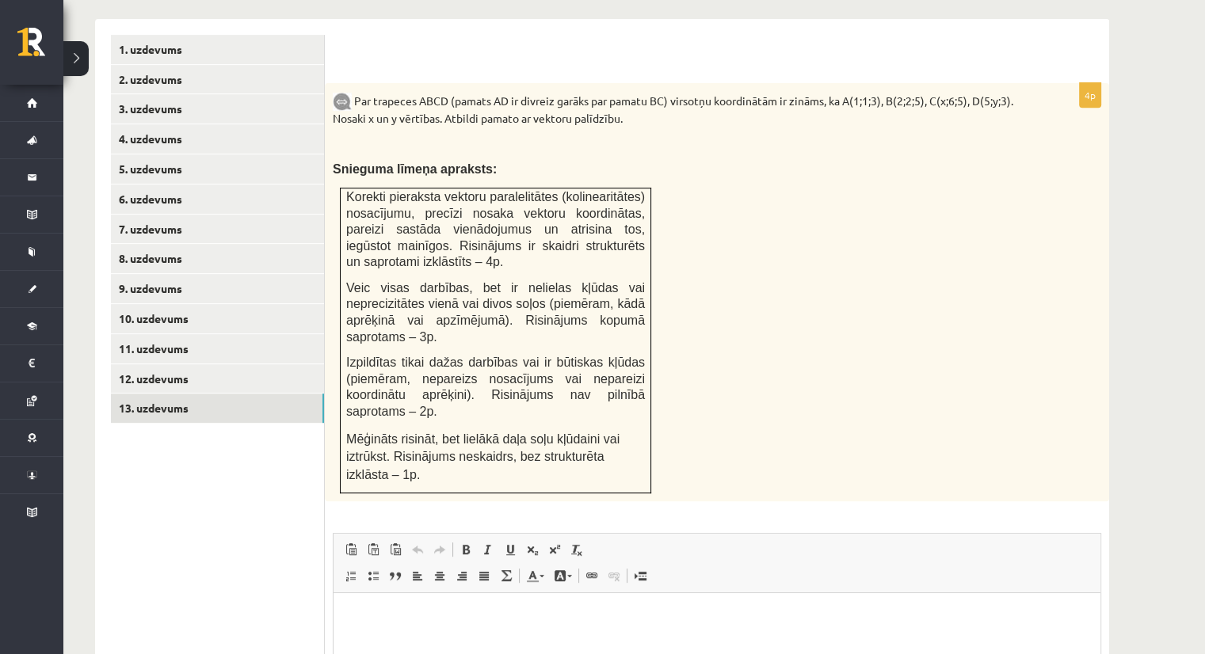
scroll to position [615, 0]
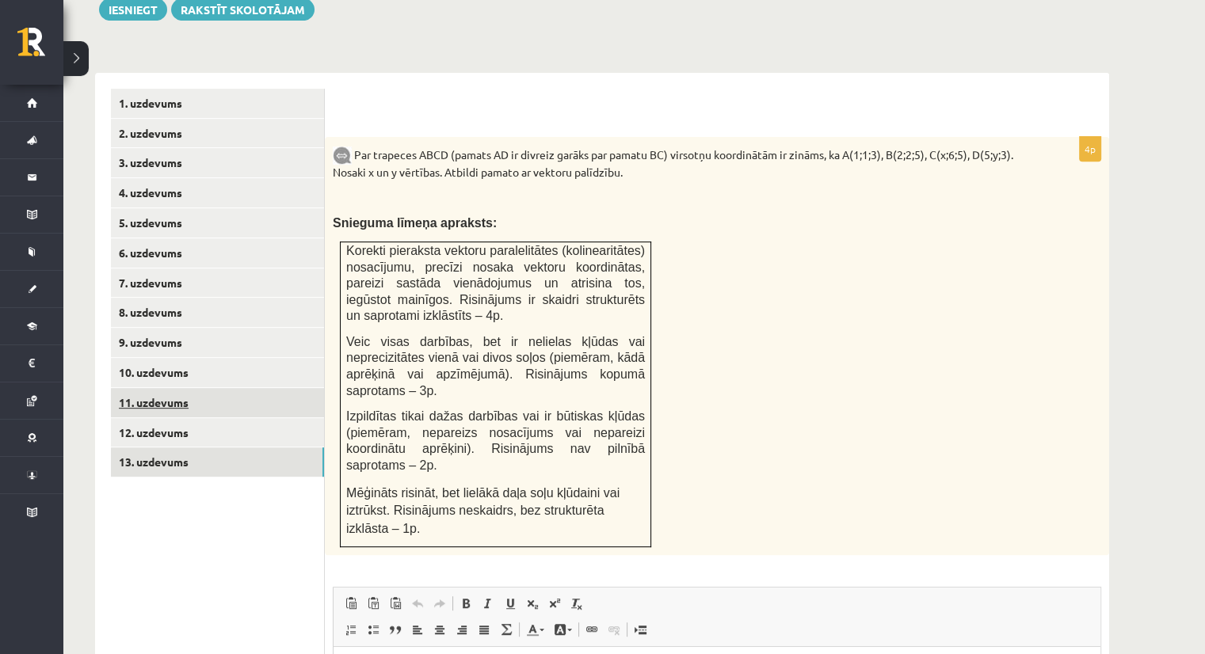
click at [281, 388] on link "11. uzdevums" at bounding box center [217, 402] width 213 height 29
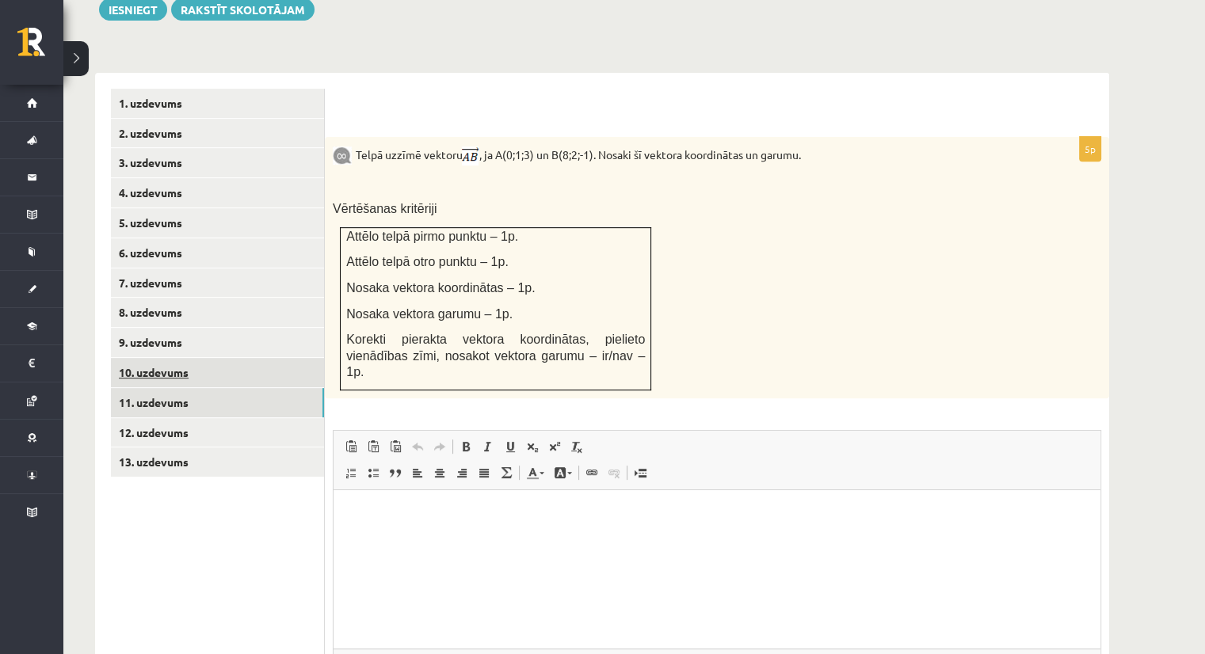
scroll to position [0, 0]
click at [248, 448] on link "13. uzdevums" at bounding box center [217, 462] width 213 height 29
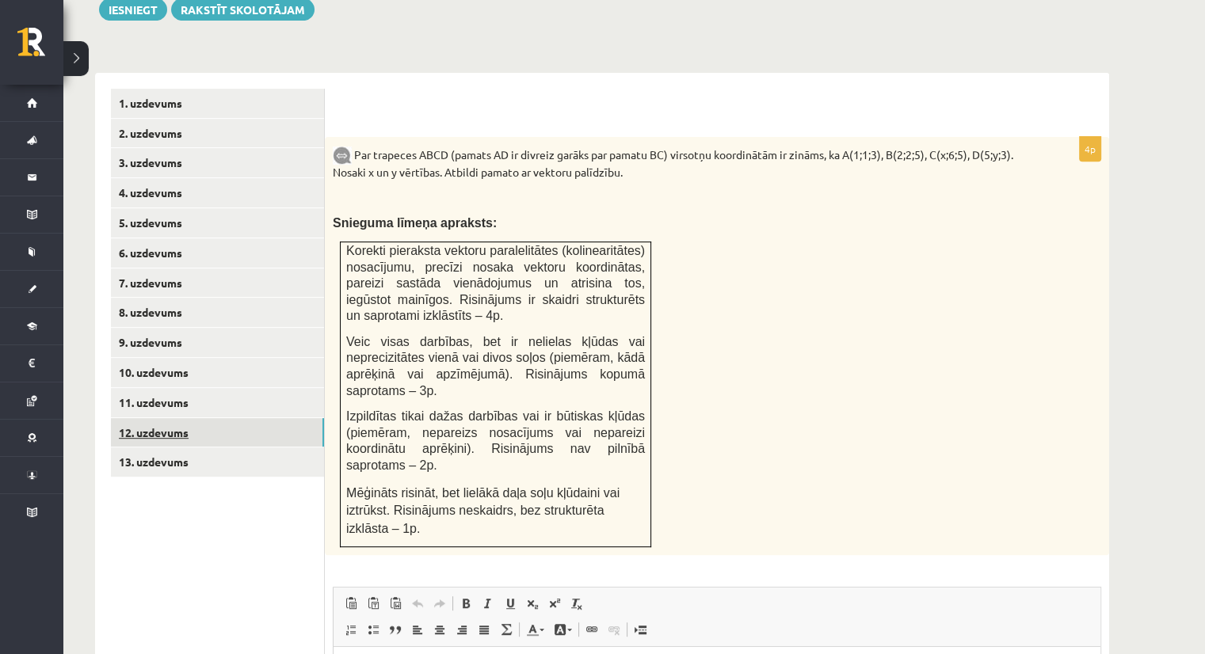
click at [166, 418] on link "12. uzdevums" at bounding box center [217, 432] width 213 height 29
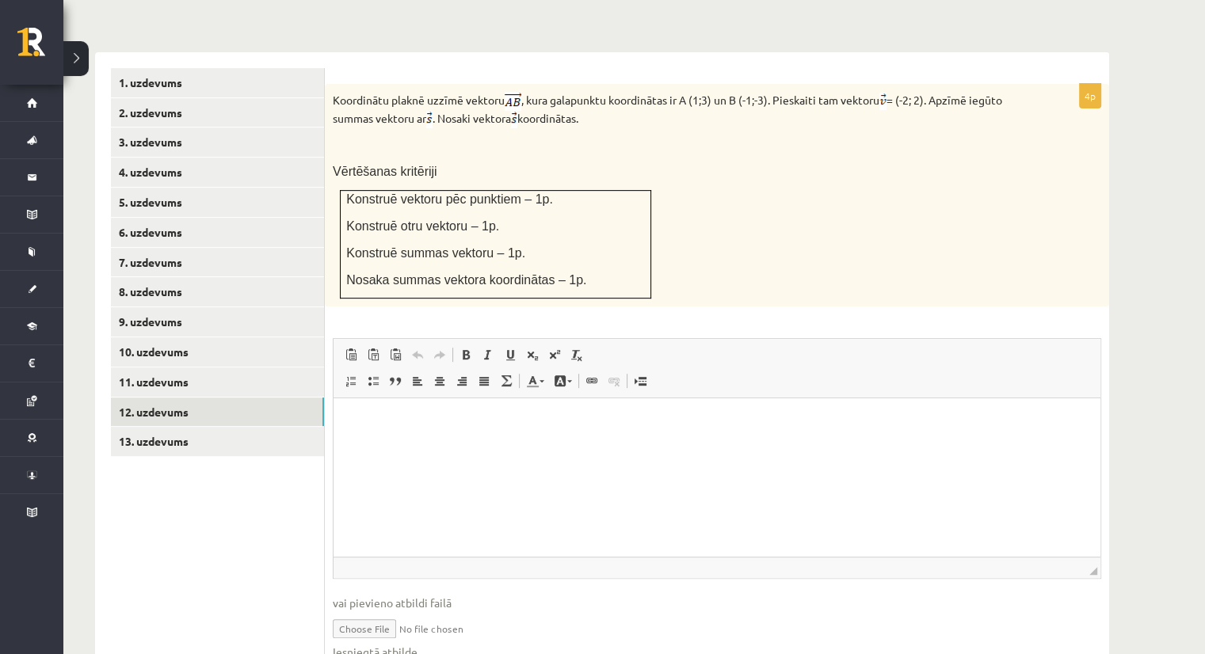
scroll to position [677, 0]
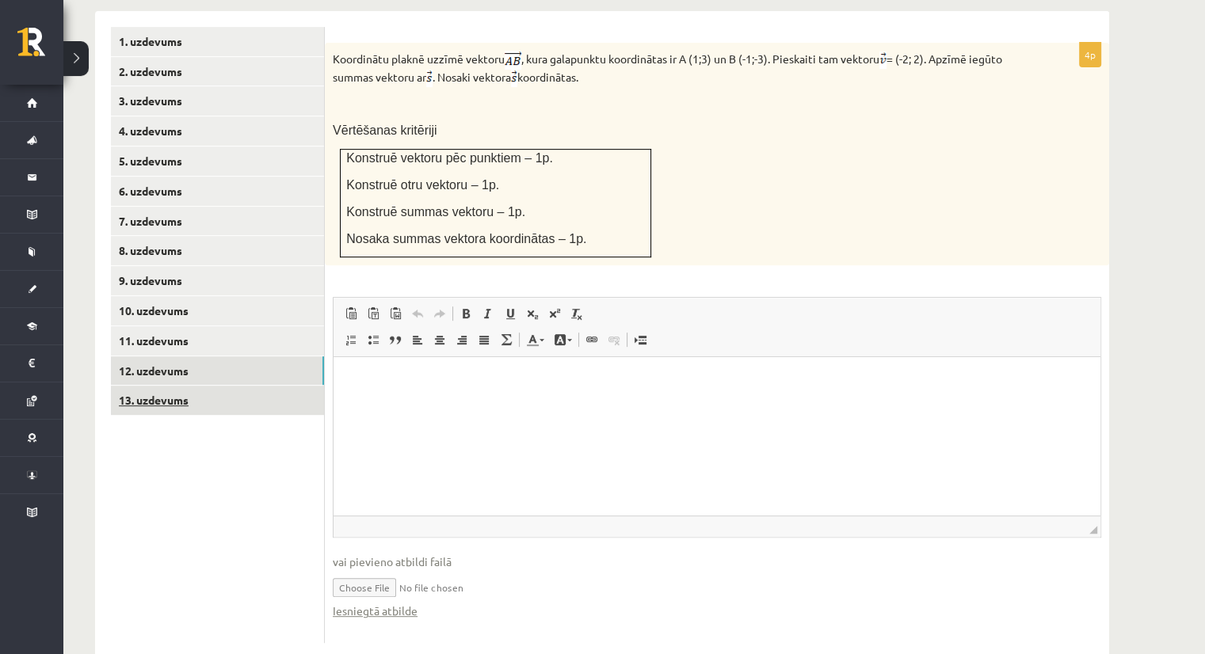
click at [173, 386] on link "13. uzdevums" at bounding box center [217, 400] width 213 height 29
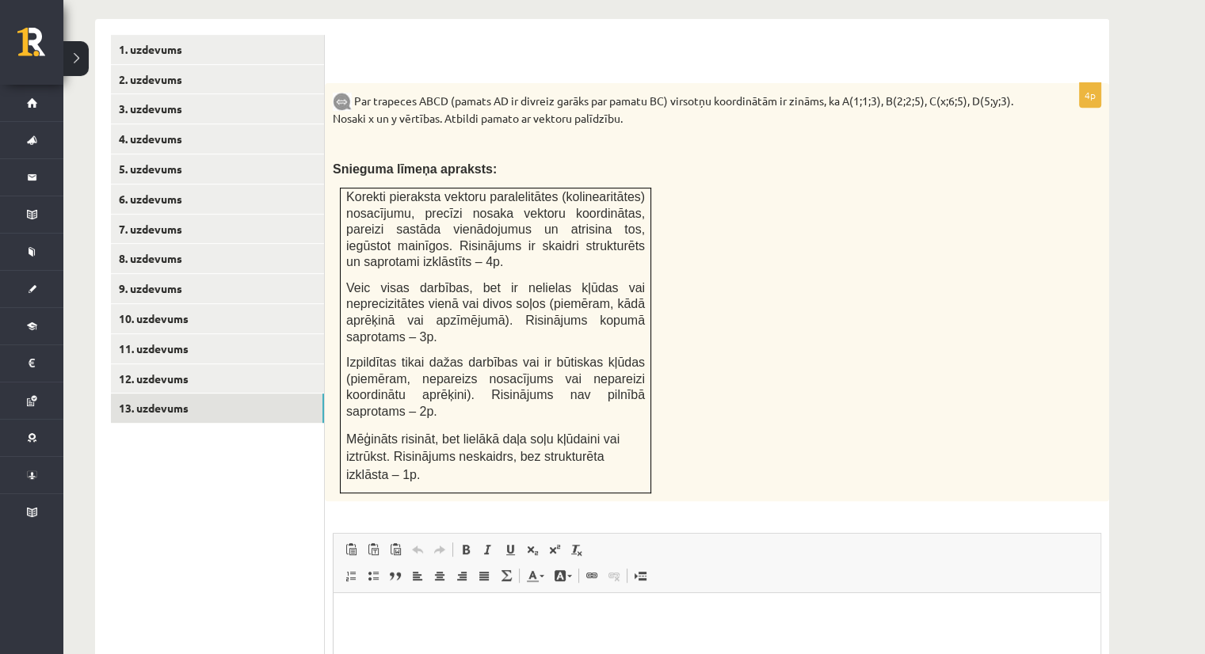
scroll to position [852, 0]
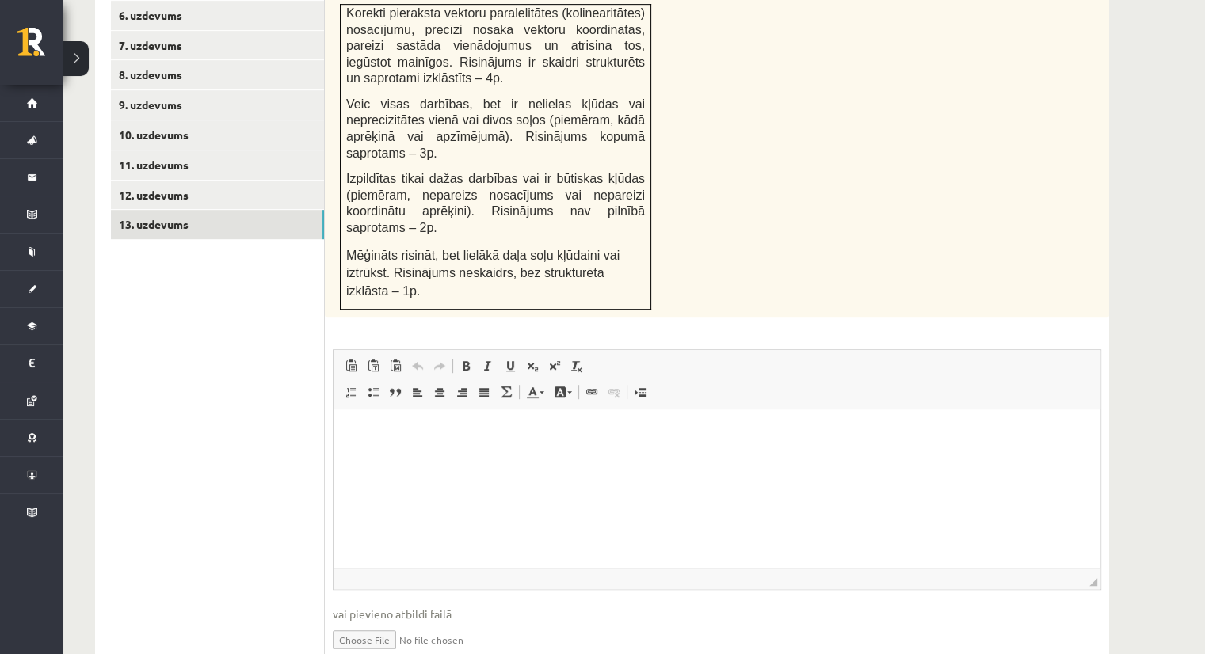
click at [371, 623] on input "file" at bounding box center [717, 639] width 768 height 32
type input "**********"
click at [397, 654] on link "Iesniegtā atbilde" at bounding box center [375, 663] width 85 height 17
click at [169, 210] on link "13. uzdevums" at bounding box center [217, 224] width 213 height 29
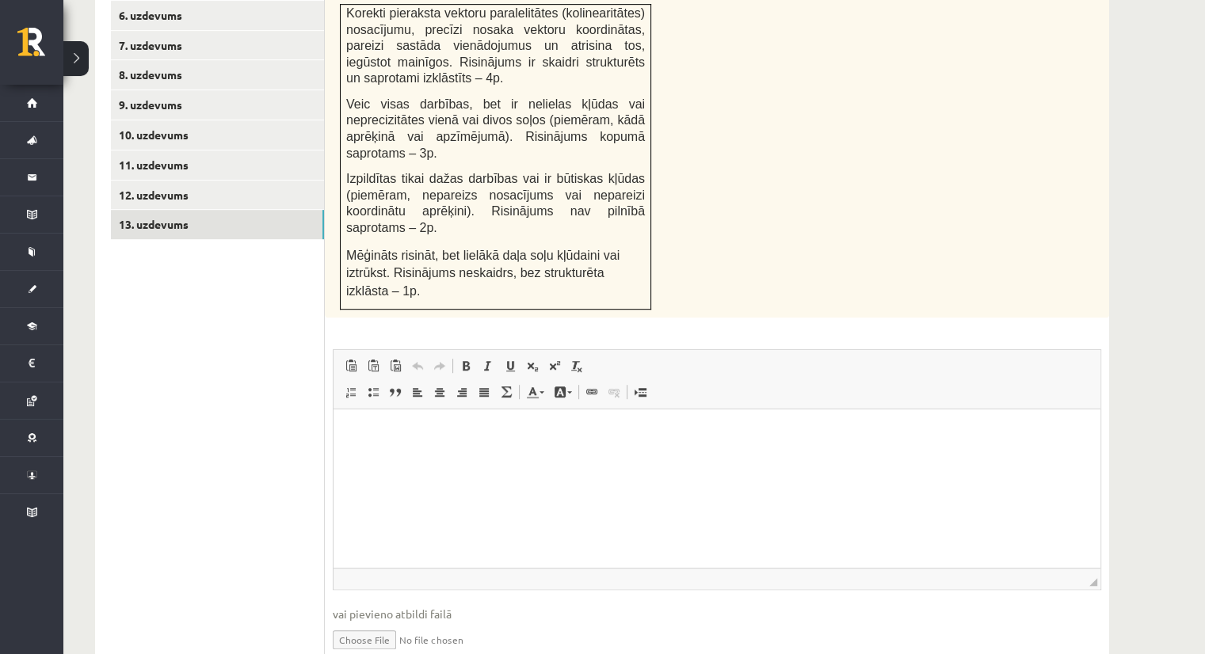
click at [168, 269] on ul "1. uzdevums 2. uzdevums 3. uzdevums 4. uzdevums 5. uzdevums 6. uzdevums 7. uzde…" at bounding box center [218, 273] width 214 height 845
click at [151, 151] on link "11. uzdevums" at bounding box center [217, 165] width 213 height 29
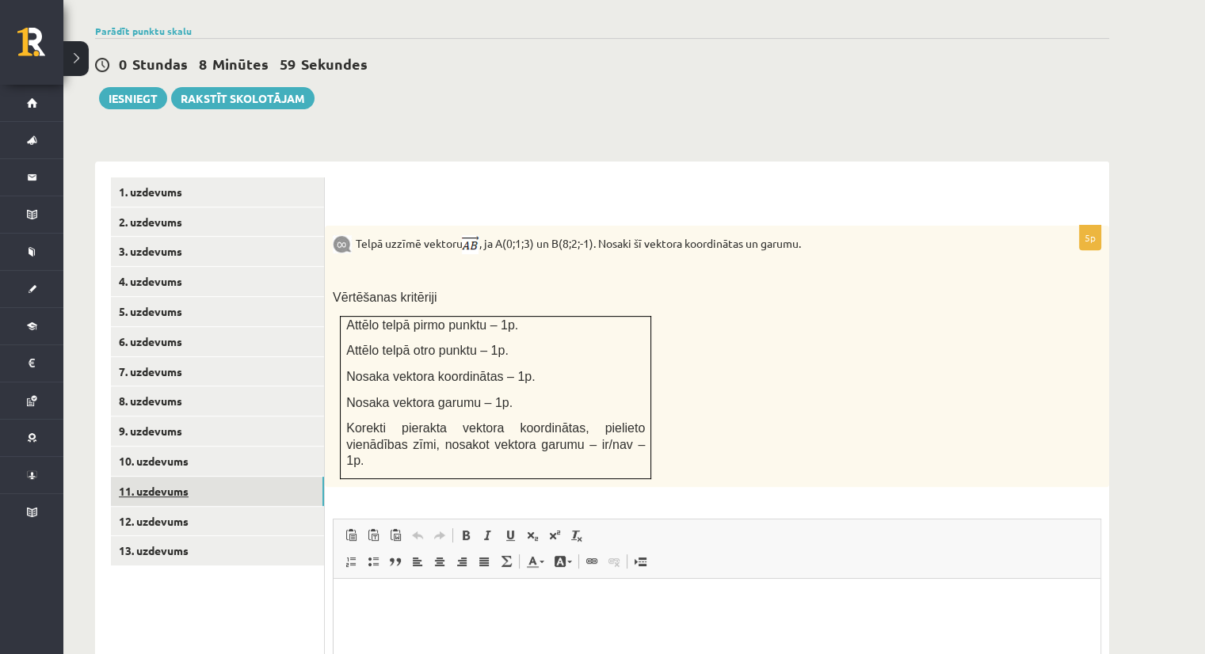
scroll to position [334, 0]
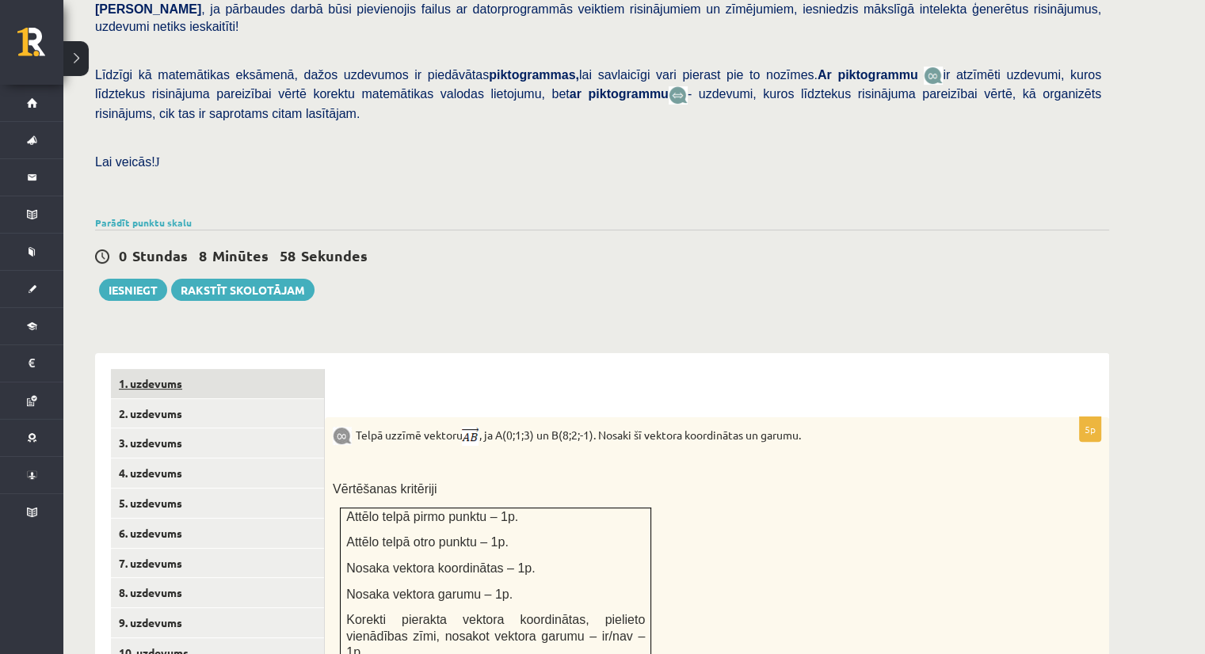
click at [148, 369] on link "1. uzdevums" at bounding box center [217, 383] width 213 height 29
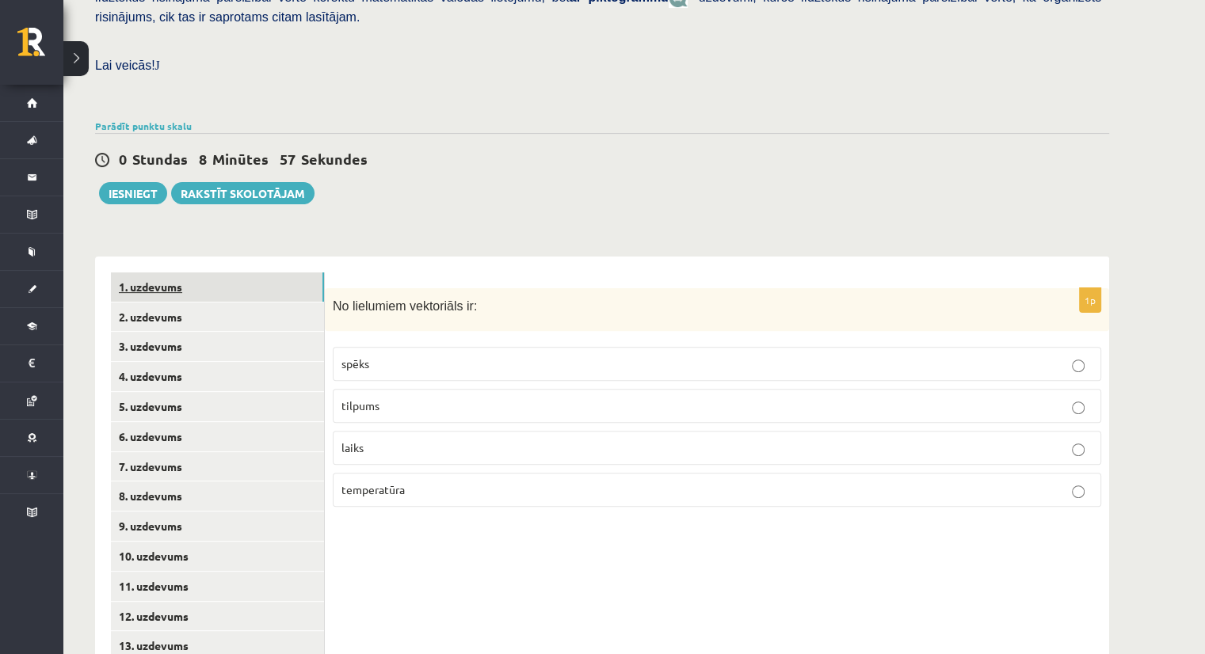
scroll to position [451, 0]
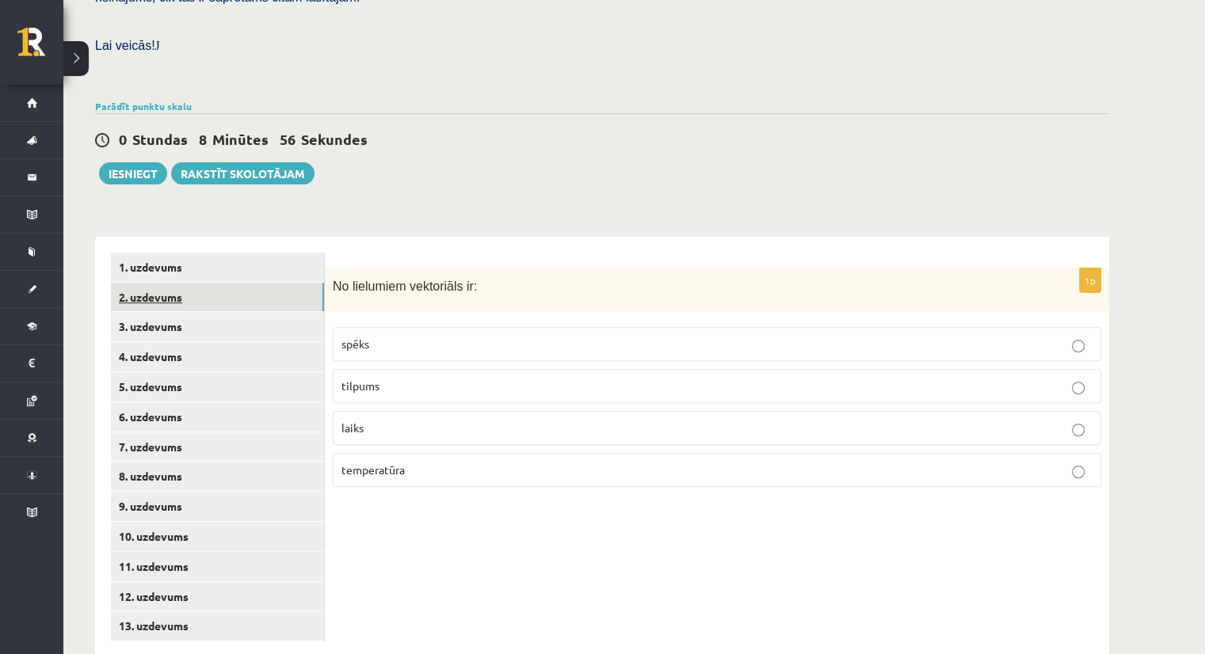
click at [188, 283] on link "2. uzdevums" at bounding box center [217, 297] width 213 height 29
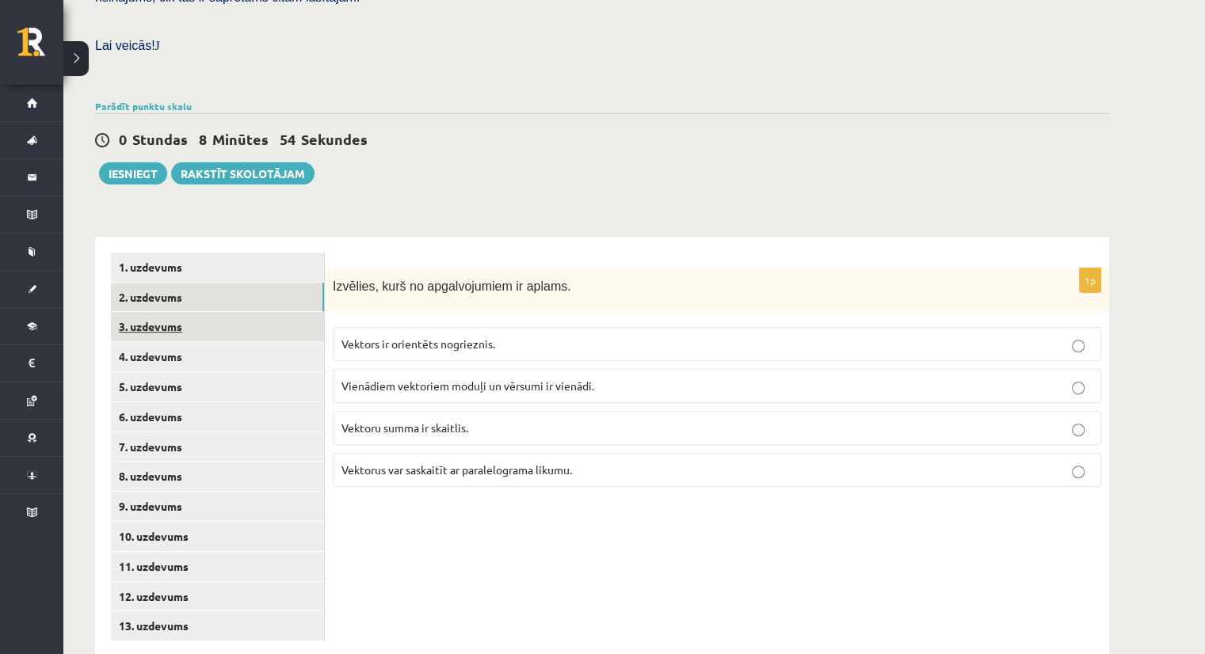
click at [167, 312] on link "3. uzdevums" at bounding box center [217, 326] width 213 height 29
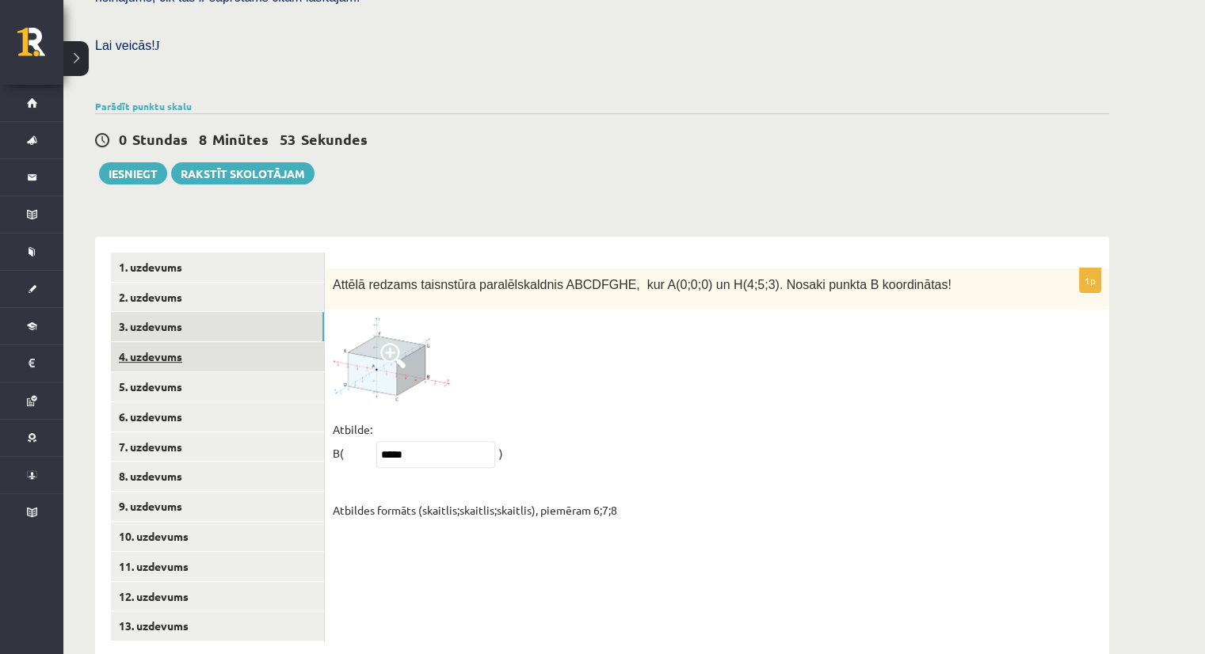
click at [128, 342] on link "4. uzdevums" at bounding box center [217, 356] width 213 height 29
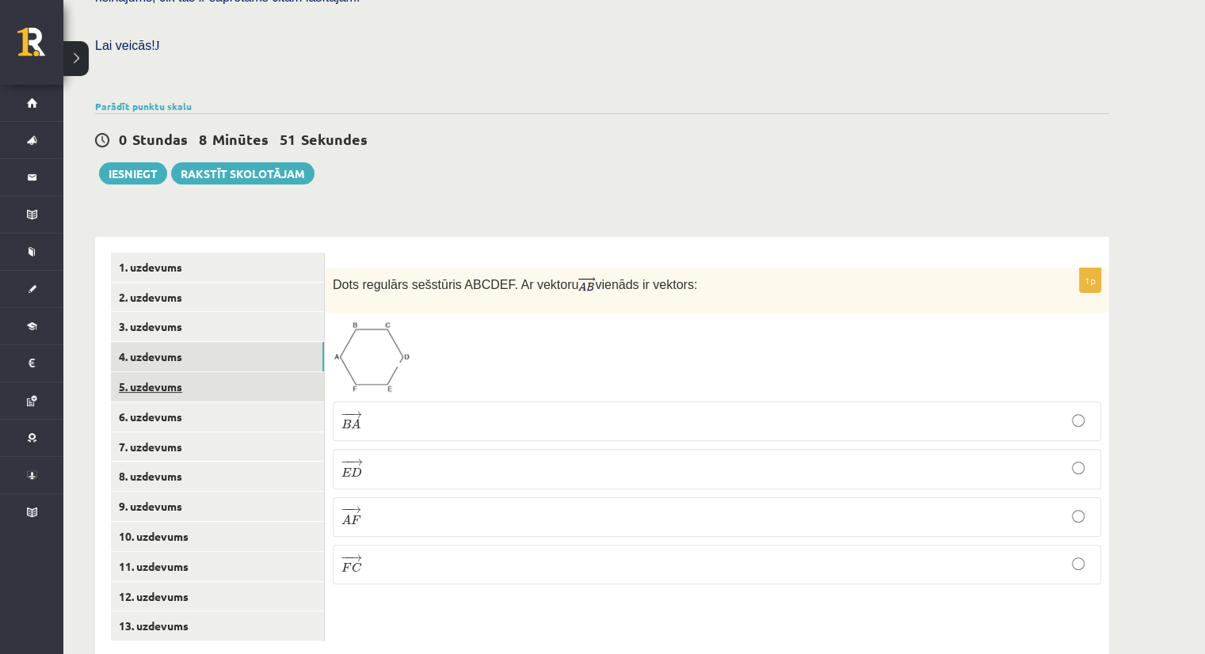
click at [171, 372] on link "5. uzdevums" at bounding box center [217, 386] width 213 height 29
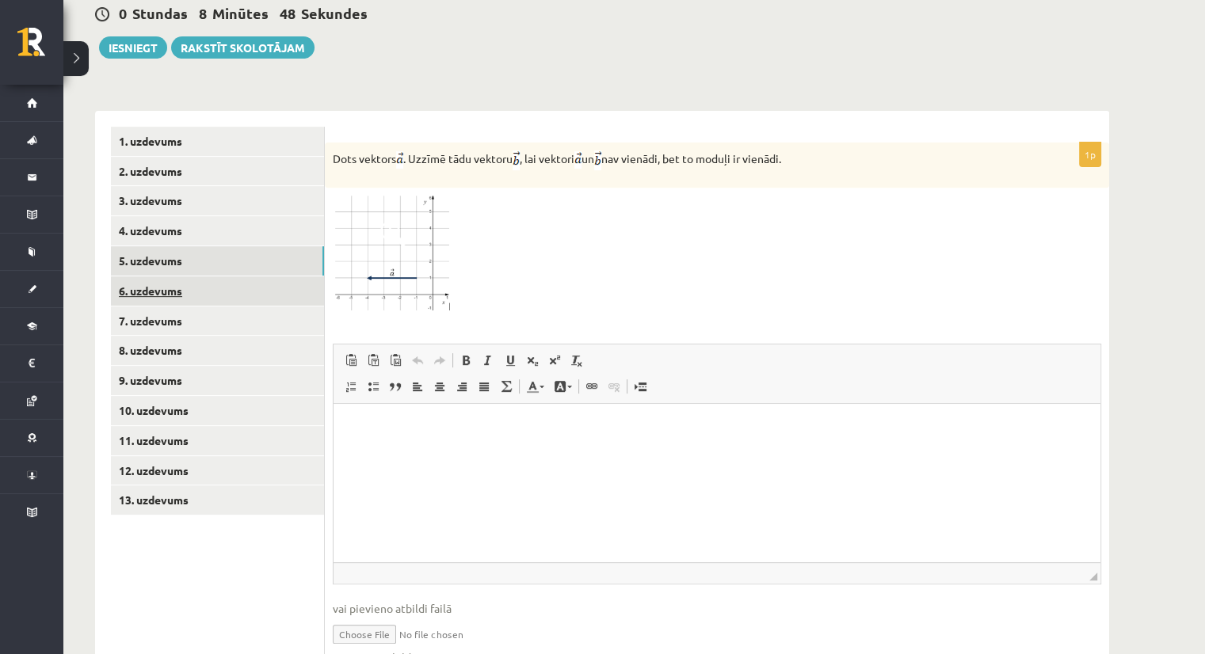
scroll to position [624, 0]
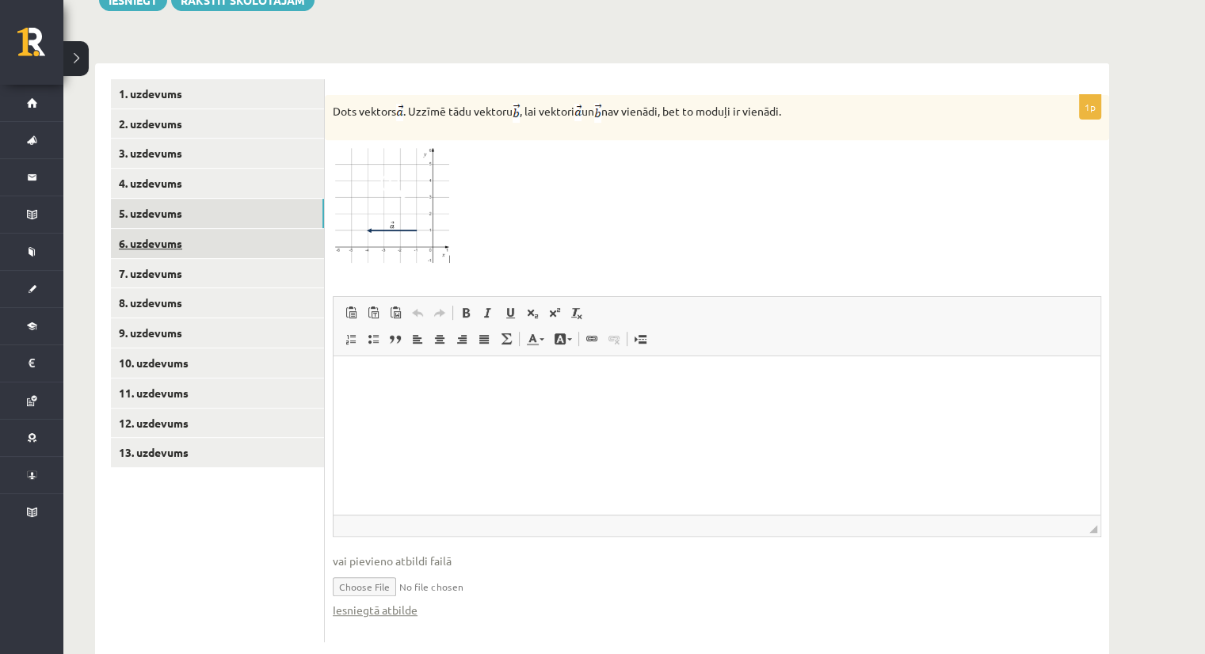
click at [143, 229] on link "6. uzdevums" at bounding box center [217, 243] width 213 height 29
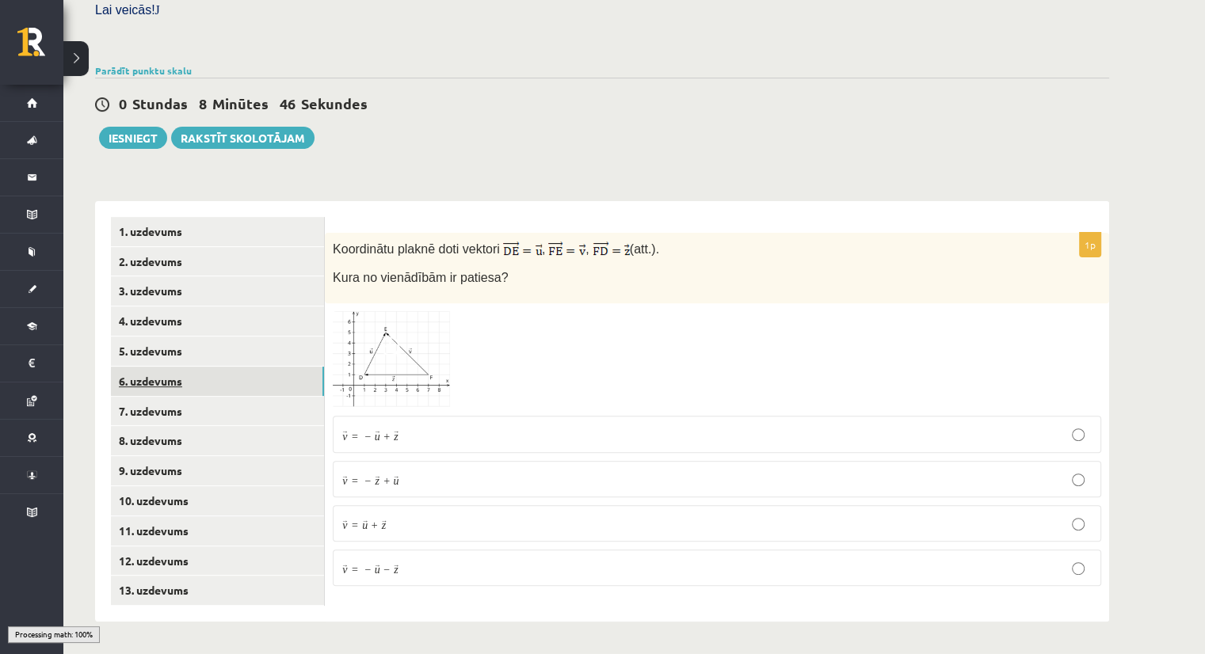
scroll to position [451, 0]
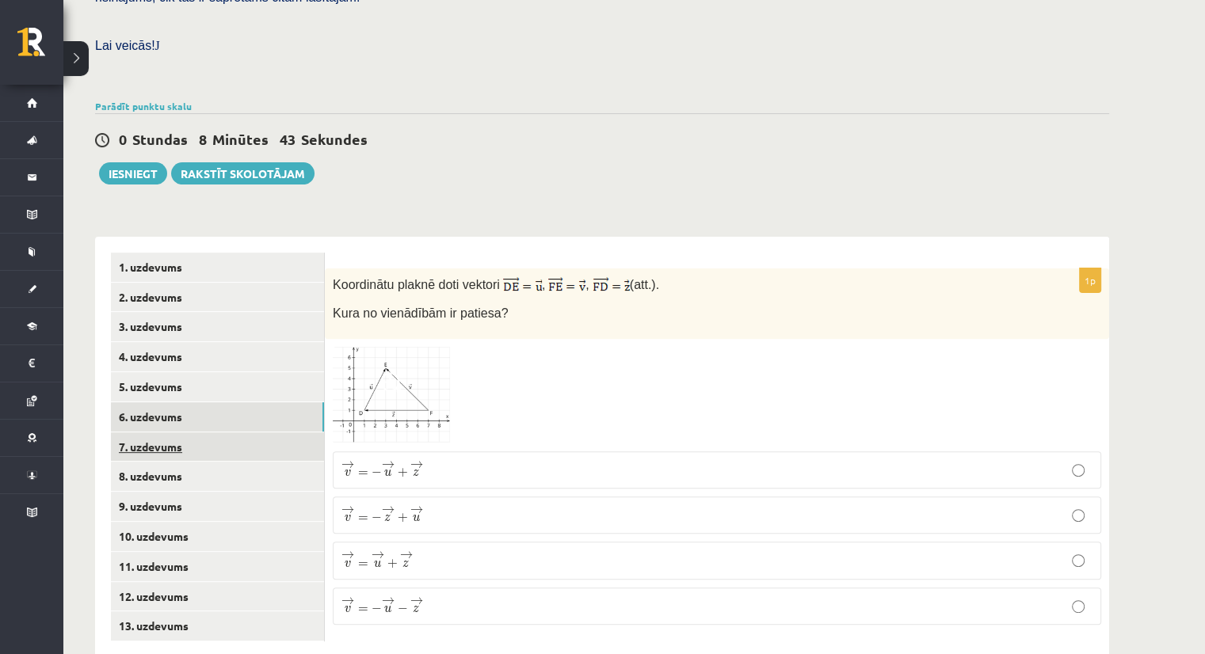
click at [151, 433] on link "7. uzdevums" at bounding box center [217, 447] width 213 height 29
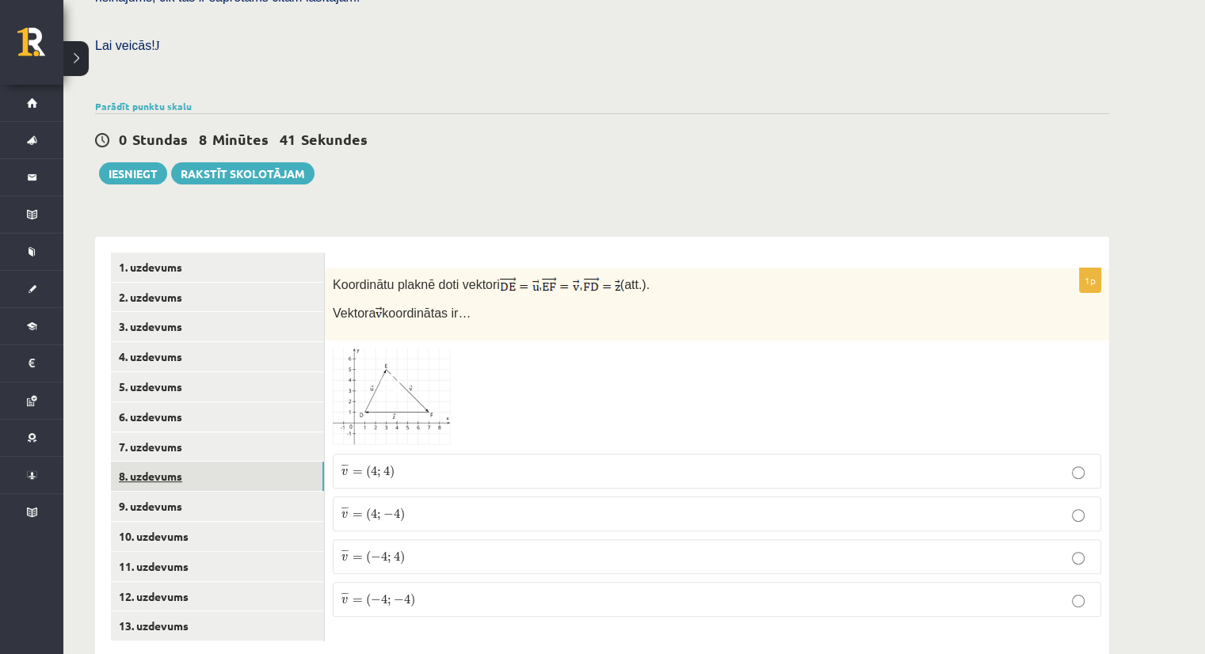
click at [143, 462] on link "8. uzdevums" at bounding box center [217, 476] width 213 height 29
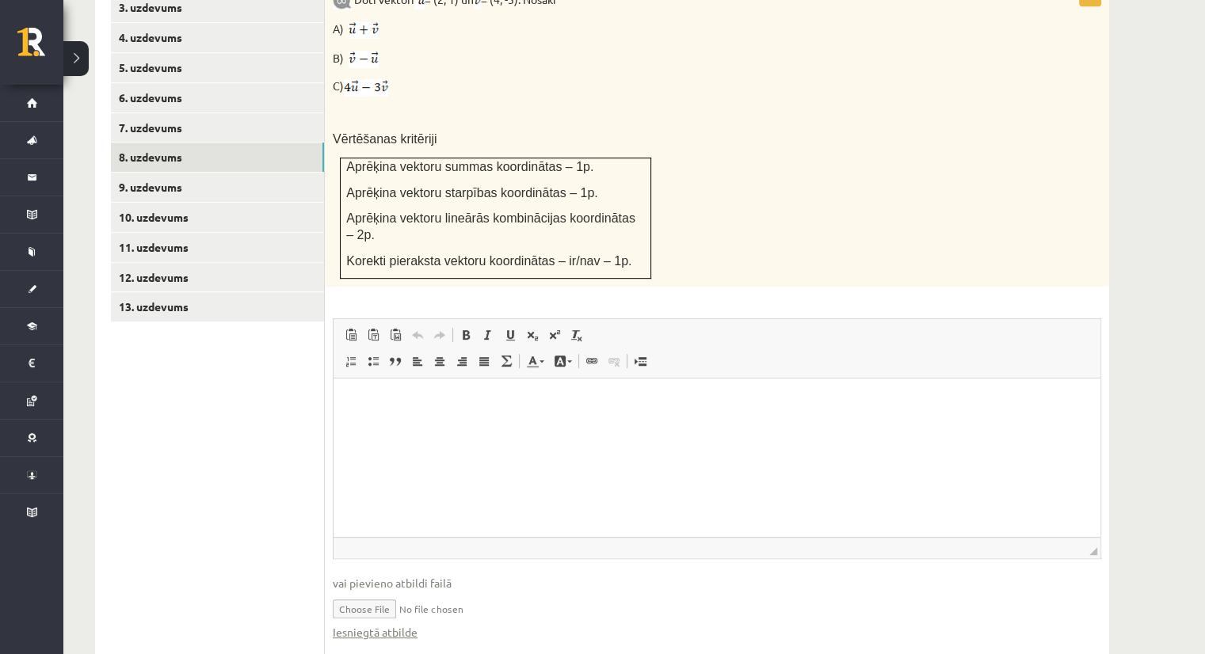
scroll to position [773, 0]
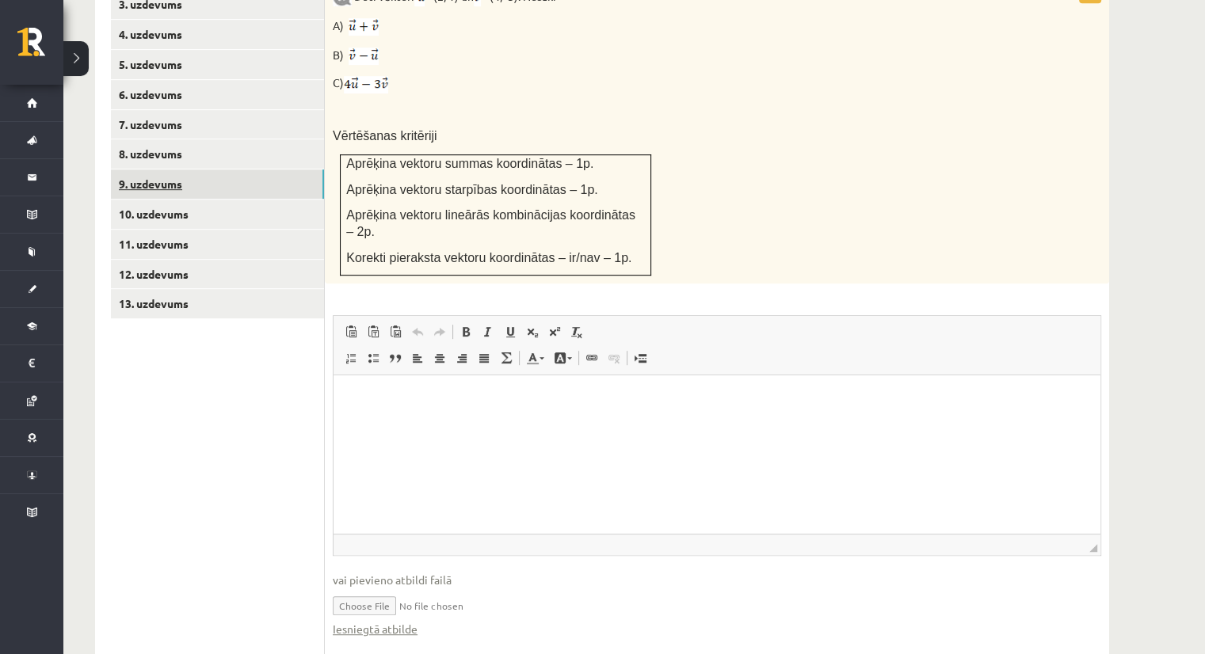
click at [146, 170] on link "9. uzdevums" at bounding box center [217, 184] width 213 height 29
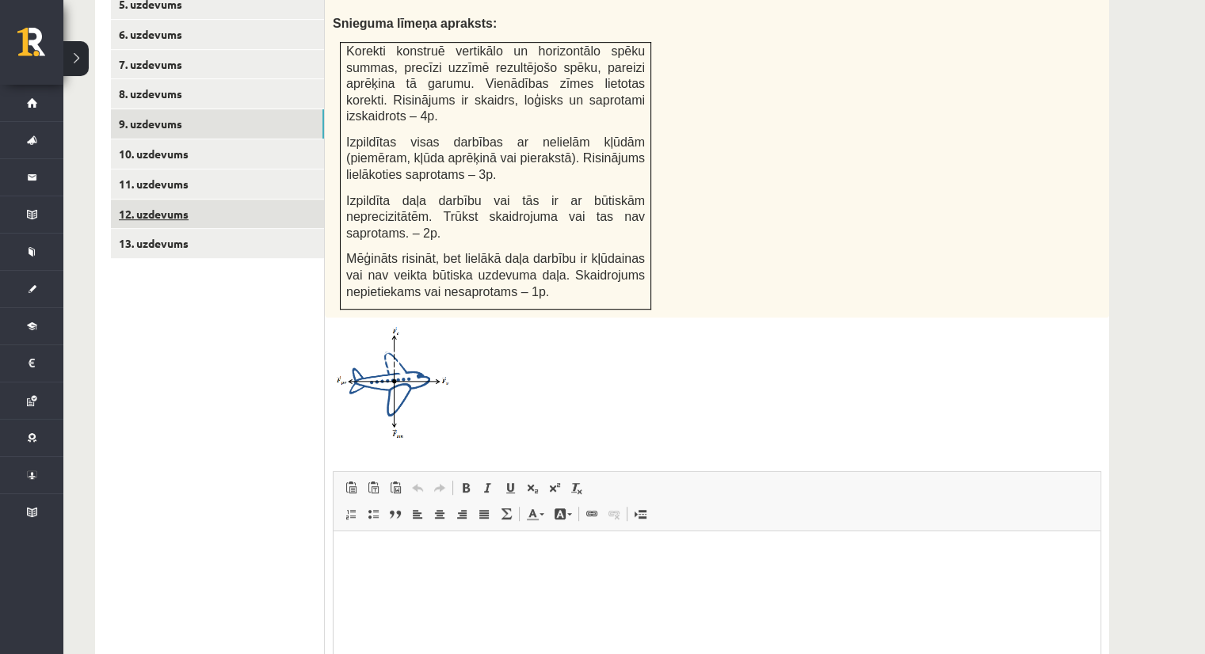
scroll to position [0, 0]
click at [141, 139] on link "10. uzdevums" at bounding box center [217, 153] width 213 height 29
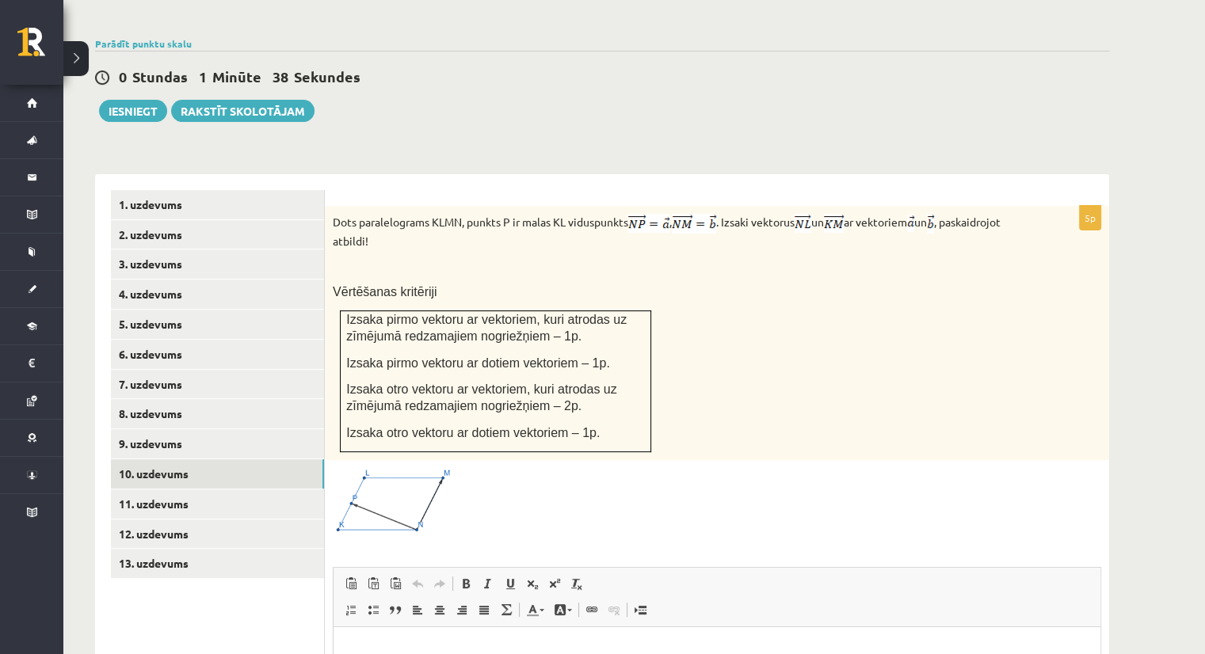
scroll to position [767, 0]
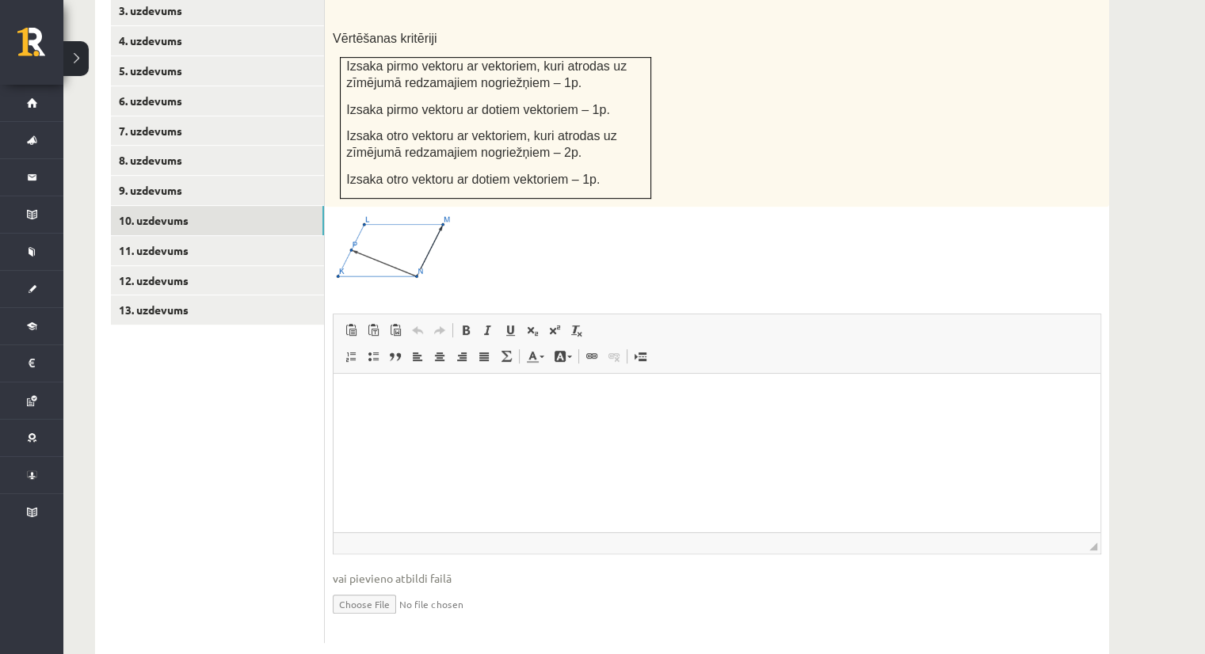
click at [368, 587] on input "file" at bounding box center [717, 603] width 768 height 32
type input "**********"
click at [364, 620] on link "Iesniegtā atbilde" at bounding box center [375, 628] width 85 height 17
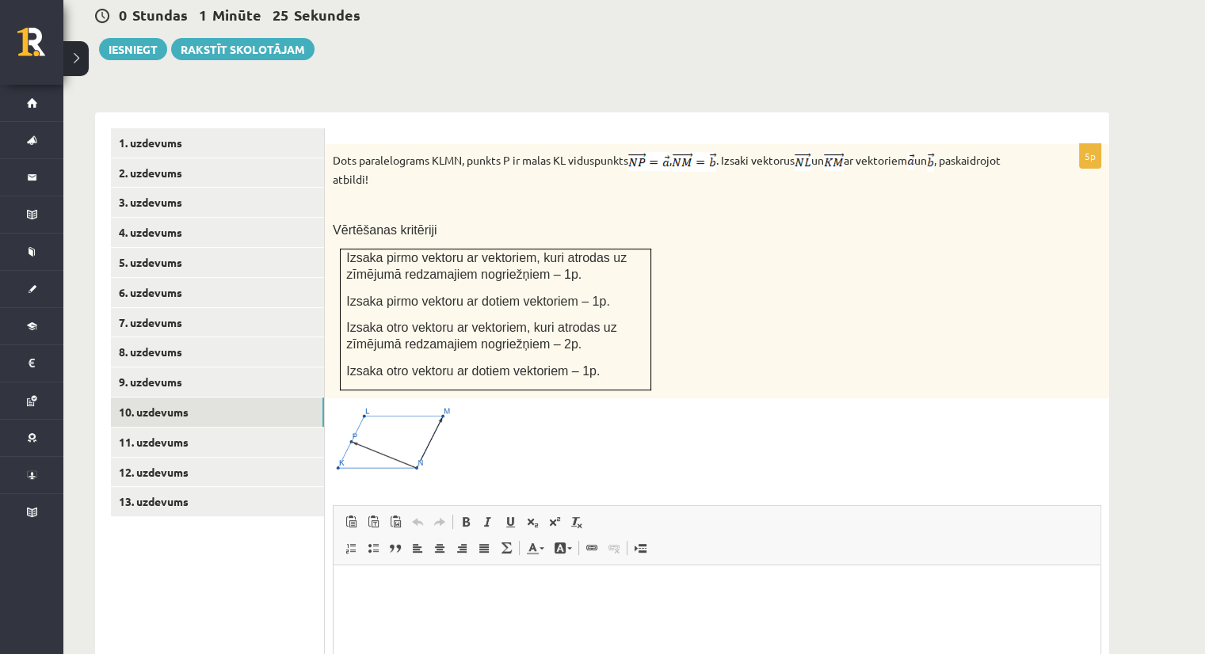
scroll to position [292, 0]
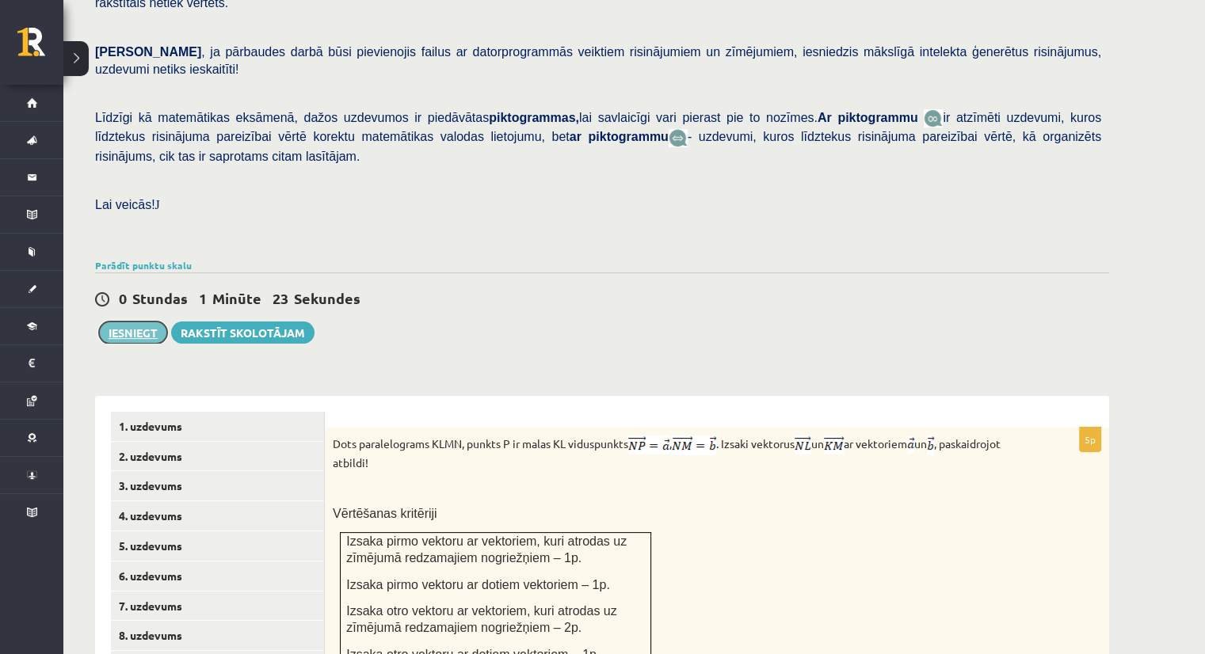
click at [123, 322] on button "Iesniegt" at bounding box center [133, 333] width 68 height 22
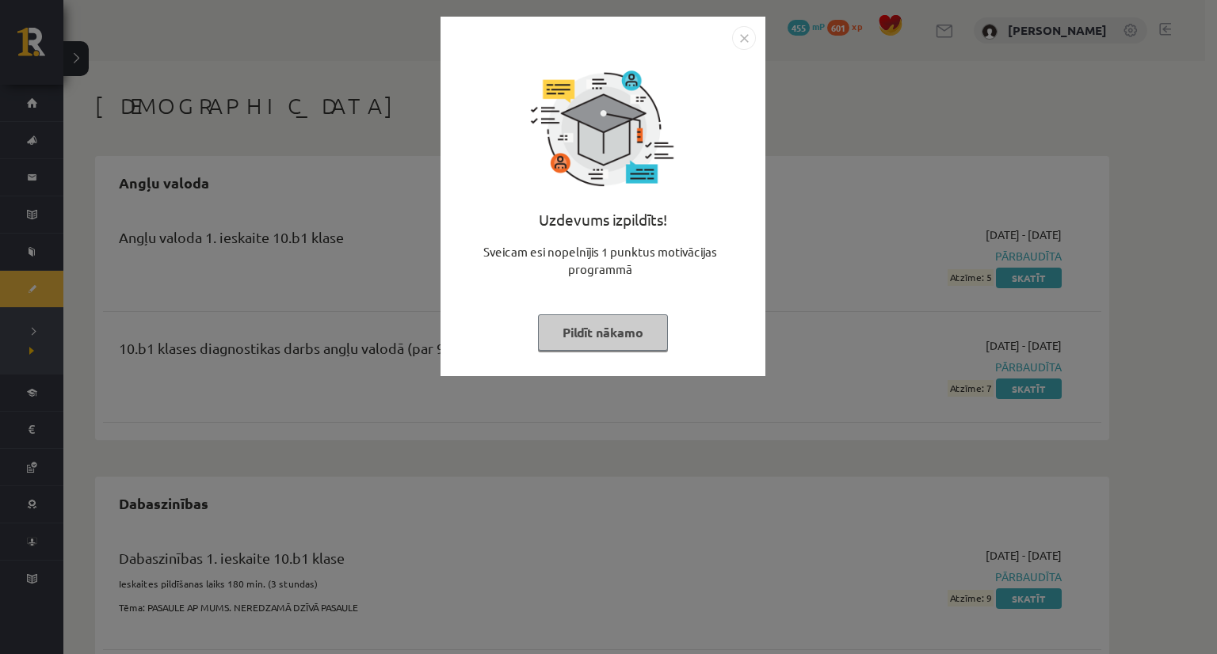
click at [596, 332] on button "Pildīt nākamo" at bounding box center [603, 333] width 130 height 36
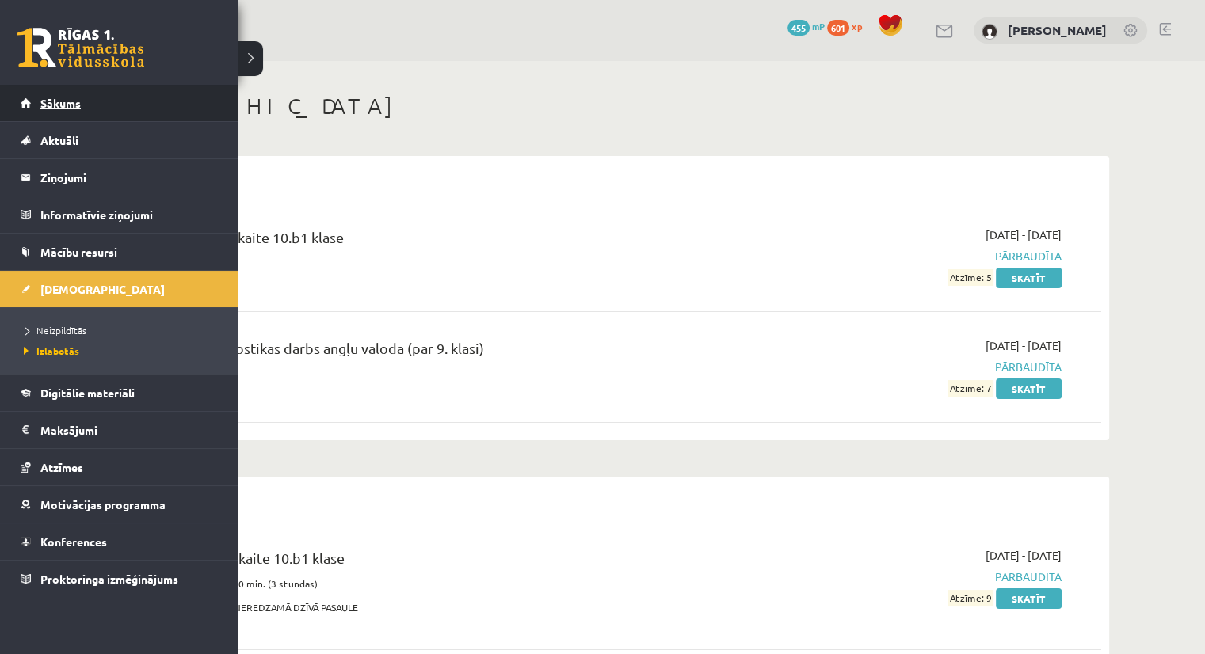
click at [56, 110] on link "Sākums" at bounding box center [119, 103] width 197 height 36
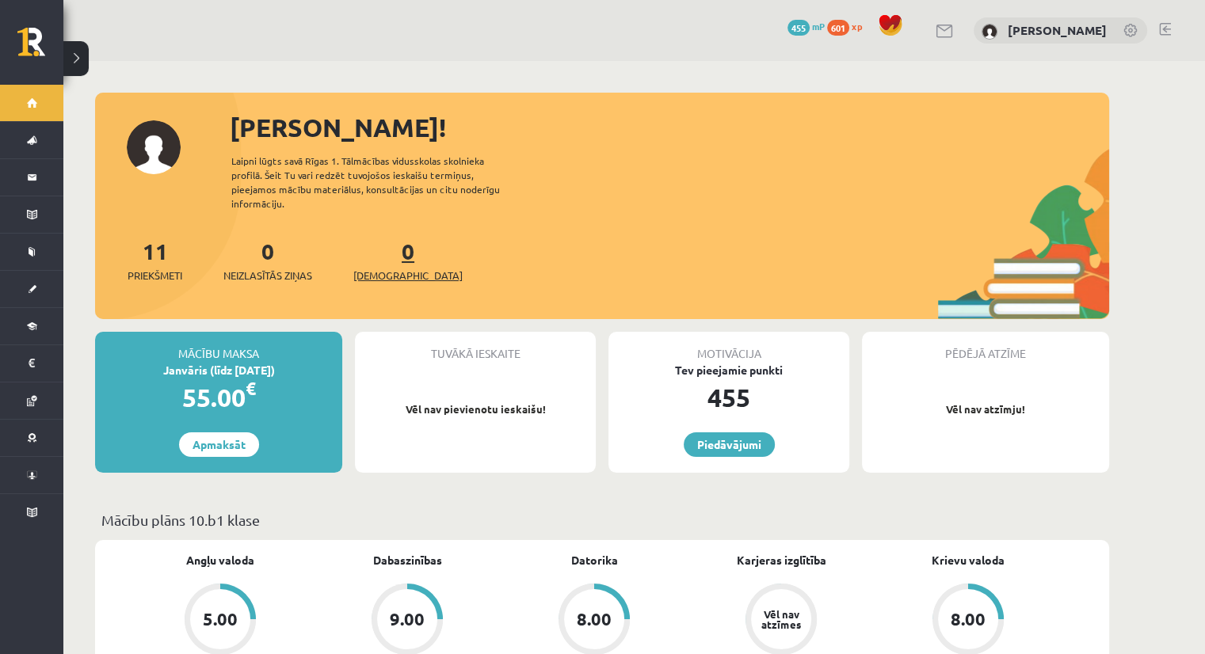
click at [387, 268] on span "[DEMOGRAPHIC_DATA]" at bounding box center [407, 276] width 109 height 16
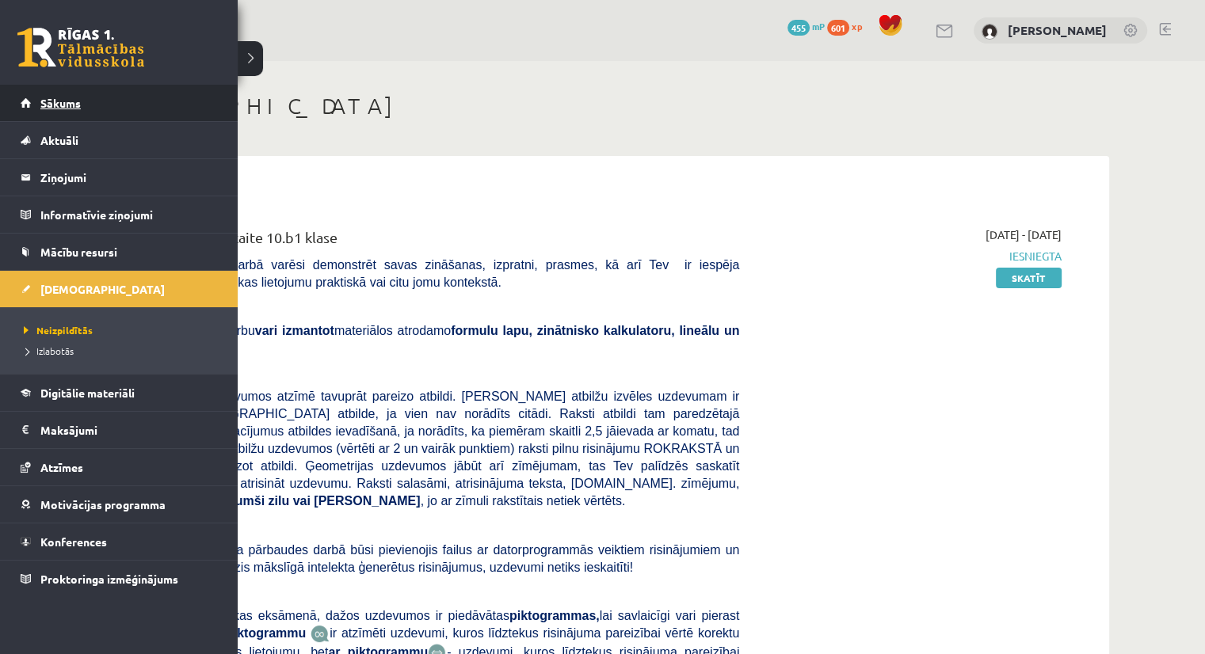
click at [68, 106] on span "Sākums" at bounding box center [60, 103] width 40 height 14
